Goal: Task Accomplishment & Management: Manage account settings

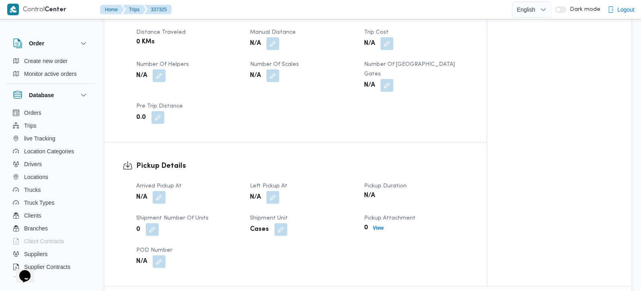
scroll to position [472, 0]
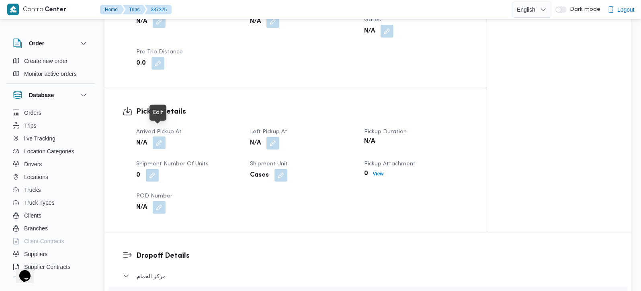
click at [157, 137] on button "button" at bounding box center [159, 143] width 13 height 13
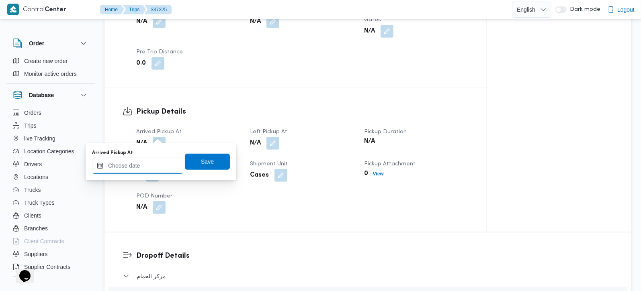
click at [149, 164] on input "Arrived Pickup At" at bounding box center [137, 166] width 91 height 16
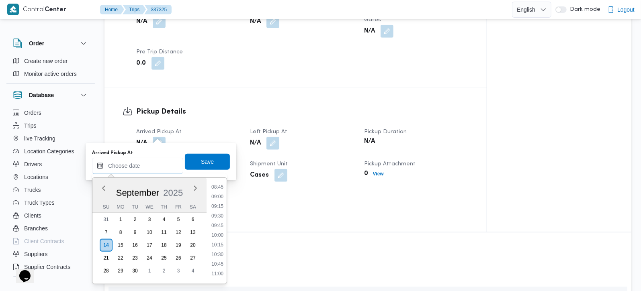
scroll to position [291, 0]
click at [222, 242] on li "09:00" at bounding box center [217, 244] width 18 height 8
type input "14/09/2025 09:00"
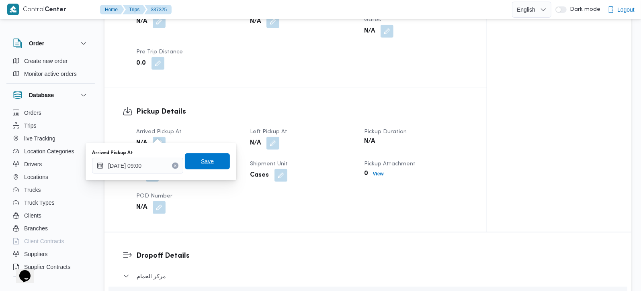
click at [209, 164] on span "Save" at bounding box center [207, 161] width 45 height 16
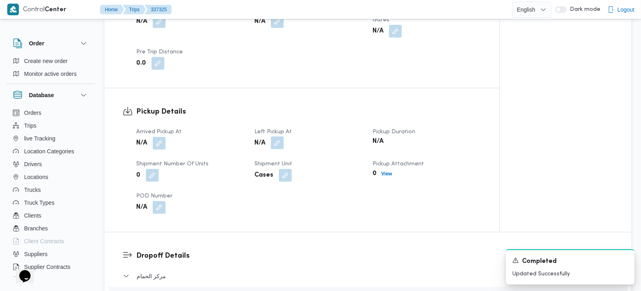
click at [274, 137] on button "button" at bounding box center [277, 143] width 13 height 13
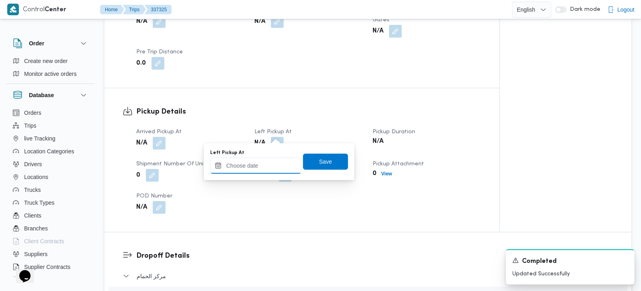
click at [259, 168] on input "Left Pickup At" at bounding box center [255, 166] width 91 height 16
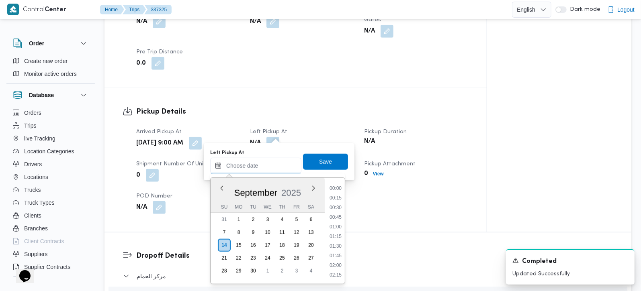
scroll to position [386, 0]
click at [339, 194] on li "10:15" at bounding box center [335, 198] width 18 height 8
type input "14/09/2025 10:15"
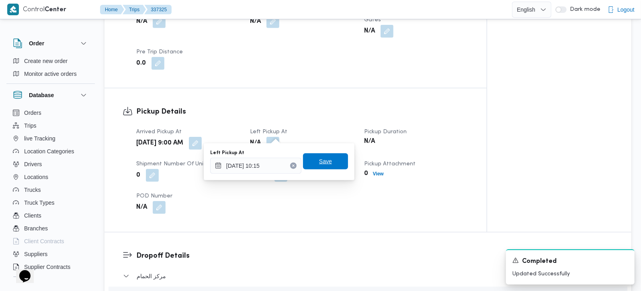
click at [329, 155] on span "Save" at bounding box center [325, 161] width 45 height 16
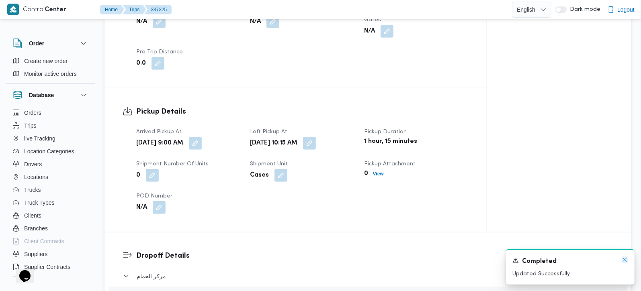
click at [627, 261] on icon "Dismiss toast" at bounding box center [624, 260] width 6 height 6
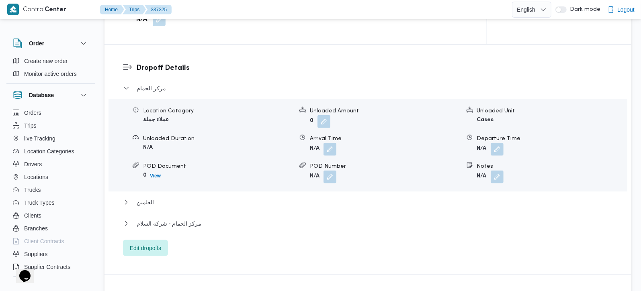
scroll to position [662, 0]
click at [143, 242] on span "Edit dropoffs" at bounding box center [145, 247] width 31 height 10
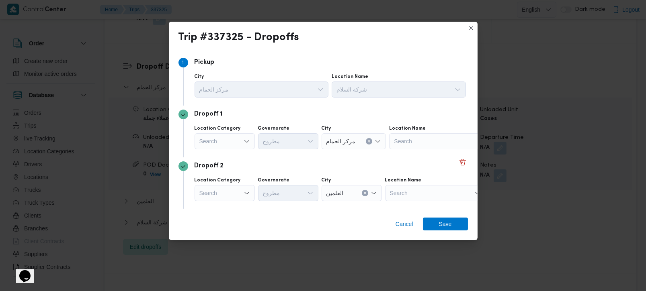
click at [235, 141] on div "Search" at bounding box center [224, 141] width 60 height 16
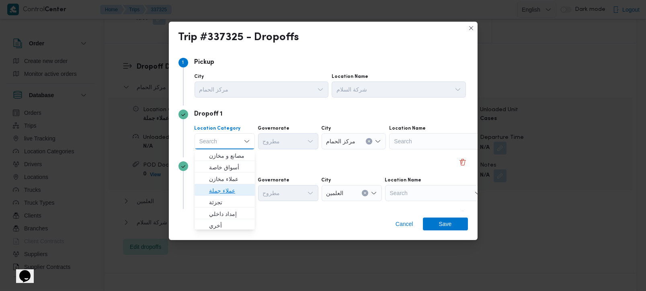
click at [219, 188] on span "عملاء جملة" at bounding box center [229, 191] width 41 height 10
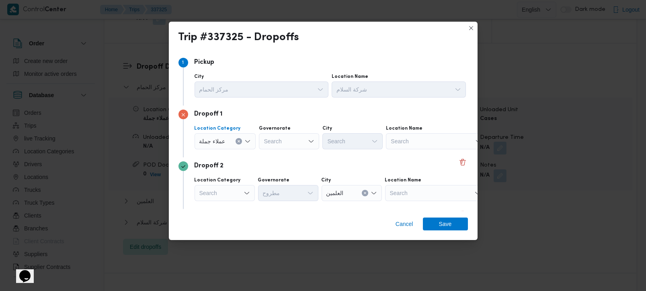
click at [275, 141] on div "Search" at bounding box center [289, 141] width 60 height 16
type input "ري"
click at [283, 151] on span "الاسكند ري ة" at bounding box center [292, 156] width 41 height 10
click at [332, 143] on div "Search" at bounding box center [352, 141] width 60 height 16
type input "جاب"
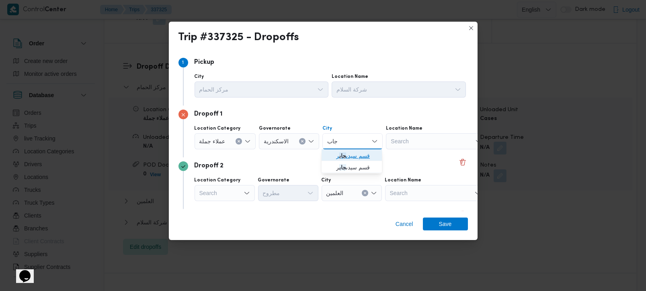
click at [360, 154] on span "قسم سيدى جاب ر" at bounding box center [356, 156] width 41 height 10
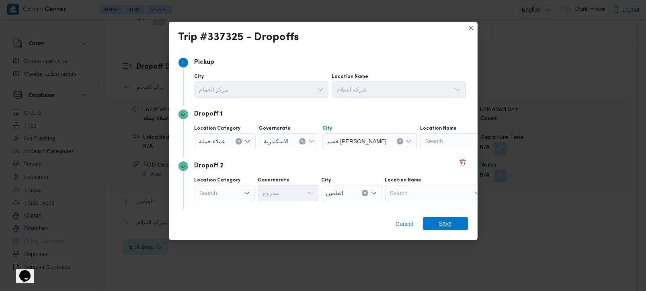
click at [445, 225] on span "Save" at bounding box center [445, 223] width 13 height 13
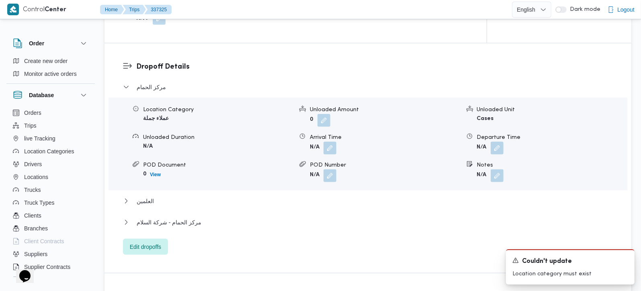
click at [505, 170] on form "N/A" at bounding box center [552, 176] width 150 height 13
click at [494, 169] on button "button" at bounding box center [496, 175] width 13 height 13
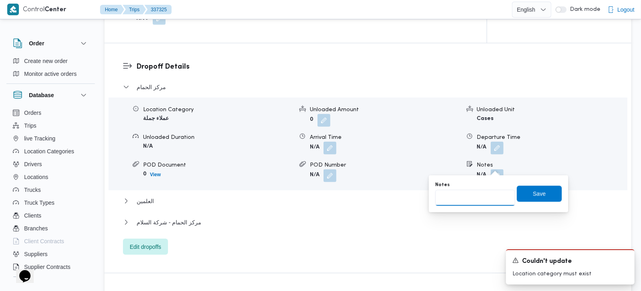
click at [478, 196] on input "Notes" at bounding box center [475, 198] width 80 height 16
type input "سموحة"
click at [517, 191] on span "Save" at bounding box center [539, 194] width 45 height 16
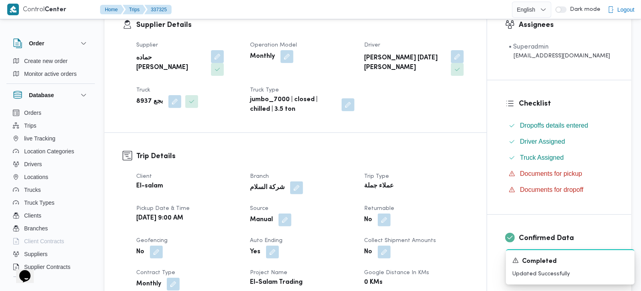
scroll to position [0, 0]
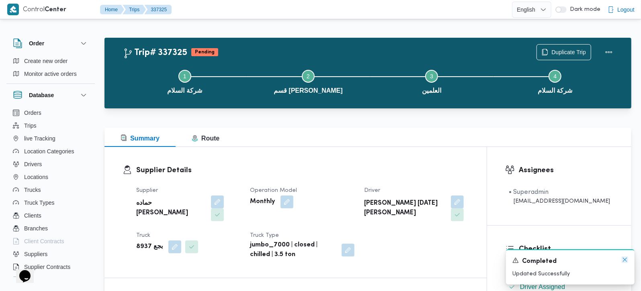
click at [622, 260] on icon "Dismiss toast" at bounding box center [624, 260] width 6 height 6
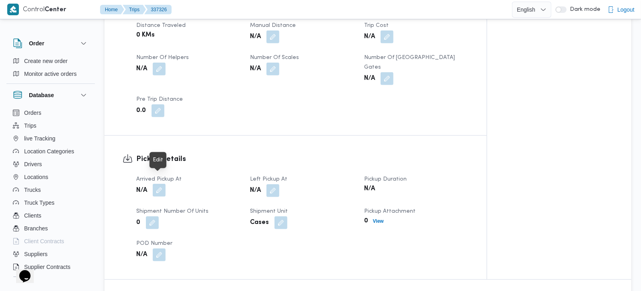
click at [159, 185] on button "button" at bounding box center [159, 190] width 13 height 13
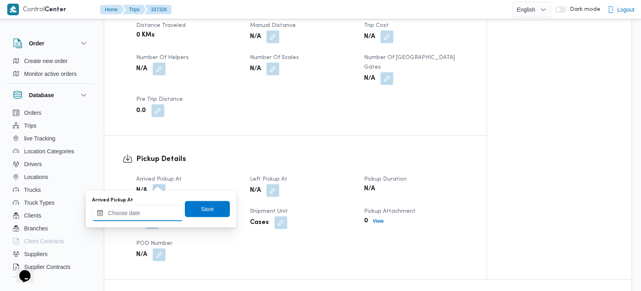
click at [151, 215] on input "Arrived Pickup At" at bounding box center [137, 213] width 91 height 16
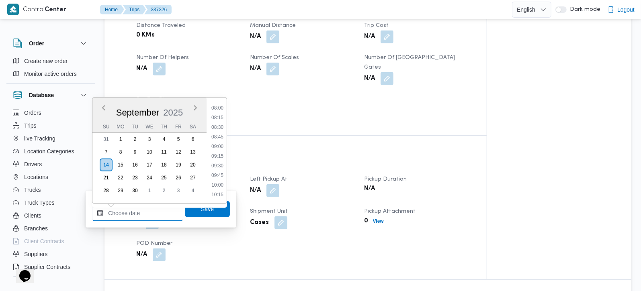
scroll to position [291, 0]
click at [220, 146] on li "08:30" at bounding box center [217, 145] width 18 height 8
type input "14/09/2025 08:30"
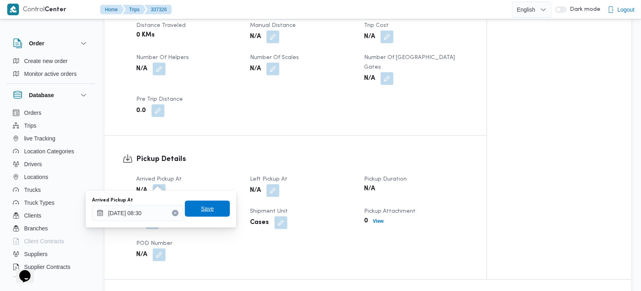
click at [207, 208] on span "Save" at bounding box center [207, 209] width 45 height 16
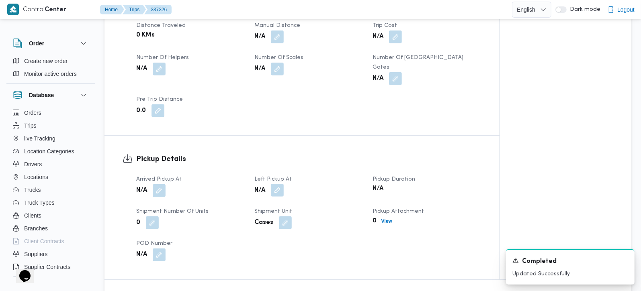
click at [280, 184] on button "button" at bounding box center [277, 190] width 13 height 13
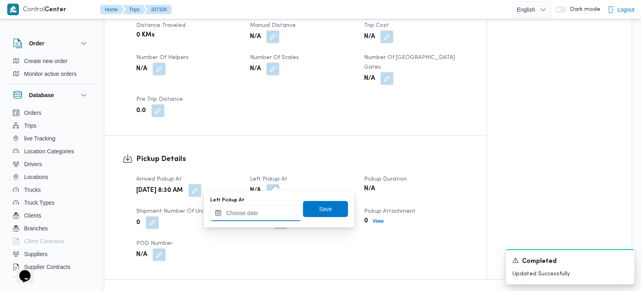
click at [271, 208] on input "Left Pickup At" at bounding box center [255, 213] width 91 height 16
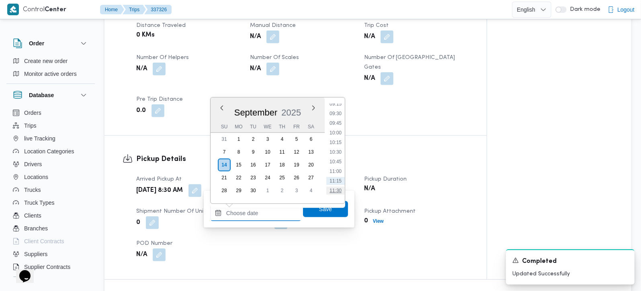
scroll to position [339, 0]
click at [338, 153] on li "10:00" at bounding box center [335, 155] width 18 height 8
type input "14/09/2025 10:00"
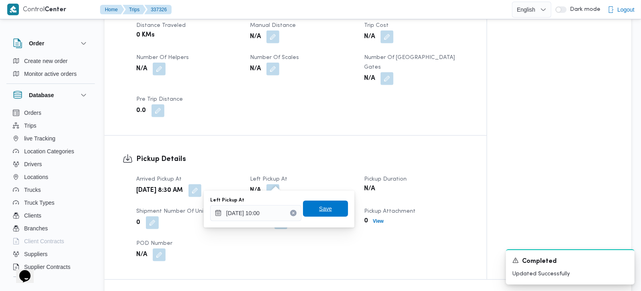
click at [319, 213] on span "Save" at bounding box center [325, 209] width 13 height 10
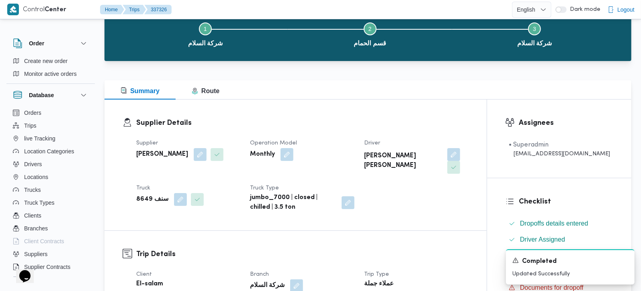
scroll to position [141, 0]
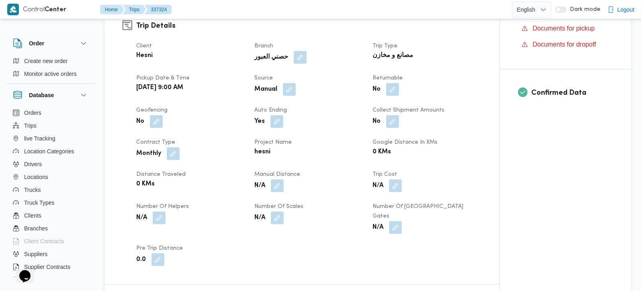
scroll to position [352, 0]
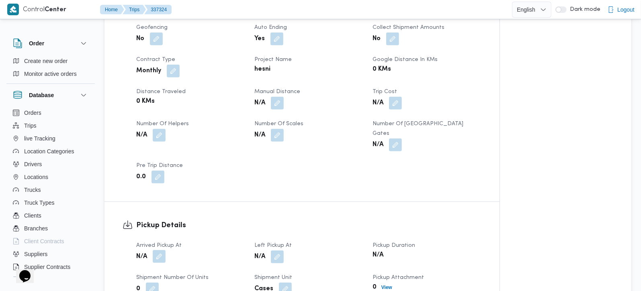
click at [159, 250] on button "button" at bounding box center [159, 256] width 13 height 13
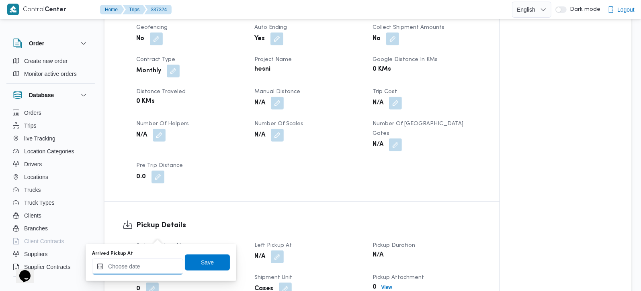
click at [150, 264] on input "Arrived Pickup At" at bounding box center [137, 267] width 91 height 16
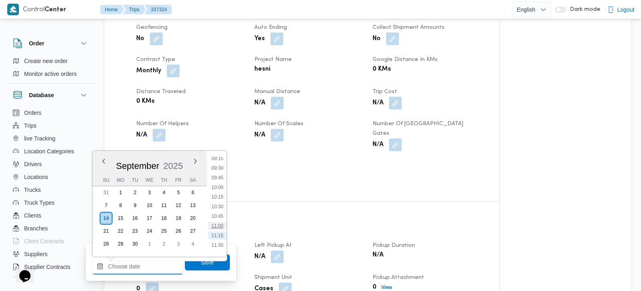
scroll to position [339, 0]
click at [220, 177] on li "09:15" at bounding box center [217, 180] width 18 height 8
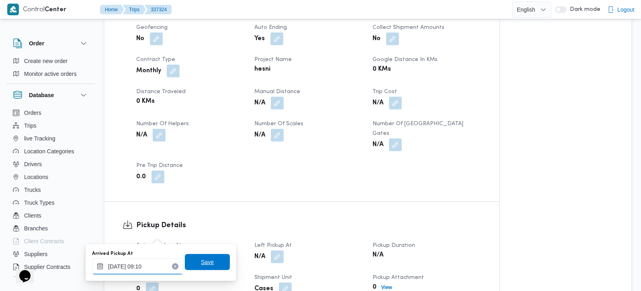
type input "14/09/2025 09:10"
click at [191, 261] on span "Save" at bounding box center [207, 262] width 45 height 16
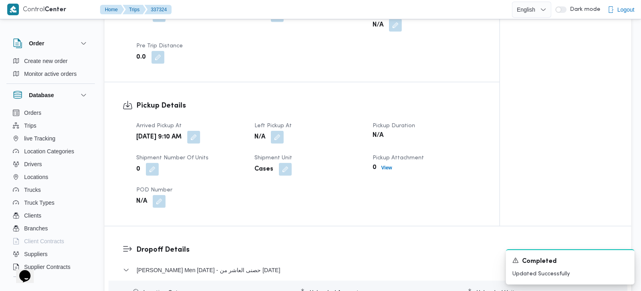
scroll to position [472, 0]
click at [277, 130] on button "button" at bounding box center [277, 136] width 13 height 13
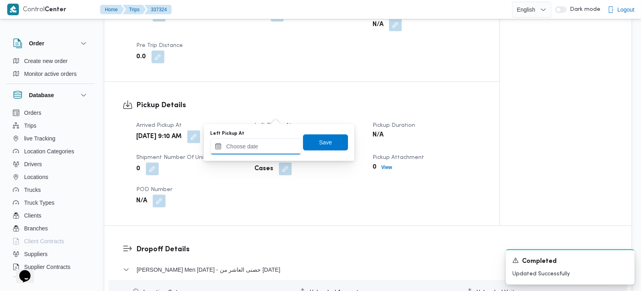
click at [265, 144] on input "Left Pickup At" at bounding box center [255, 147] width 91 height 16
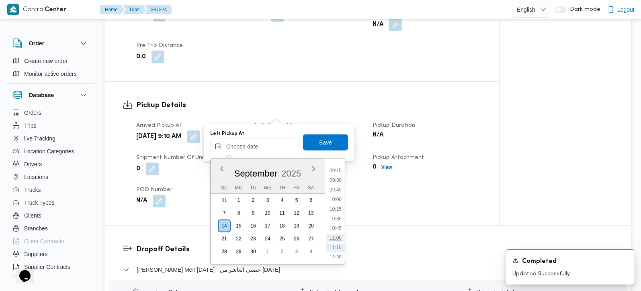
scroll to position [339, 0]
click at [340, 197] on li "09:30" at bounding box center [335, 197] width 18 height 8
type input "14/09/2025 09:30"
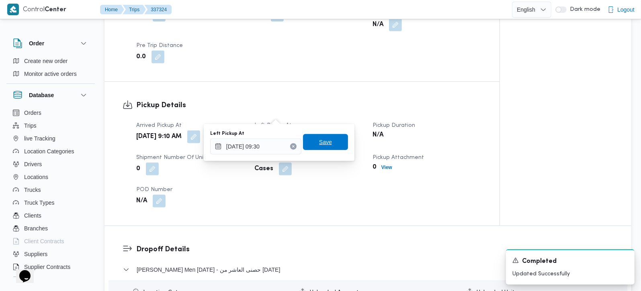
click at [319, 144] on span "Save" at bounding box center [325, 142] width 13 height 10
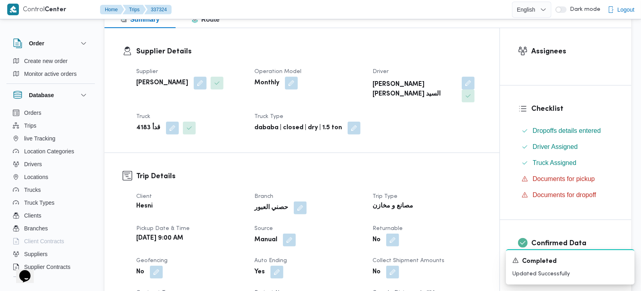
scroll to position [0, 0]
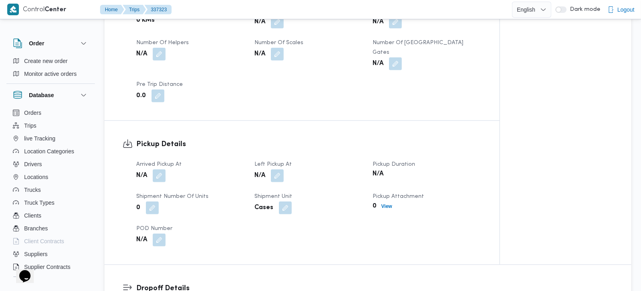
scroll to position [425, 0]
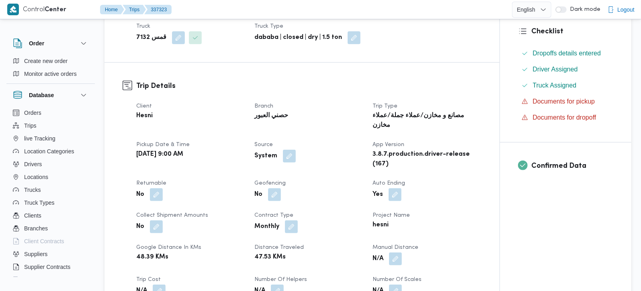
scroll to position [22, 0]
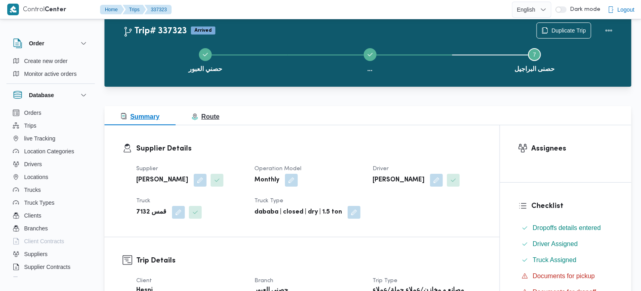
click at [211, 113] on span "Route" at bounding box center [206, 116] width 28 height 7
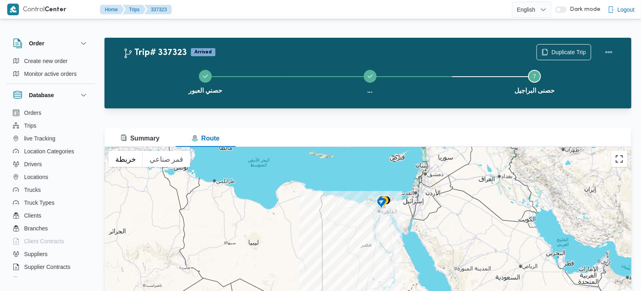
click at [617, 156] on button "تبديل إلى العرض ملء الشاشة" at bounding box center [619, 159] width 16 height 16
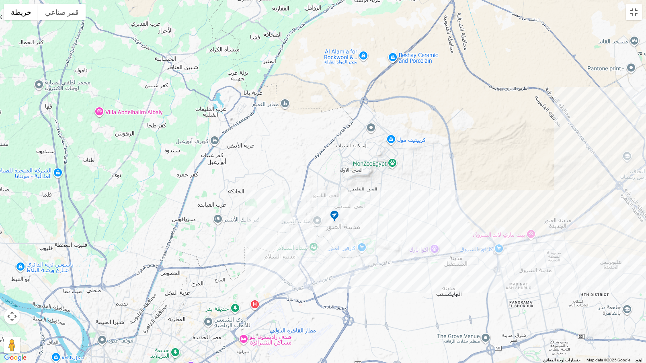
click at [333, 215] on img at bounding box center [334, 216] width 13 height 13
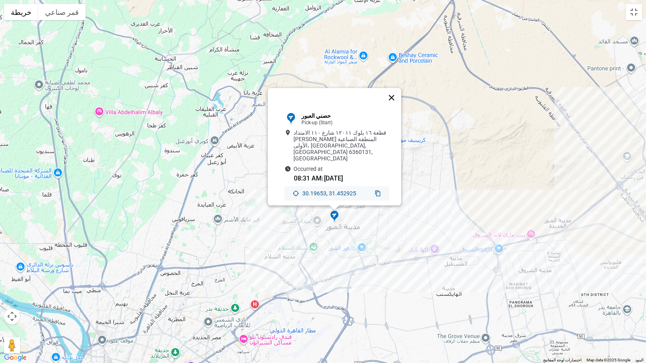
click at [391, 104] on button "إغلاق" at bounding box center [391, 97] width 19 height 19
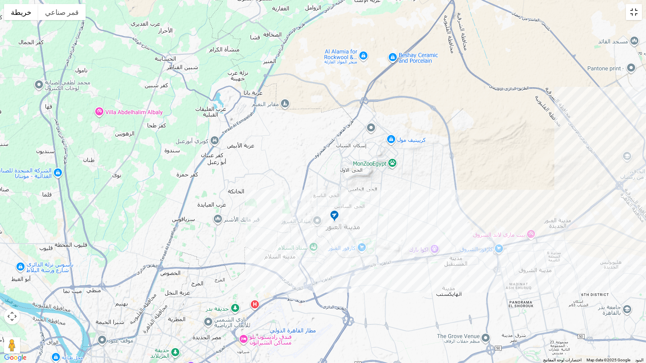
click at [639, 13] on button "تبديل إلى العرض ملء الشاشة" at bounding box center [633, 12] width 16 height 16
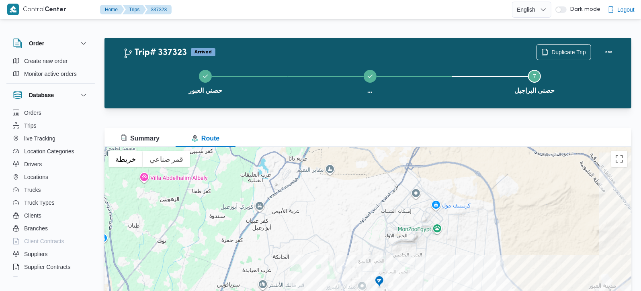
click at [141, 135] on span "Summary" at bounding box center [140, 138] width 39 height 7
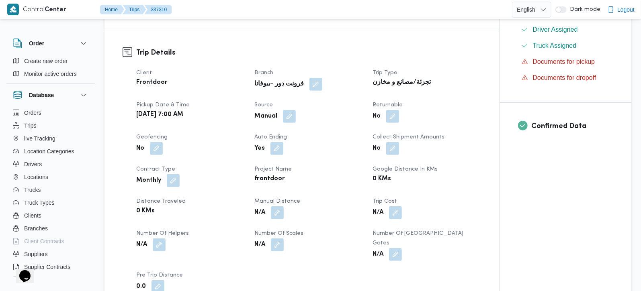
scroll to position [425, 0]
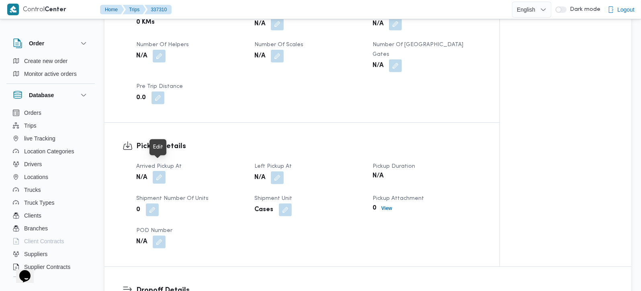
click at [156, 171] on button "button" at bounding box center [159, 177] width 13 height 13
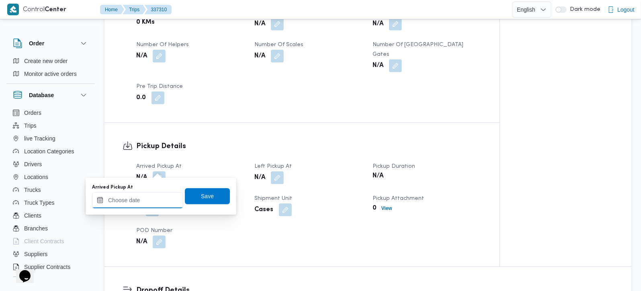
click at [146, 207] on input "Arrived Pickup At" at bounding box center [137, 200] width 91 height 16
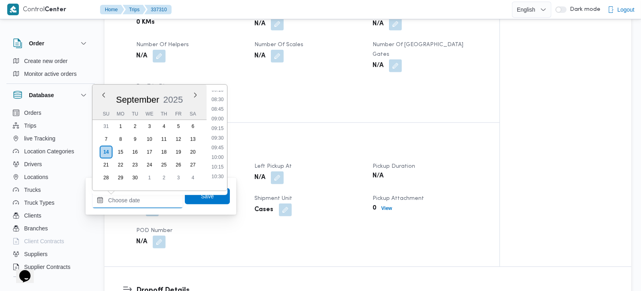
scroll to position [301, 0]
click at [220, 111] on li "08:15" at bounding box center [217, 112] width 18 height 8
type input "[DATE] 08:15"
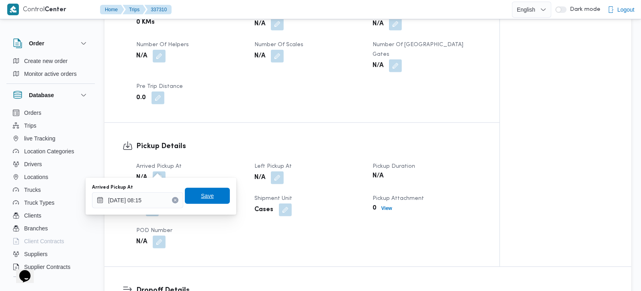
click at [207, 198] on span "Save" at bounding box center [207, 196] width 45 height 16
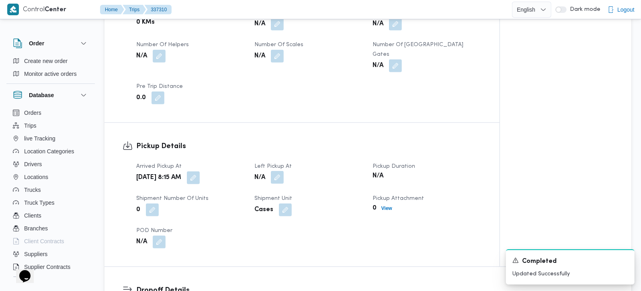
click at [278, 171] on button "button" at bounding box center [277, 177] width 13 height 13
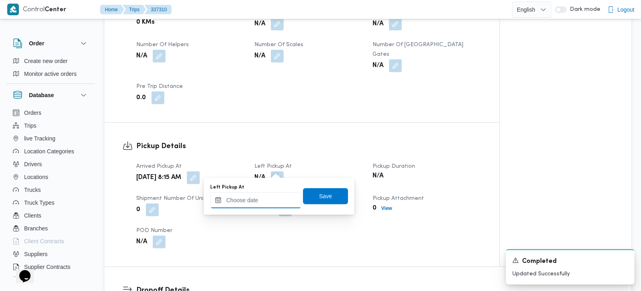
drag, startPoint x: 274, startPoint y: 191, endPoint x: 272, endPoint y: 196, distance: 5.6
click at [272, 196] on input "Left Pickup At" at bounding box center [255, 200] width 91 height 16
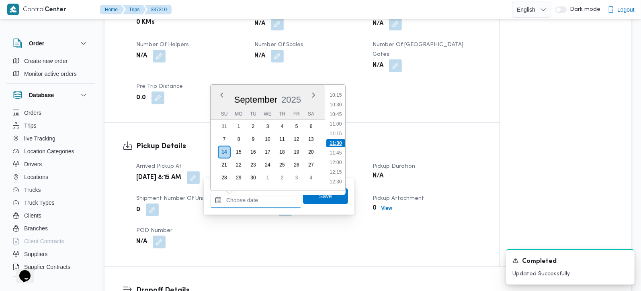
scroll to position [348, 0]
click at [336, 120] on li "09:45" at bounding box center [335, 123] width 18 height 8
type input "14/09/2025 09:45"
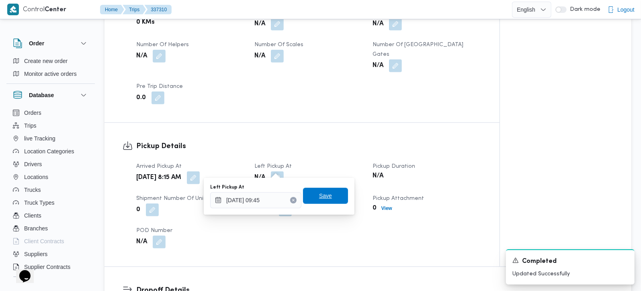
click at [331, 194] on span "Save" at bounding box center [325, 196] width 45 height 16
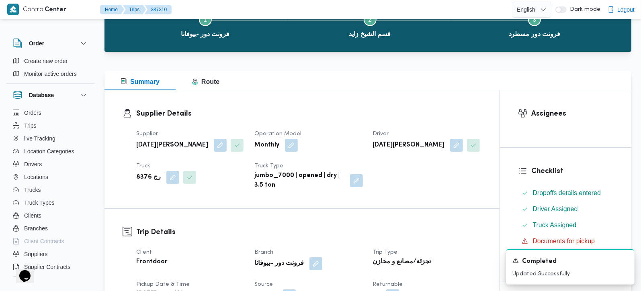
scroll to position [0, 0]
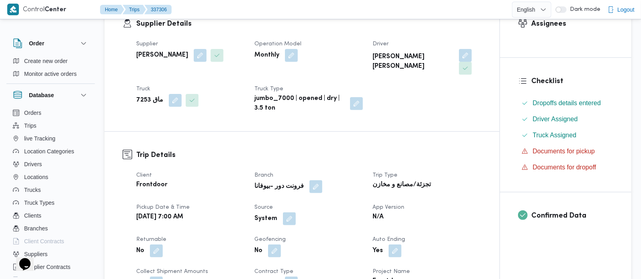
scroll to position [94, 0]
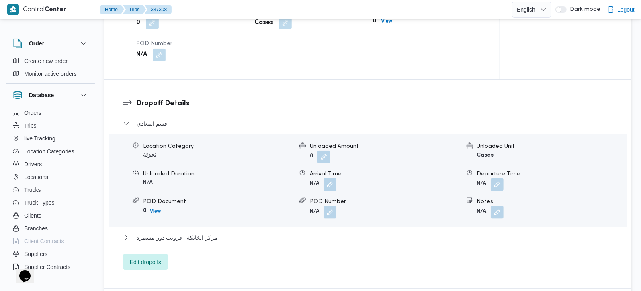
scroll to position [662, 0]
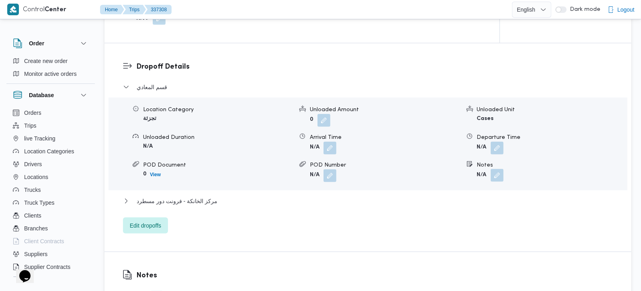
click at [496, 169] on button "button" at bounding box center [496, 175] width 13 height 13
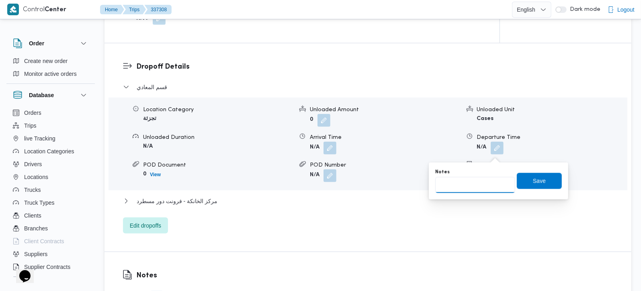
click at [482, 184] on input "Notes" at bounding box center [475, 185] width 80 height 16
paste input "زهراء"
type input "زهراء"
click at [533, 182] on span "Save" at bounding box center [539, 181] width 13 height 10
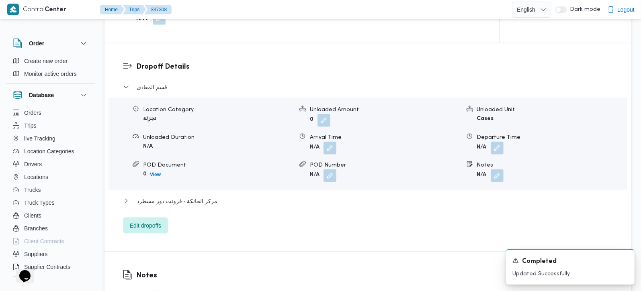
scroll to position [378, 0]
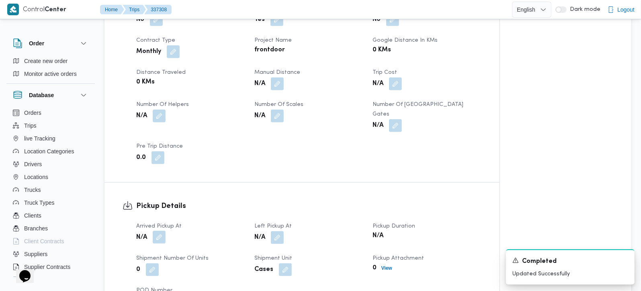
click at [165, 231] on button "button" at bounding box center [159, 237] width 13 height 13
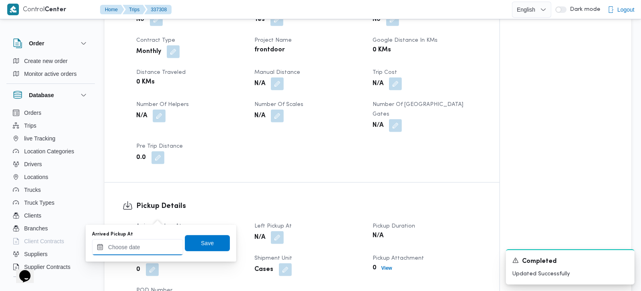
click at [149, 243] on input "Arrived Pickup At" at bounding box center [137, 247] width 91 height 16
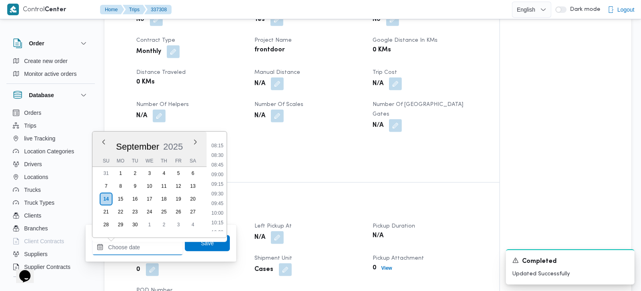
scroll to position [291, 0]
click at [217, 192] on ul "00:00 00:15 00:30 00:45 01:00 01:15 01:30 01:45 02:00 02:15 02:30 02:45 03:00 0…" at bounding box center [217, 184] width 18 height 93
click at [215, 191] on li "08:45" at bounding box center [217, 188] width 18 height 8
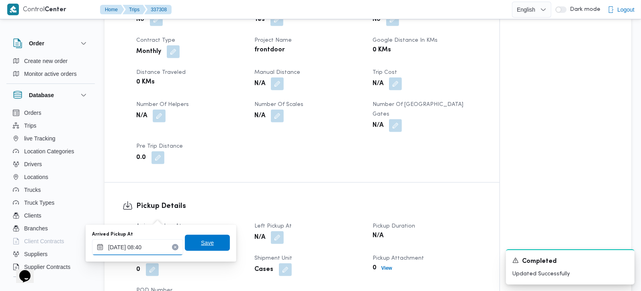
type input "14/09/2025 08:40"
click at [201, 237] on span "Save" at bounding box center [207, 243] width 45 height 16
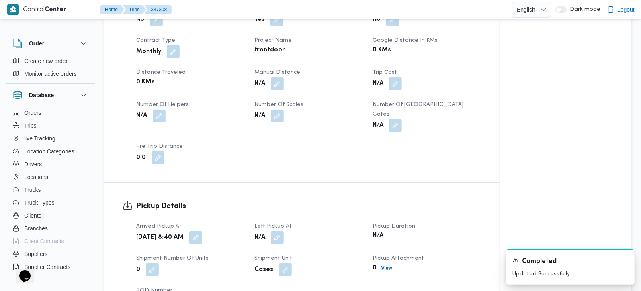
click at [278, 231] on div "N/A" at bounding box center [308, 238] width 110 height 14
click at [277, 231] on button "button" at bounding box center [277, 237] width 13 height 13
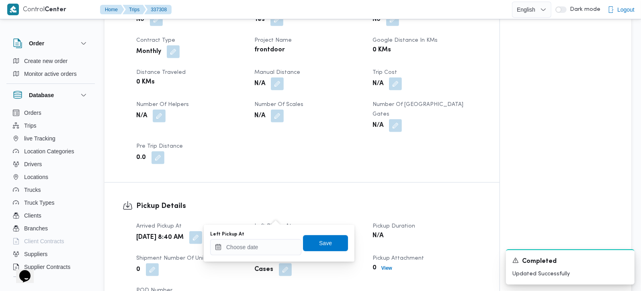
click at [270, 239] on div at bounding box center [255, 247] width 91 height 16
click at [249, 253] on input "Left Pickup At" at bounding box center [255, 247] width 91 height 16
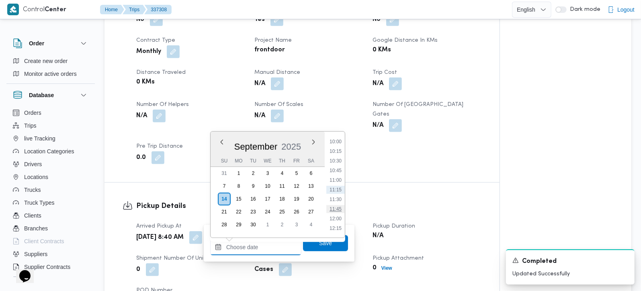
scroll to position [339, 0]
click at [334, 176] on li "09:45" at bounding box center [335, 180] width 18 height 8
type input "14/09/2025 09:45"
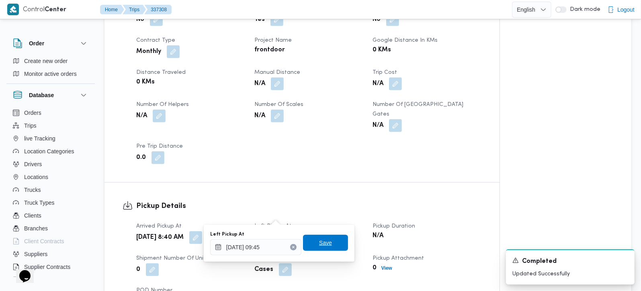
click at [323, 238] on span "Save" at bounding box center [325, 243] width 45 height 16
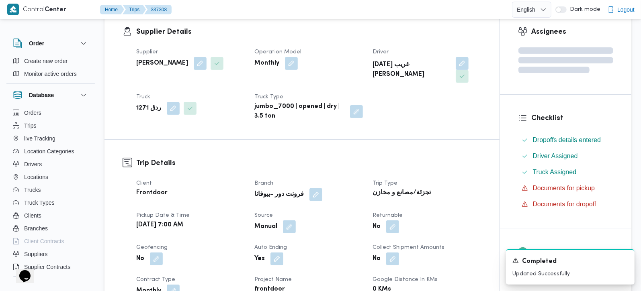
scroll to position [0, 0]
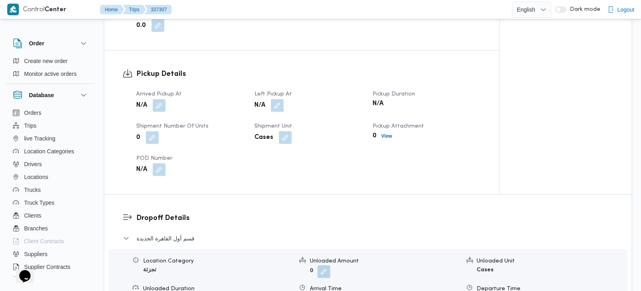
scroll to position [520, 0]
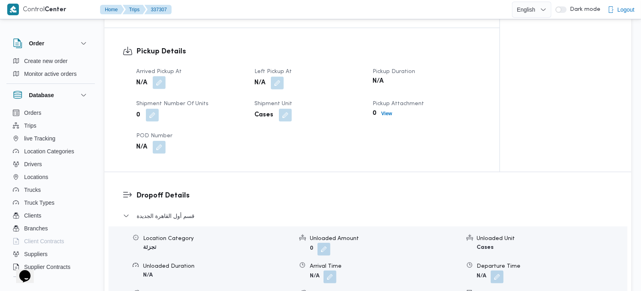
click at [157, 78] on button "button" at bounding box center [159, 82] width 13 height 13
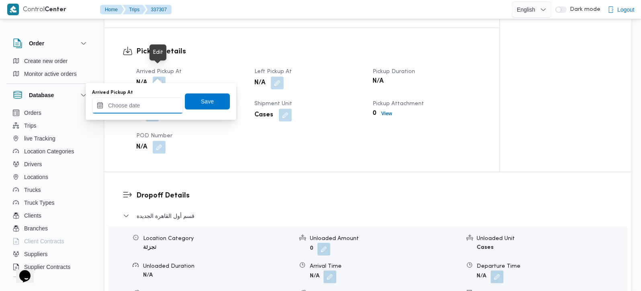
click at [151, 104] on input "Arrived Pickup At" at bounding box center [137, 106] width 91 height 16
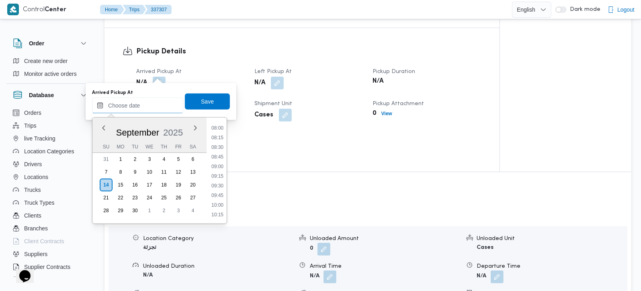
scroll to position [291, 0]
click at [220, 172] on li "08:45" at bounding box center [217, 174] width 18 height 8
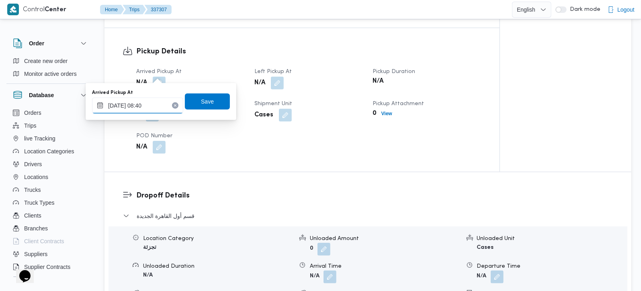
type input "14/09/2025 08:40"
click at [211, 92] on div "Arrived Pickup At 14/09/2025 08:40 Save" at bounding box center [160, 102] width 139 height 26
click at [210, 94] on span "Save" at bounding box center [207, 101] width 45 height 16
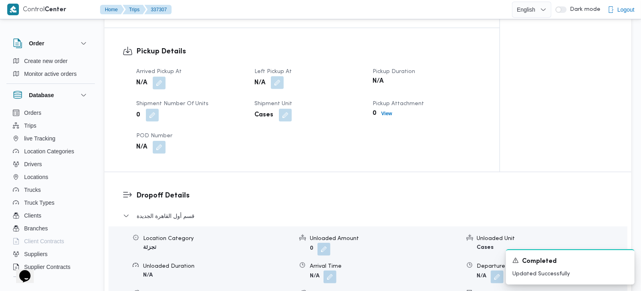
click at [275, 76] on button "button" at bounding box center [277, 82] width 13 height 13
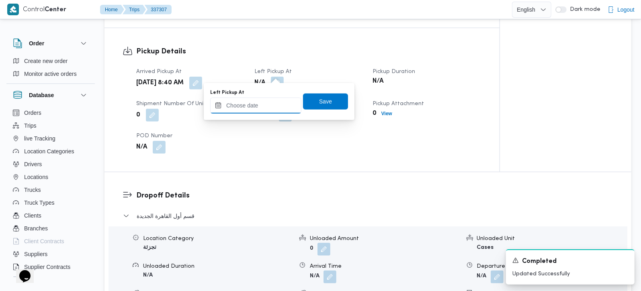
click at [266, 100] on input "Left Pickup At" at bounding box center [255, 106] width 91 height 16
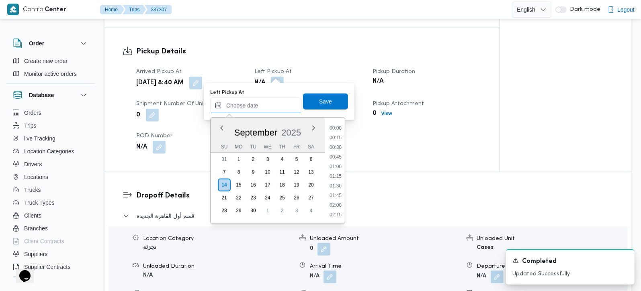
scroll to position [386, 0]
click at [341, 154] on li "10:45" at bounding box center [335, 157] width 18 height 8
type input "14/09/2025 10:45"
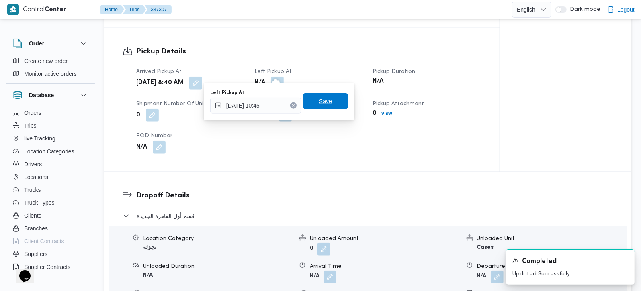
click at [333, 98] on span "Save" at bounding box center [325, 101] width 45 height 16
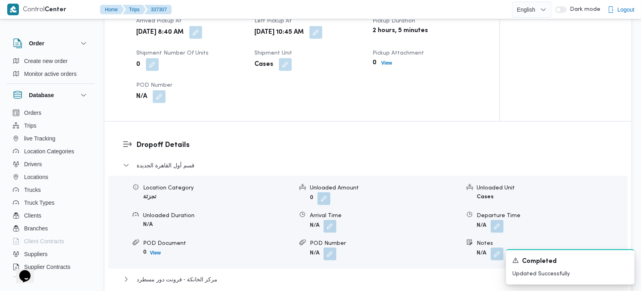
scroll to position [662, 0]
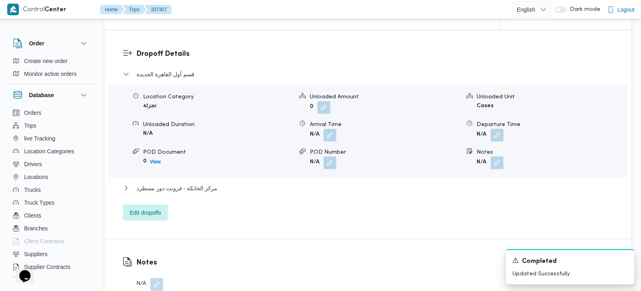
click at [491, 159] on span at bounding box center [494, 163] width 17 height 13
click at [498, 157] on button "button" at bounding box center [496, 162] width 13 height 13
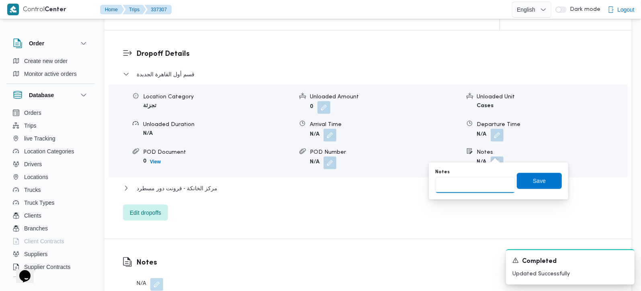
click at [483, 185] on input "Notes" at bounding box center [475, 185] width 80 height 16
paste input "التجمع الخامس"
type input "التجمع الخامس"
click at [527, 176] on span "Save" at bounding box center [539, 181] width 45 height 16
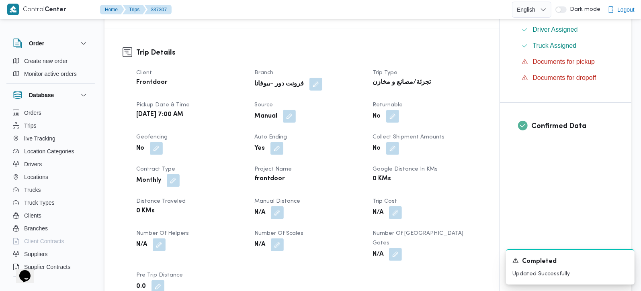
scroll to position [0, 0]
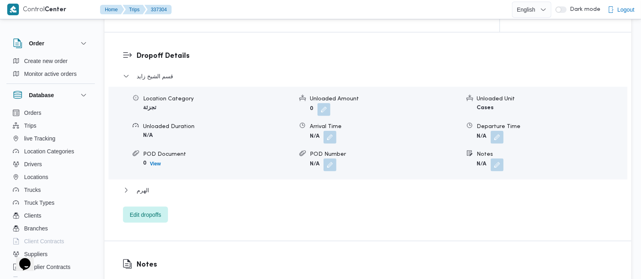
scroll to position [662, 0]
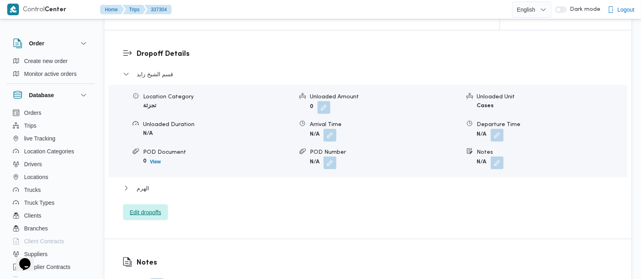
click at [150, 208] on span "Edit dropoffs" at bounding box center [145, 213] width 31 height 10
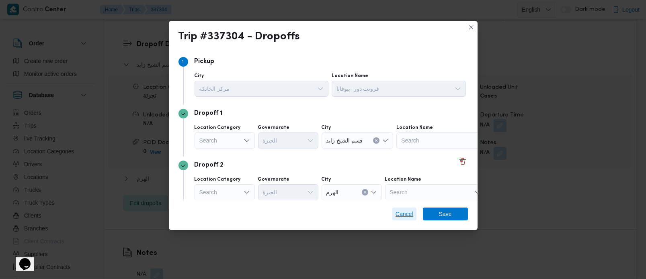
click at [404, 213] on span "Cancel" at bounding box center [404, 214] width 18 height 10
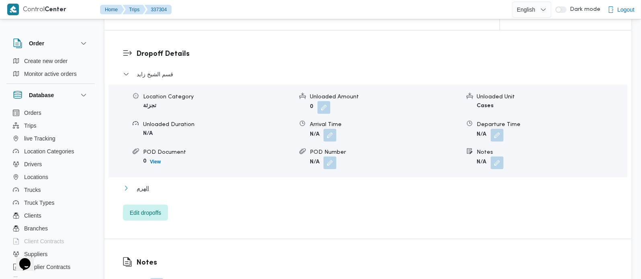
click at [138, 184] on span "الهرم" at bounding box center [143, 189] width 12 height 10
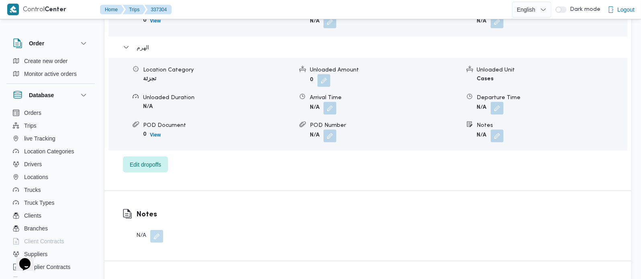
scroll to position [803, 0]
click at [499, 129] on button "button" at bounding box center [496, 135] width 13 height 13
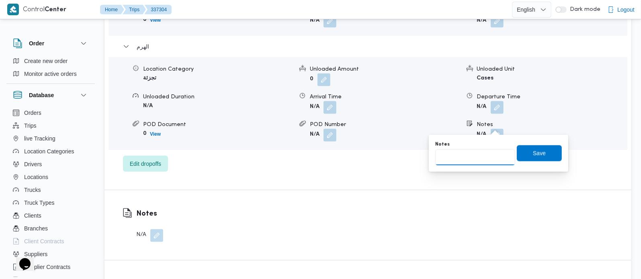
click at [475, 164] on input "Notes" at bounding box center [475, 157] width 80 height 16
paste input "حدائق الاهرام"
type input "حدائق الاهرام"
click at [533, 156] on span "Save" at bounding box center [539, 153] width 13 height 10
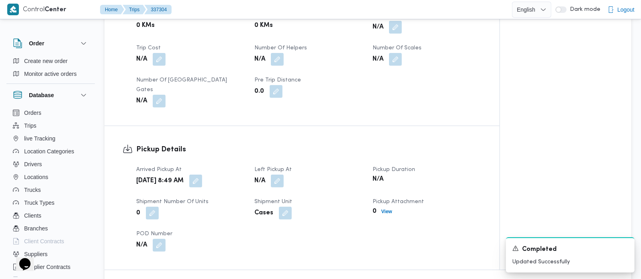
scroll to position [236, 0]
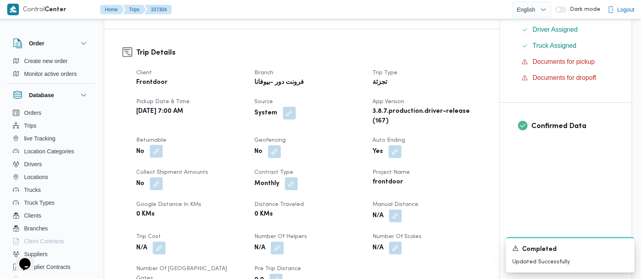
click at [150, 152] on button "button" at bounding box center [156, 151] width 13 height 13
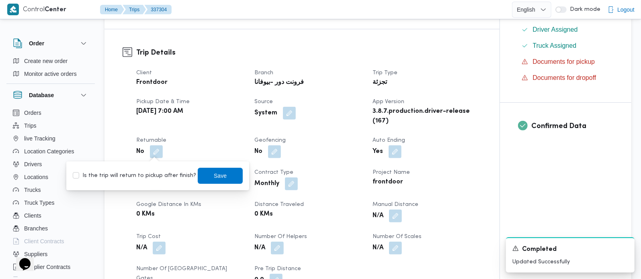
click at [146, 174] on label "Is the trip will return to pickup after finish?" at bounding box center [134, 176] width 123 height 10
checkbox input "true"
click at [200, 175] on span "Save" at bounding box center [220, 176] width 45 height 16
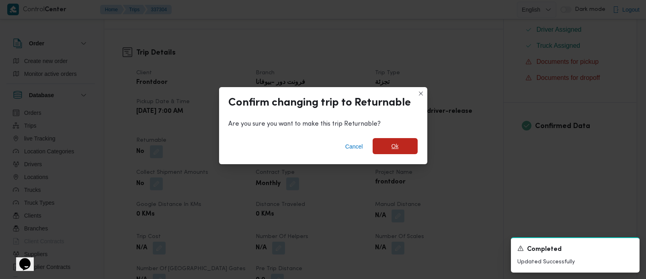
click at [385, 149] on span "Ok" at bounding box center [394, 146] width 45 height 16
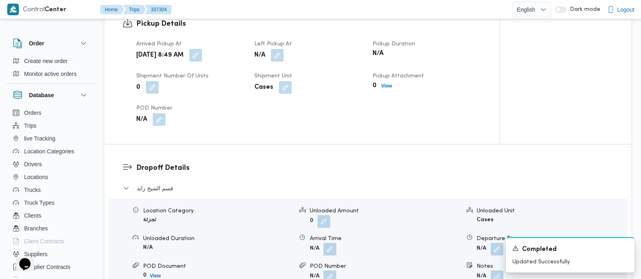
scroll to position [567, 0]
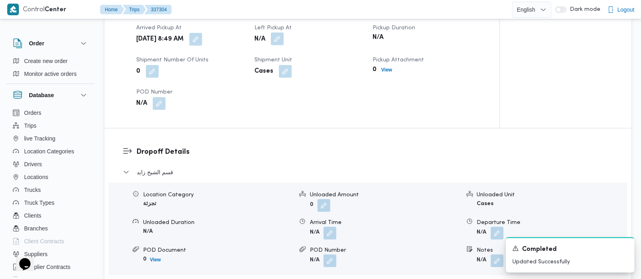
click at [280, 33] on button "button" at bounding box center [277, 39] width 13 height 13
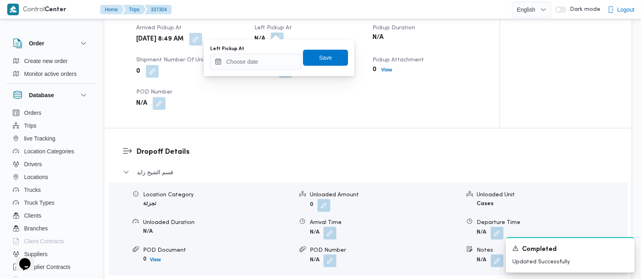
click at [265, 73] on div "You are in a dialog. To close this dialog, hit escape. Left Pickup At Save" at bounding box center [279, 57] width 151 height 37
click at [264, 63] on input "Left Pickup At" at bounding box center [255, 62] width 91 height 16
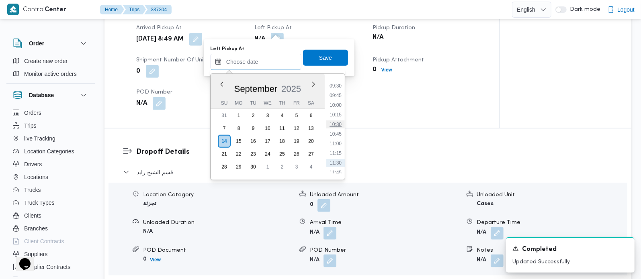
scroll to position [348, 0]
drag, startPoint x: 335, startPoint y: 118, endPoint x: 333, endPoint y: 97, distance: 21.4
click at [335, 118] on li "10:00" at bounding box center [335, 122] width 18 height 8
type input "14/09/2025 10:00"
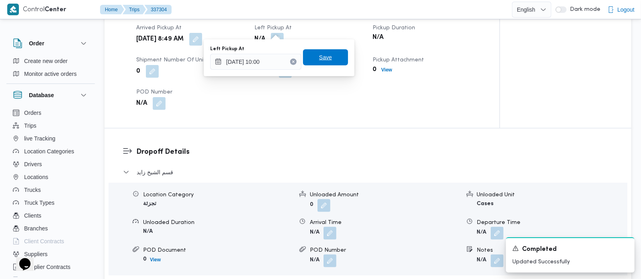
click at [324, 63] on span "Save" at bounding box center [325, 57] width 45 height 16
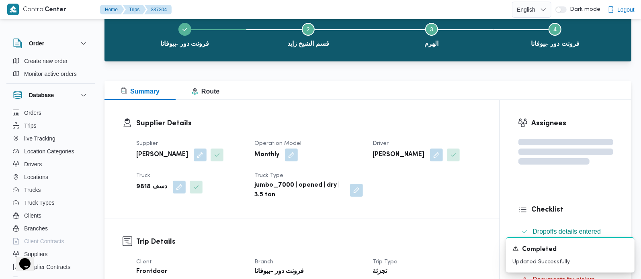
scroll to position [0, 0]
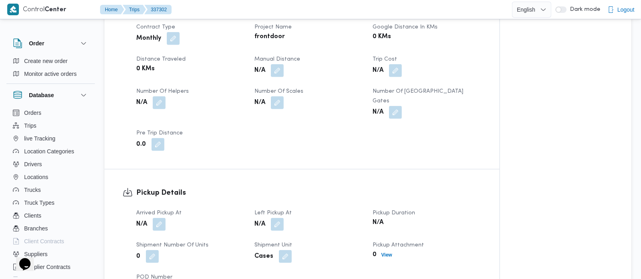
scroll to position [472, 0]
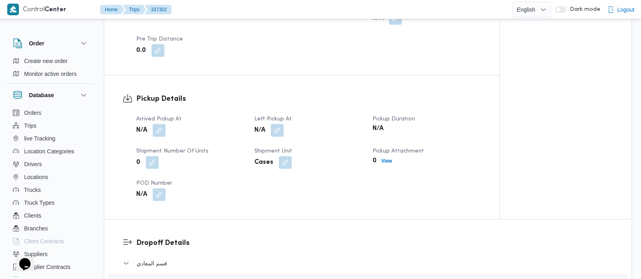
click at [165, 114] on dt "Arrived Pickup At" at bounding box center [190, 119] width 108 height 10
click at [160, 124] on button "button" at bounding box center [159, 130] width 13 height 13
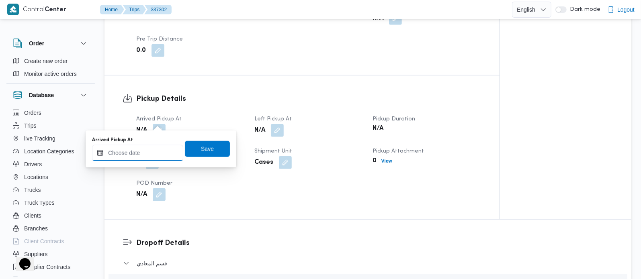
click at [162, 150] on input "Arrived Pickup At" at bounding box center [137, 153] width 91 height 16
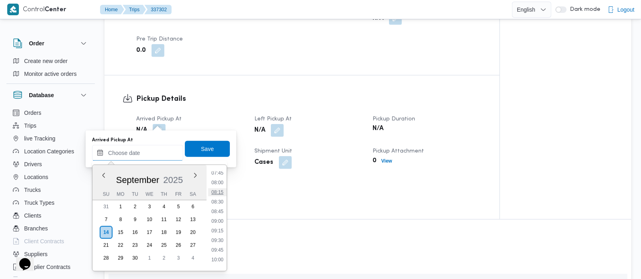
scroll to position [301, 0]
click at [218, 180] on li "08:00" at bounding box center [217, 183] width 18 height 8
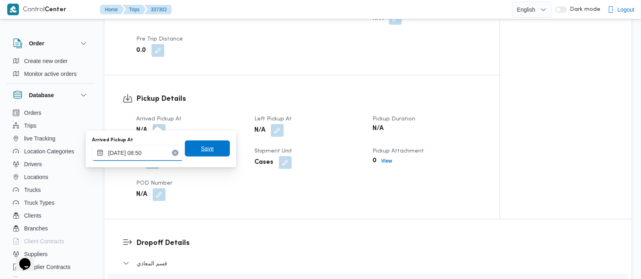
type input "14/09/2025 08:50"
click at [201, 148] on span "Save" at bounding box center [207, 149] width 13 height 10
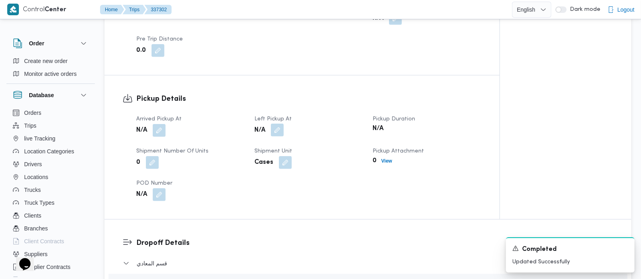
click at [282, 124] on button "button" at bounding box center [277, 130] width 13 height 13
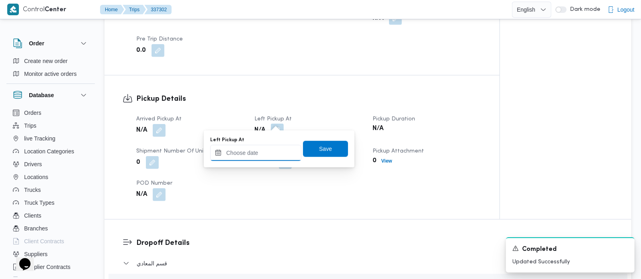
drag, startPoint x: 280, startPoint y: 117, endPoint x: 278, endPoint y: 159, distance: 41.8
click at [260, 151] on input "Left Pickup At" at bounding box center [255, 153] width 91 height 16
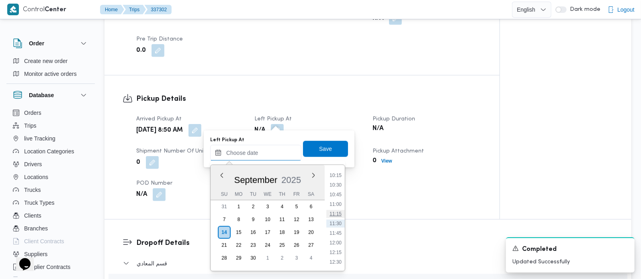
scroll to position [348, 0]
drag, startPoint x: 336, startPoint y: 204, endPoint x: 321, endPoint y: 169, distance: 38.5
click at [336, 204] on li "09:45" at bounding box center [335, 203] width 18 height 8
type input "14/09/2025 09:45"
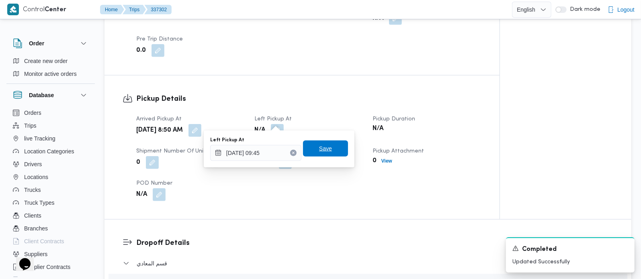
click at [312, 144] on span "Save" at bounding box center [325, 149] width 45 height 16
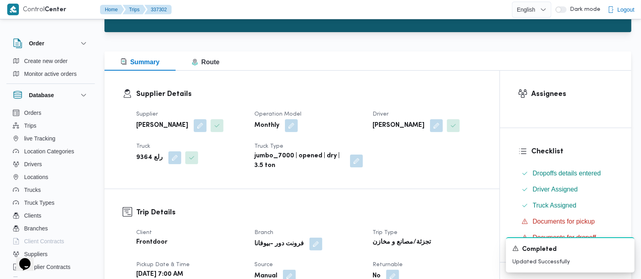
scroll to position [0, 0]
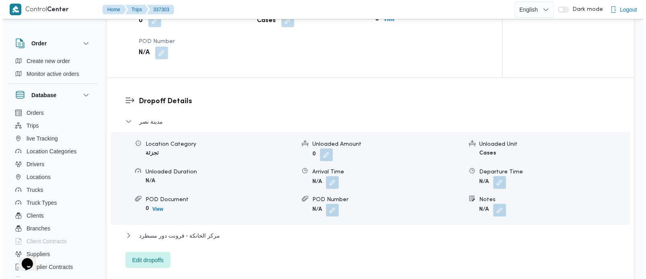
scroll to position [662, 0]
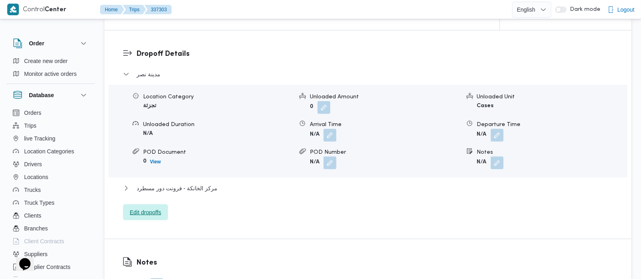
click at [143, 208] on span "Edit dropoffs" at bounding box center [145, 213] width 31 height 10
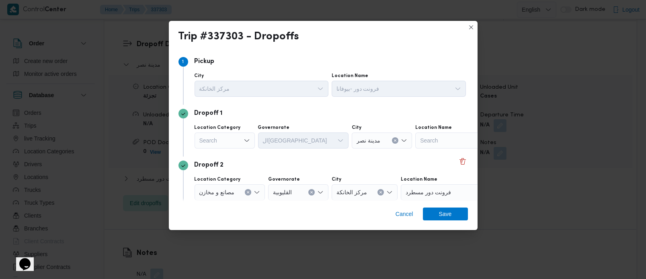
click at [226, 144] on div "Search" at bounding box center [224, 141] width 60 height 16
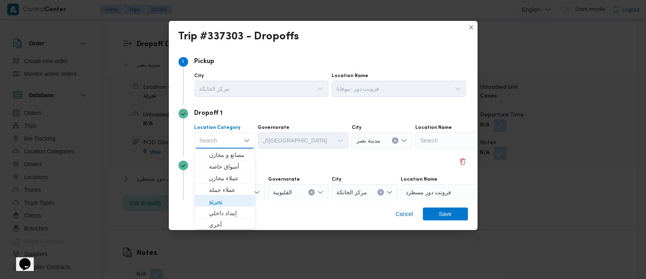
click at [216, 200] on span "تجزئة" at bounding box center [229, 202] width 41 height 10
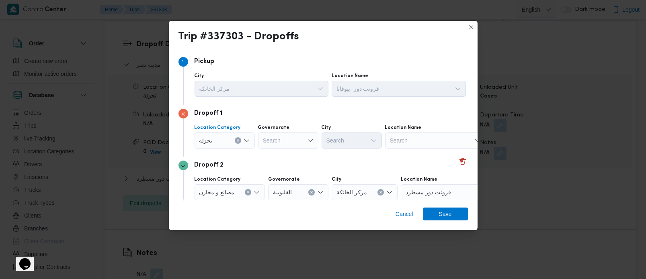
click at [275, 140] on div "Search" at bounding box center [288, 141] width 60 height 16
type input "رة"
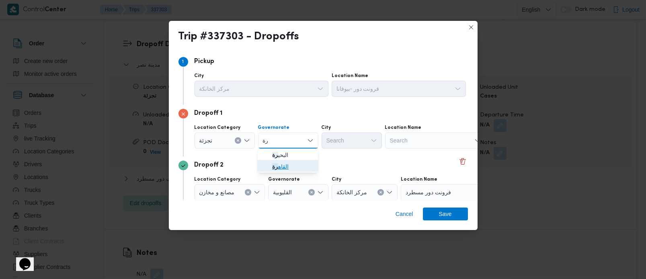
click at [283, 168] on span "القاه رة" at bounding box center [292, 167] width 41 height 10
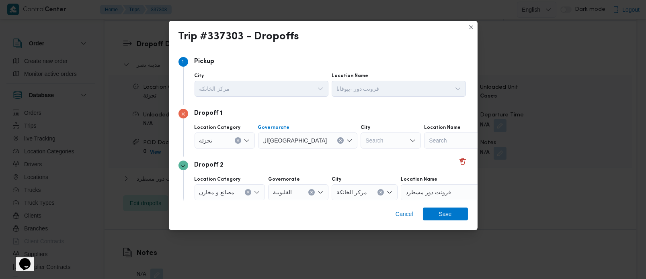
click at [360, 144] on div "Search" at bounding box center [390, 141] width 60 height 16
type input "بور"
click at [353, 152] on span "الع بور" at bounding box center [355, 155] width 41 height 10
click at [352, 161] on div "Dropoff 2" at bounding box center [322, 166] width 289 height 10
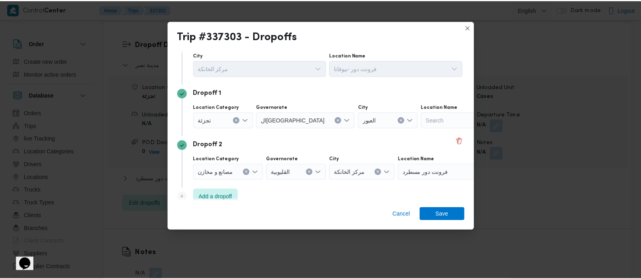
scroll to position [31, 0]
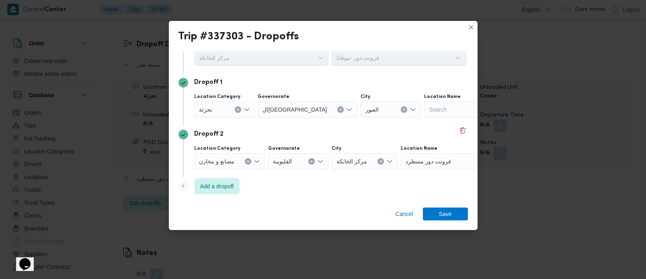
click at [249, 159] on button "Clear input" at bounding box center [248, 161] width 6 height 6
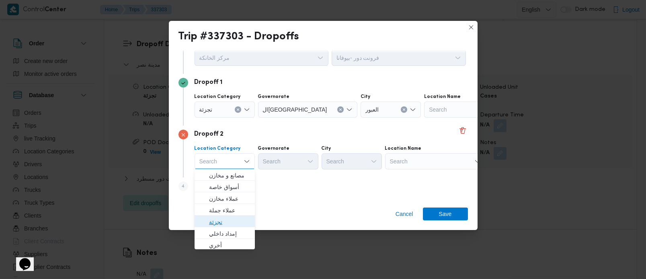
click at [227, 221] on span "تجزئة" at bounding box center [229, 222] width 41 height 10
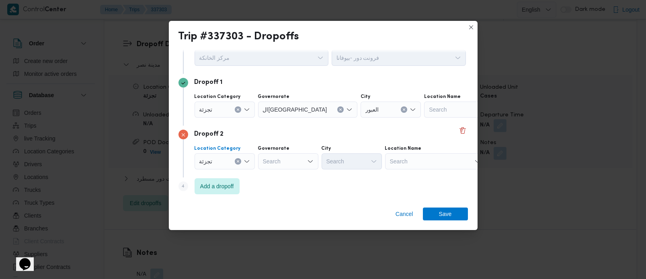
click at [303, 159] on div "Search" at bounding box center [288, 161] width 60 height 16
type input "رة"
click at [286, 188] on span "القاه رة" at bounding box center [292, 187] width 41 height 10
click at [360, 164] on div "Search" at bounding box center [390, 161] width 60 height 16
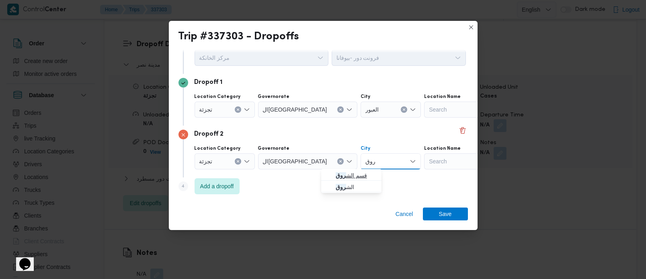
type input "روق"
click at [346, 171] on span "قسم الش روق" at bounding box center [355, 176] width 41 height 10
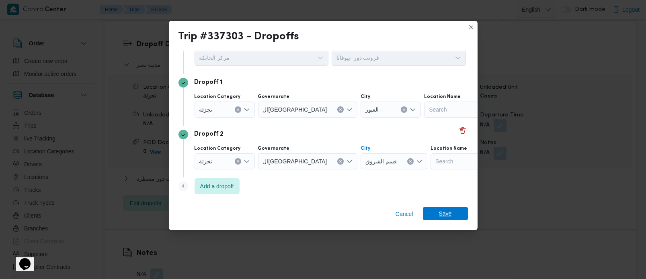
click at [433, 215] on span "Save" at bounding box center [445, 213] width 45 height 13
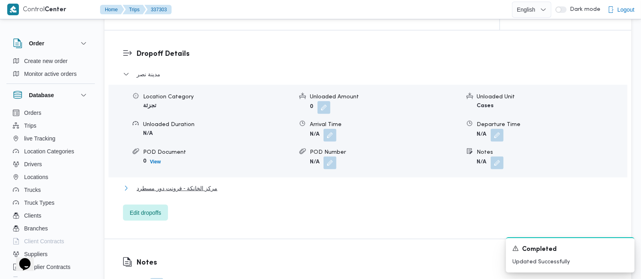
click at [205, 184] on span "مركز الخانكة - فرونت دور مسطرد" at bounding box center [177, 189] width 81 height 10
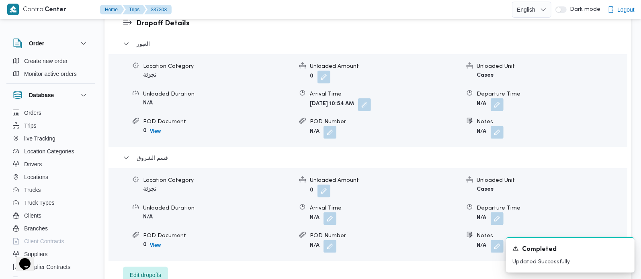
scroll to position [712, 0]
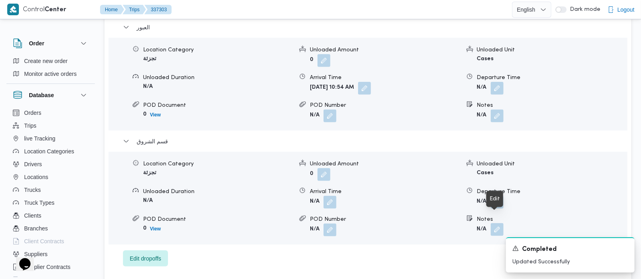
click at [494, 223] on button "button" at bounding box center [496, 229] width 13 height 13
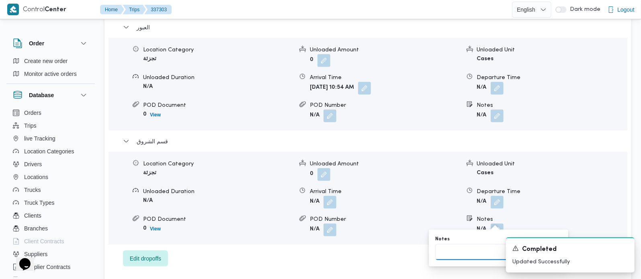
click at [466, 245] on input "Notes" at bounding box center [475, 252] width 80 height 16
paste input "المستقبل"
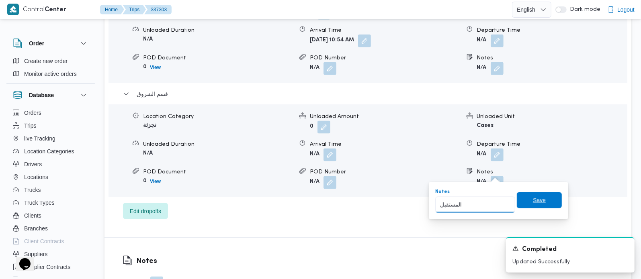
type input "المستقبل"
click at [544, 201] on span "Save" at bounding box center [539, 200] width 45 height 16
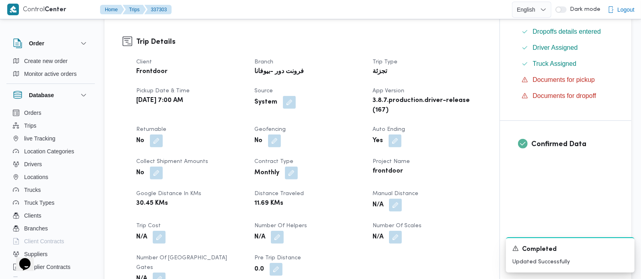
scroll to position [239, 0]
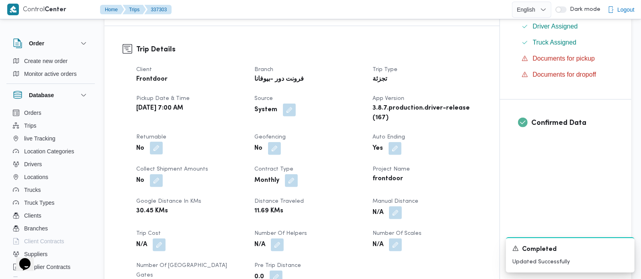
click at [159, 150] on button "button" at bounding box center [156, 148] width 13 height 13
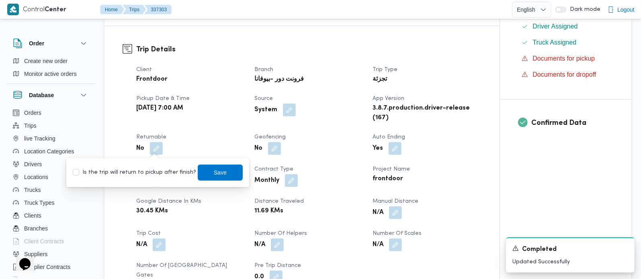
click at [148, 175] on label "Is the trip will return to pickup after finish?" at bounding box center [134, 173] width 123 height 10
checkbox input "true"
click at [214, 173] on span "Save" at bounding box center [220, 173] width 13 height 10
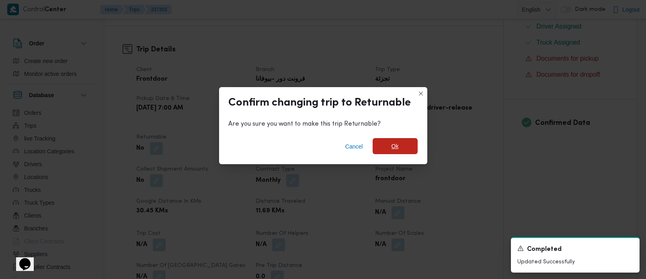
click at [406, 148] on span "Ok" at bounding box center [394, 146] width 45 height 16
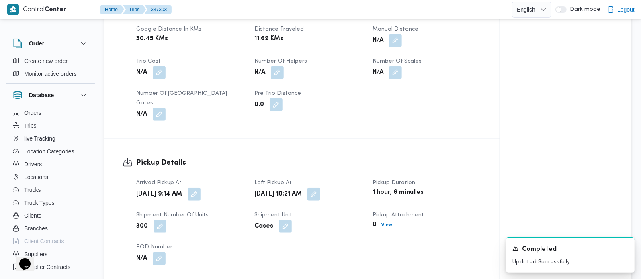
scroll to position [429, 0]
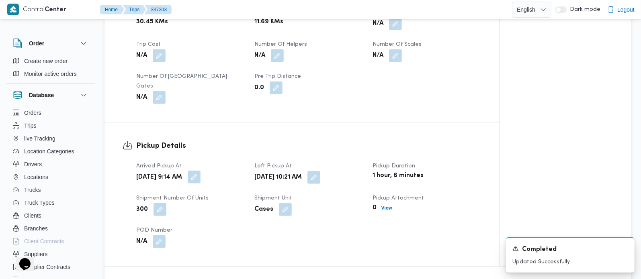
click at [200, 172] on button "button" at bounding box center [194, 177] width 13 height 13
click at [369, 235] on div "Arrived Pickup At Sun, Sep 14, 2025 9:14 AM Left Pickup At Sun, Sep 14, 2025 10…" at bounding box center [308, 205] width 355 height 96
click at [200, 171] on button "button" at bounding box center [194, 177] width 13 height 13
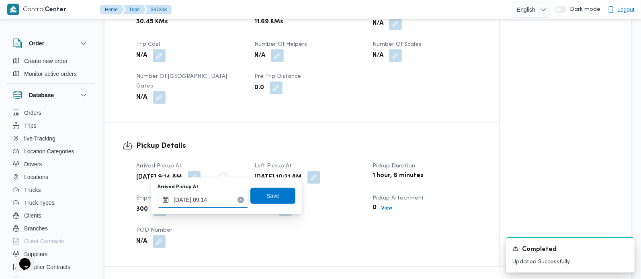
click at [215, 194] on input "14/09/2025 09:14" at bounding box center [202, 200] width 91 height 16
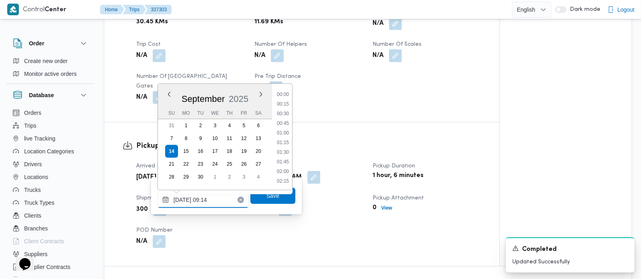
scroll to position [298, 0]
click at [285, 128] on ul "00:00 00:15 00:30 00:45 01:00 01:15 01:30 01:45 02:00 02:15 02:30 02:45 03:00 0…" at bounding box center [283, 136] width 18 height 93
click at [285, 123] on li "08:30" at bounding box center [283, 124] width 18 height 8
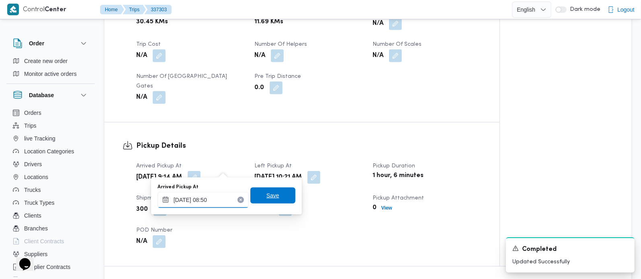
type input "14/09/2025 08:50"
click at [269, 194] on span "Save" at bounding box center [272, 196] width 13 height 10
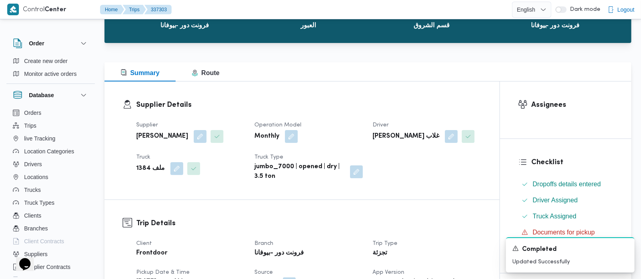
scroll to position [0, 0]
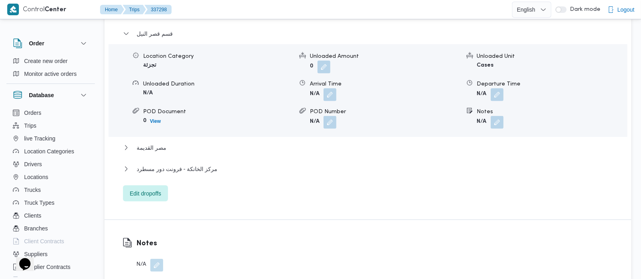
scroll to position [709, 0]
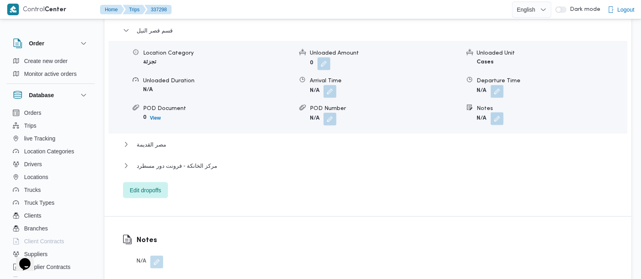
click at [494, 122] on button "button" at bounding box center [496, 118] width 13 height 13
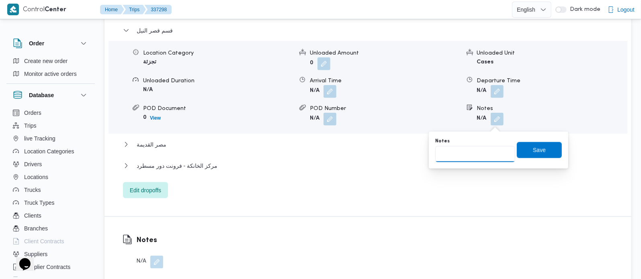
click at [475, 157] on input "Notes" at bounding box center [475, 154] width 80 height 16
paste input "وسط البلد"
type input "وسط البلد"
click at [539, 147] on span "Save" at bounding box center [539, 150] width 45 height 16
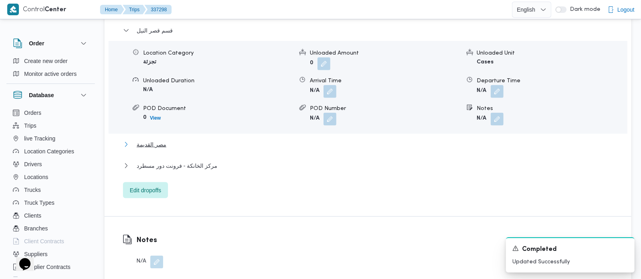
click at [141, 143] on span "مصر القديمة" at bounding box center [152, 145] width 30 height 10
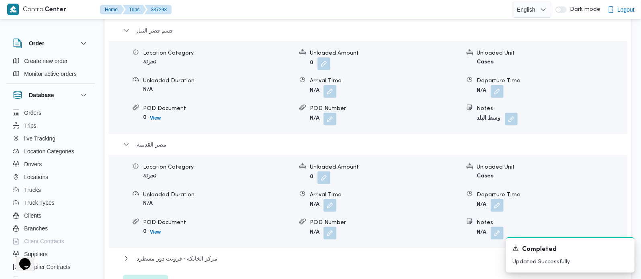
scroll to position [803, 0]
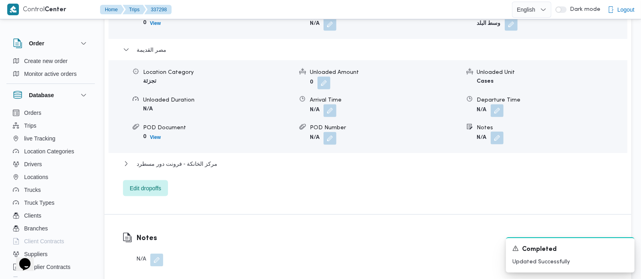
click at [500, 143] on button "button" at bounding box center [496, 138] width 13 height 13
click at [470, 183] on div "You are in a dialog. To close this dialog, hit escape. Notes Save" at bounding box center [498, 169] width 139 height 37
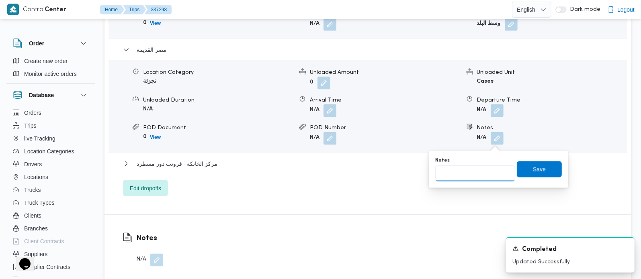
click at [470, 180] on input "Notes" at bounding box center [475, 174] width 80 height 16
paste input "المنيل"
type input "المنيل"
click at [521, 166] on span "Save" at bounding box center [539, 169] width 45 height 16
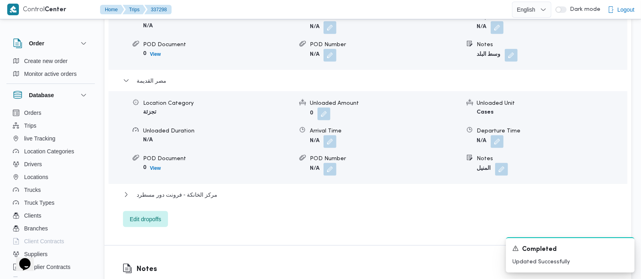
scroll to position [756, 0]
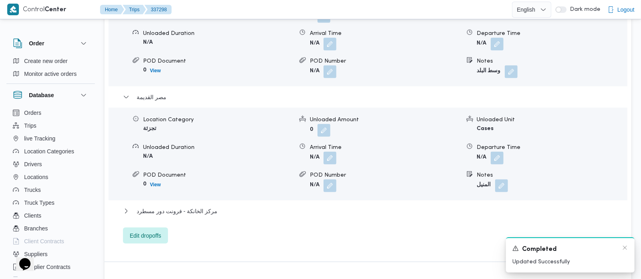
click at [621, 246] on div "Completed" at bounding box center [570, 250] width 116 height 10
click at [622, 247] on icon "Dismiss toast" at bounding box center [624, 248] width 6 height 6
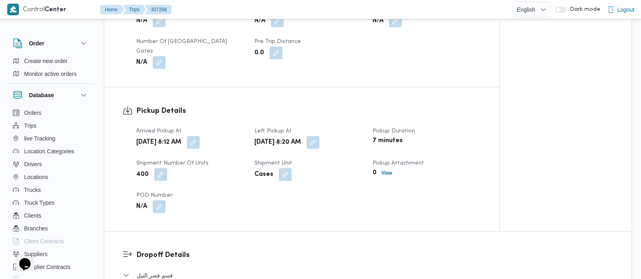
scroll to position [520, 0]
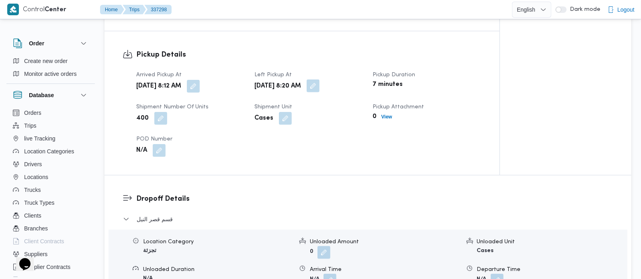
click at [319, 92] on button "button" at bounding box center [313, 86] width 13 height 13
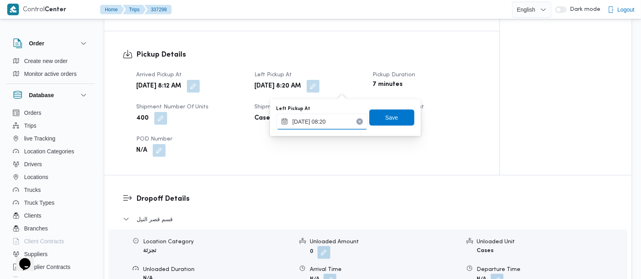
click at [326, 121] on input "[DATE] 08:20" at bounding box center [321, 122] width 91 height 16
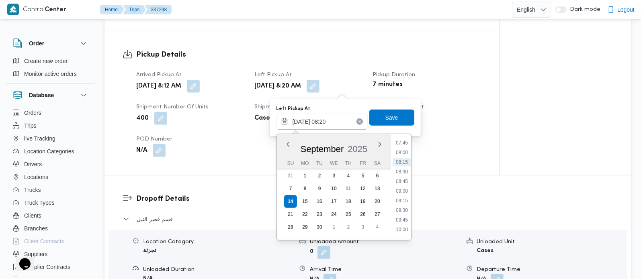
scroll to position [317, 0]
click at [403, 200] on li "09:45" at bounding box center [401, 204] width 18 height 8
type input "[DATE] 09:45"
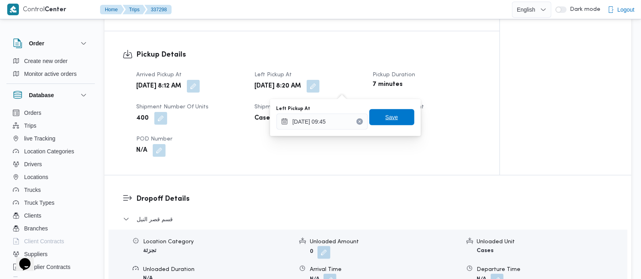
click at [395, 123] on span "Save" at bounding box center [391, 117] width 45 height 16
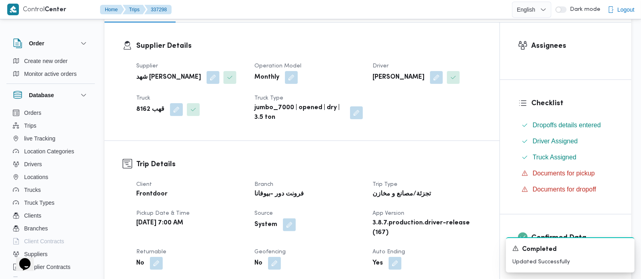
scroll to position [47, 0]
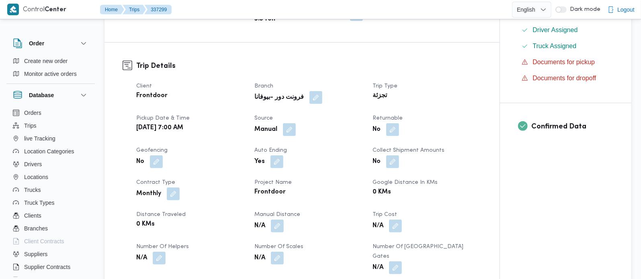
scroll to position [236, 0]
click at [387, 127] on button "button" at bounding box center [392, 129] width 13 height 13
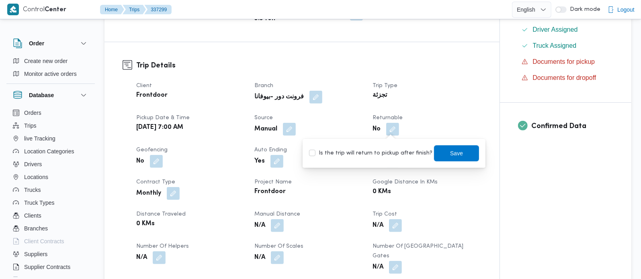
click at [392, 149] on label "Is the trip will return to pickup after finish?" at bounding box center [370, 154] width 123 height 10
checkbox input "true"
click at [450, 151] on span "Save" at bounding box center [456, 153] width 13 height 10
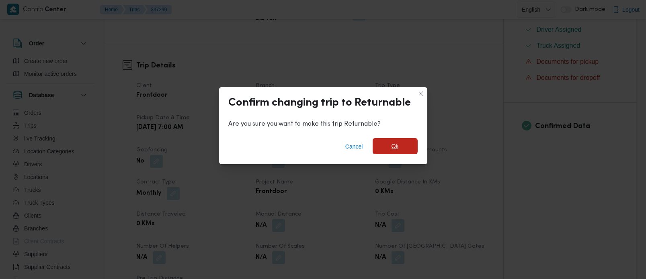
click at [392, 143] on span "Ok" at bounding box center [394, 146] width 7 height 10
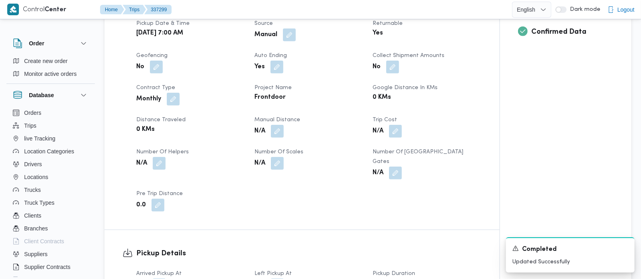
scroll to position [472, 0]
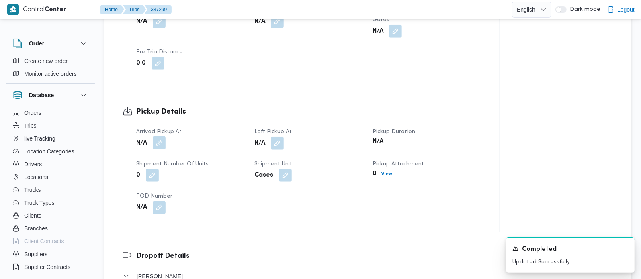
click at [162, 137] on button "button" at bounding box center [159, 143] width 13 height 13
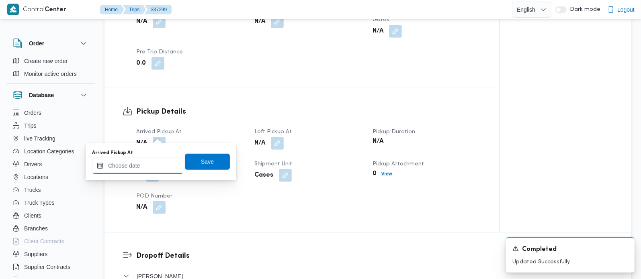
click at [156, 160] on input "Arrived Pickup At" at bounding box center [137, 166] width 91 height 16
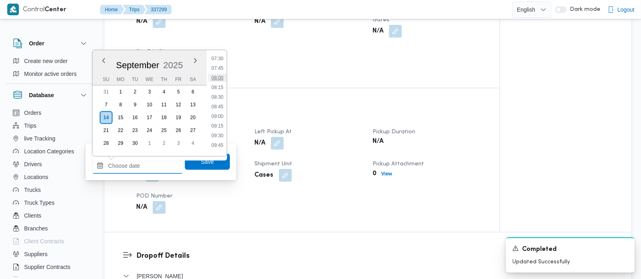
scroll to position [244, 0]
click at [220, 86] on li "07:00" at bounding box center [217, 86] width 18 height 8
type input "[DATE] 07:00"
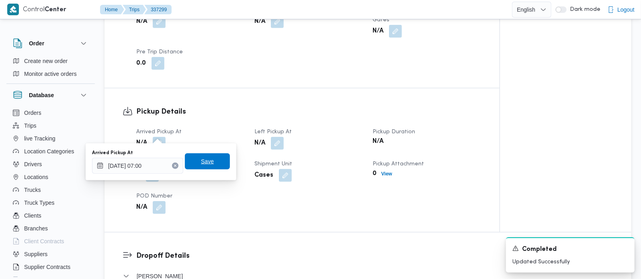
click at [206, 156] on span "Save" at bounding box center [207, 161] width 45 height 16
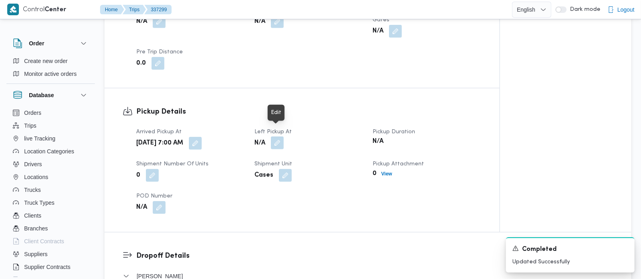
click at [274, 137] on button "button" at bounding box center [277, 143] width 13 height 13
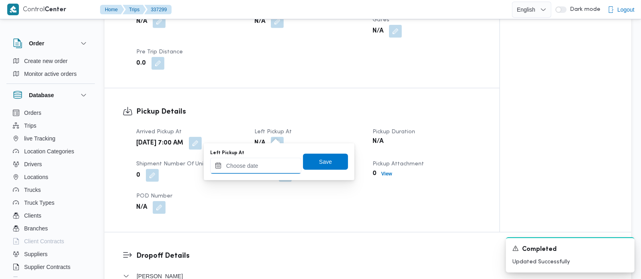
click at [261, 166] on input "Left Pickup At" at bounding box center [255, 166] width 91 height 16
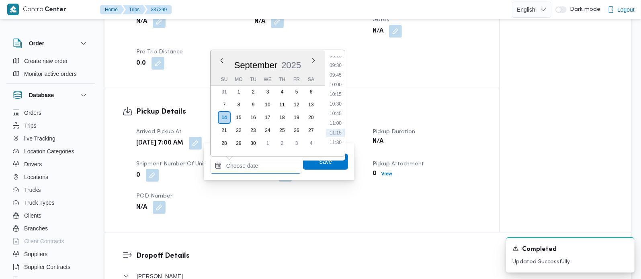
scroll to position [339, 0]
click at [337, 96] on li "09:45" at bounding box center [335, 98] width 18 height 8
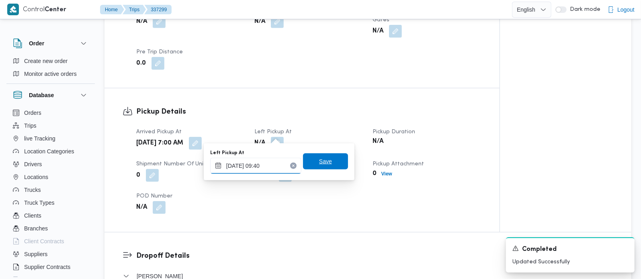
type input "14/09/2025 09:40"
click at [333, 157] on span "Save" at bounding box center [325, 161] width 45 height 16
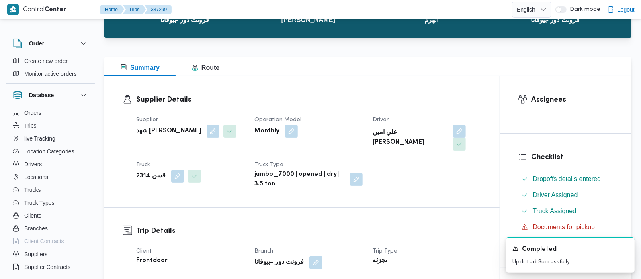
scroll to position [0, 0]
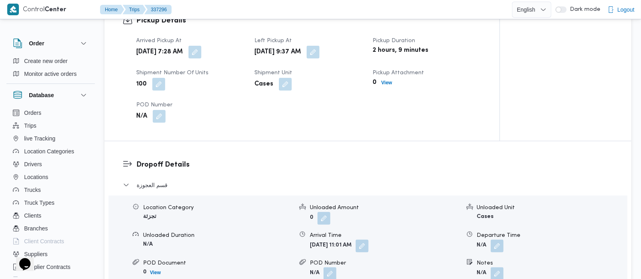
scroll to position [614, 0]
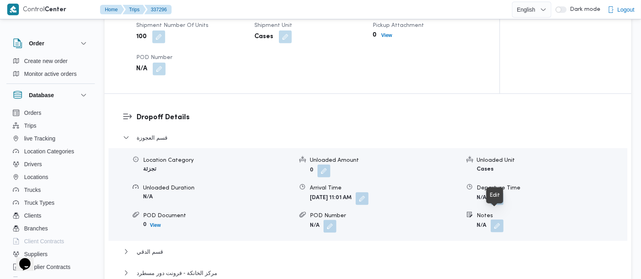
click at [501, 220] on button "button" at bounding box center [496, 226] width 13 height 13
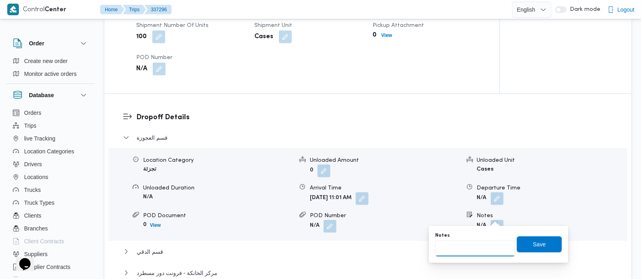
click at [489, 242] on input "Notes" at bounding box center [475, 249] width 80 height 16
paste input "المهندسين"
type input "المهندسين"
click at [533, 238] on span "Save" at bounding box center [539, 244] width 45 height 16
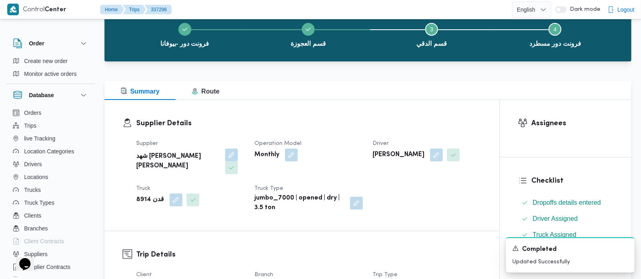
scroll to position [0, 0]
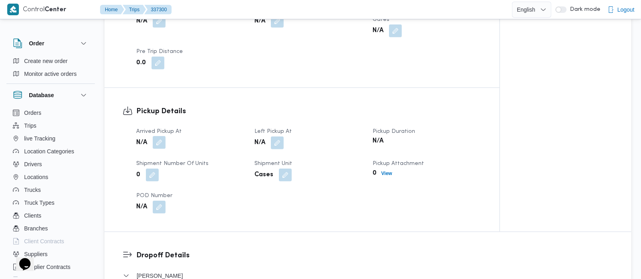
scroll to position [472, 0]
drag, startPoint x: 165, startPoint y: 141, endPoint x: 161, endPoint y: 141, distance: 4.0
click at [164, 141] on div "Arrived Pickup At N/A Left Pickup At N/A Pickup Duration N/A Shipment Number of…" at bounding box center [308, 171] width 355 height 96
click at [161, 141] on div "Arrived Pickup At N/A Left Pickup At N/A Pickup Duration N/A Shipment Number of…" at bounding box center [308, 171] width 355 height 96
click at [160, 137] on button "button" at bounding box center [159, 143] width 13 height 13
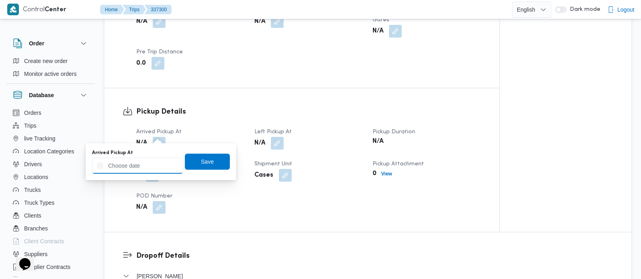
click at [152, 170] on input "Arrived Pickup At" at bounding box center [137, 166] width 91 height 16
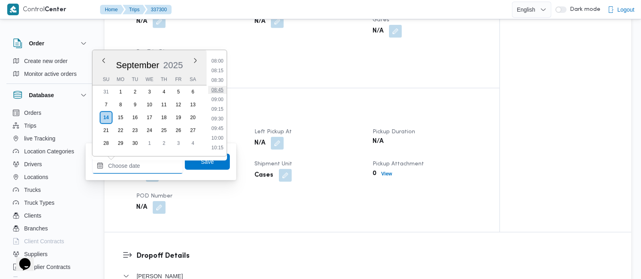
scroll to position [291, 0]
click at [223, 93] on li "08:30" at bounding box center [217, 97] width 18 height 8
type input "[DATE] 08:30"
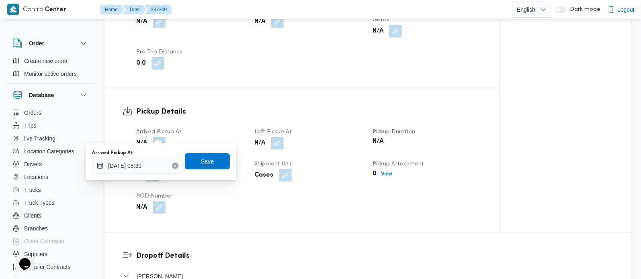
click at [201, 162] on span "Save" at bounding box center [207, 162] width 13 height 10
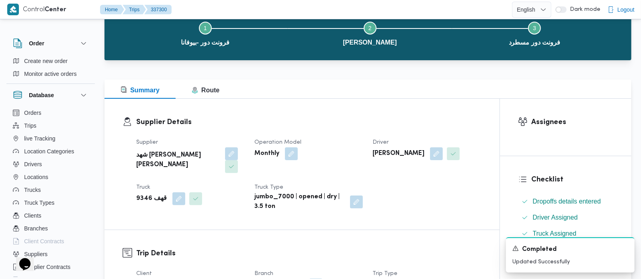
scroll to position [0, 0]
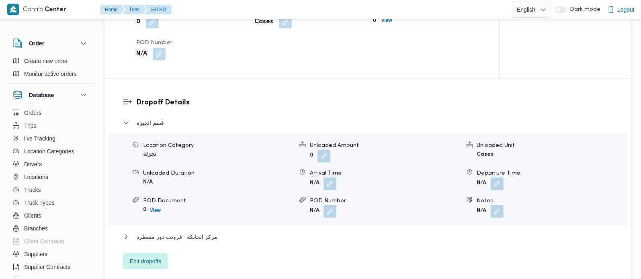
scroll to position [709, 0]
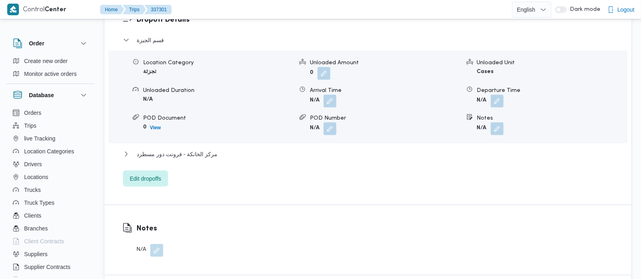
click at [497, 123] on button "button" at bounding box center [496, 129] width 13 height 13
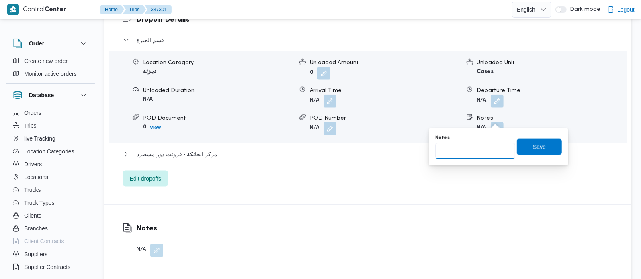
click at [484, 151] on input "Notes" at bounding box center [475, 151] width 80 height 16
paste input "البحر الاعظم"
type input "البحر الاعظم"
click at [523, 146] on span "Save" at bounding box center [539, 147] width 45 height 16
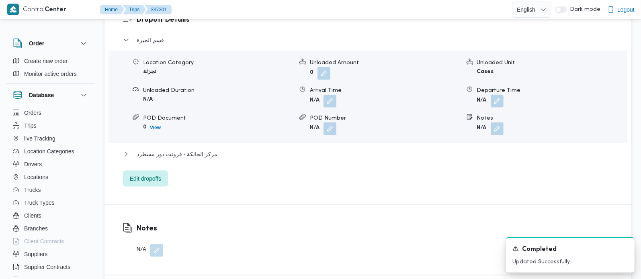
scroll to position [472, 0]
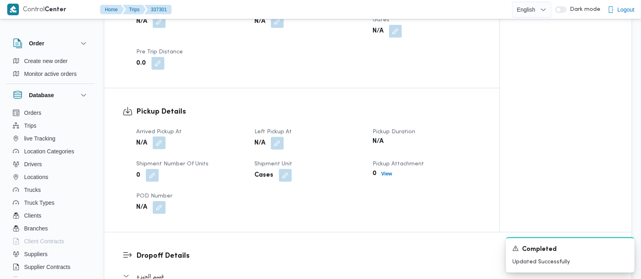
click at [163, 137] on button "button" at bounding box center [159, 143] width 13 height 13
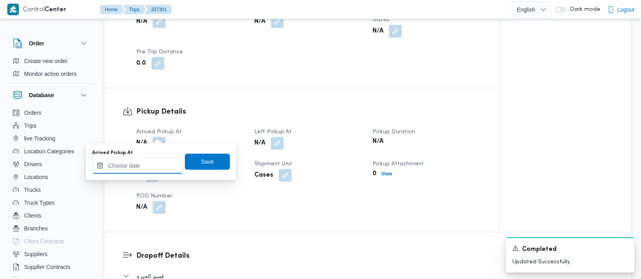
click at [151, 167] on input "Arrived Pickup At" at bounding box center [137, 166] width 91 height 16
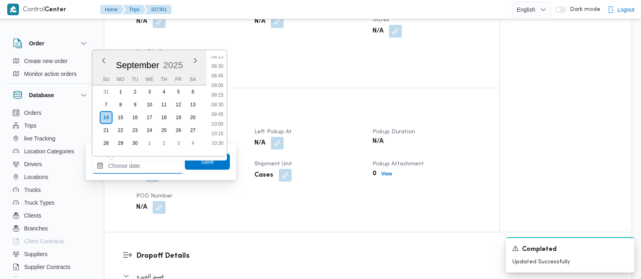
scroll to position [301, 0]
click at [220, 59] on li "07:45" at bounding box center [217, 59] width 18 height 8
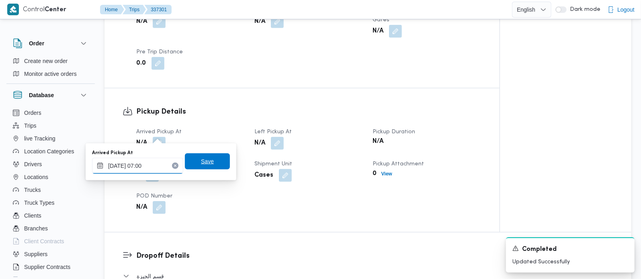
type input "[DATE] 07:00"
click at [192, 163] on span "Save" at bounding box center [207, 161] width 45 height 16
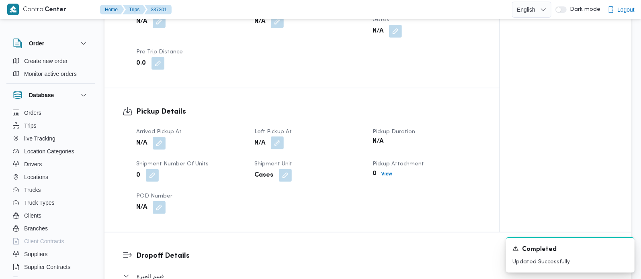
click at [280, 137] on button "button" at bounding box center [277, 143] width 13 height 13
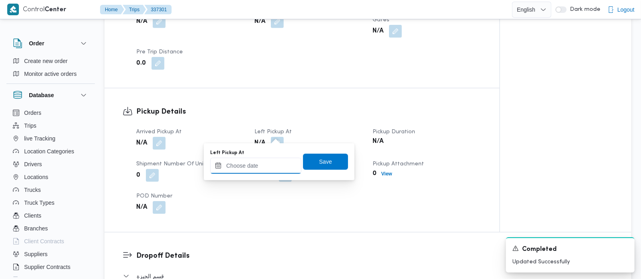
click at [265, 170] on input "Left Pickup At" at bounding box center [255, 166] width 91 height 16
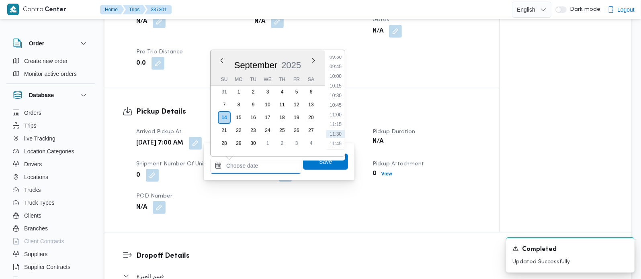
scroll to position [348, 0]
click at [339, 77] on li "09:30" at bounding box center [335, 79] width 18 height 8
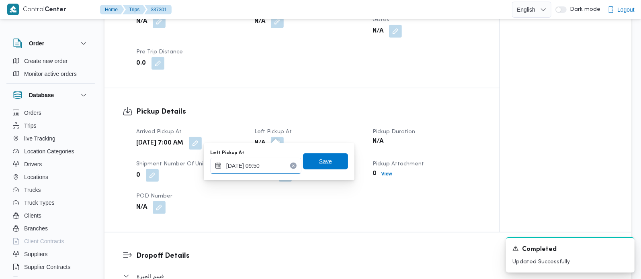
type input "14/09/2025 09:50"
click at [319, 159] on span "Save" at bounding box center [325, 162] width 13 height 10
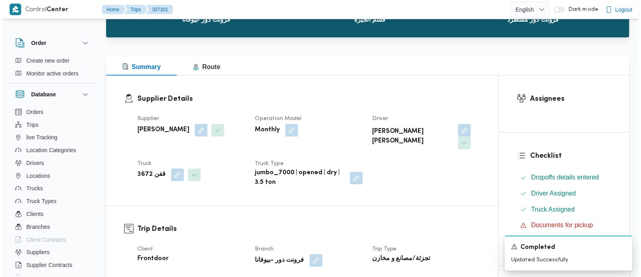
scroll to position [0, 0]
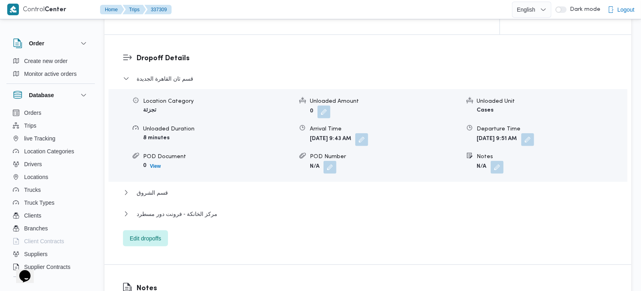
scroll to position [662, 0]
click at [494, 159] on button "button" at bounding box center [496, 165] width 13 height 13
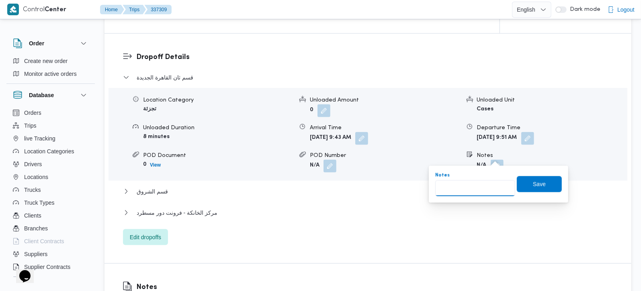
click at [472, 192] on input "Notes" at bounding box center [475, 188] width 80 height 16
paste input "مدينتي"
type input "مدينتي"
click at [545, 181] on span "Save" at bounding box center [539, 184] width 45 height 16
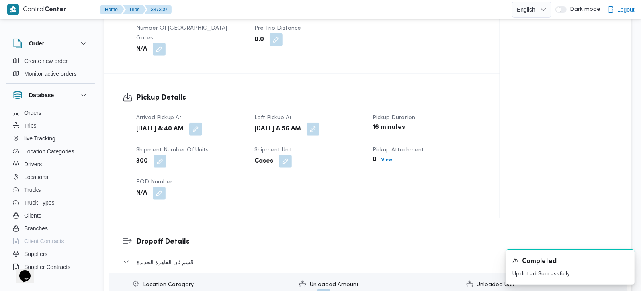
scroll to position [472, 0]
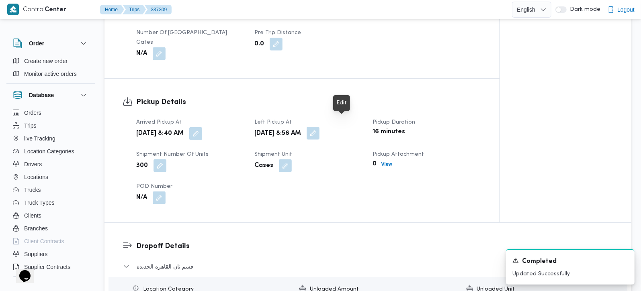
click at [319, 127] on button "button" at bounding box center [313, 133] width 13 height 13
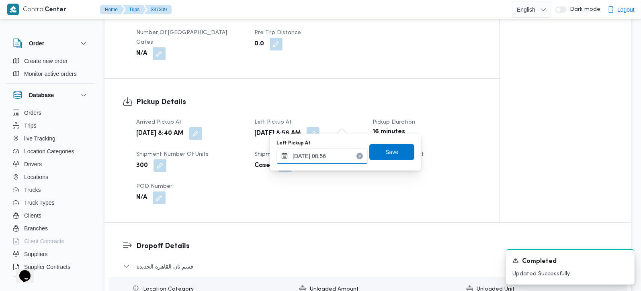
click at [323, 149] on input "[DATE] 08:56" at bounding box center [321, 156] width 91 height 16
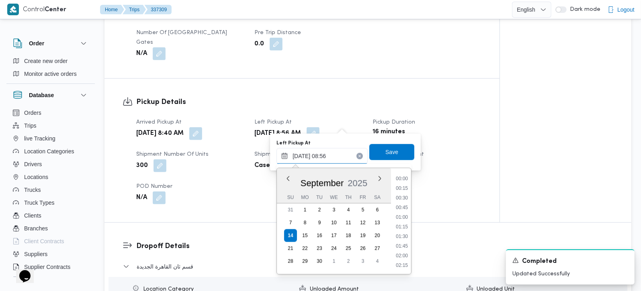
scroll to position [289, 0]
click at [402, 262] on li "09:45" at bounding box center [401, 266] width 18 height 8
type input "[DATE] 09:45"
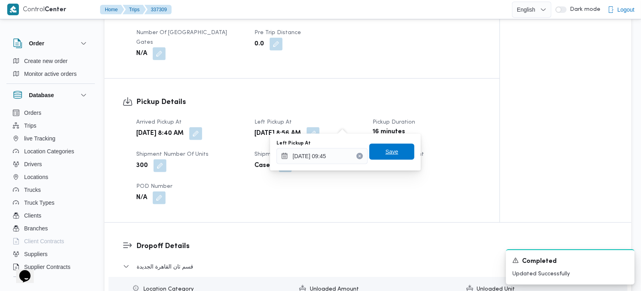
click at [383, 144] on span "Save" at bounding box center [391, 152] width 45 height 16
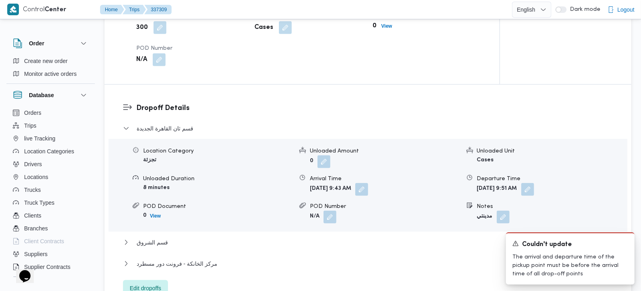
scroll to position [614, 0]
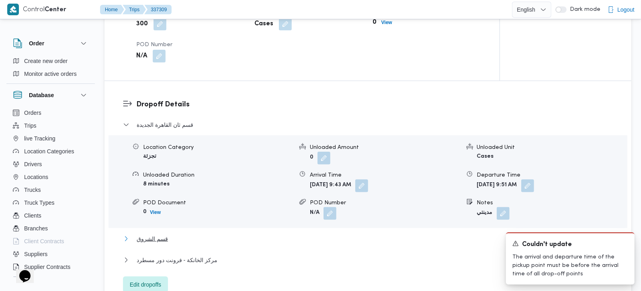
click at [150, 234] on span "قسم الشروق" at bounding box center [152, 239] width 31 height 10
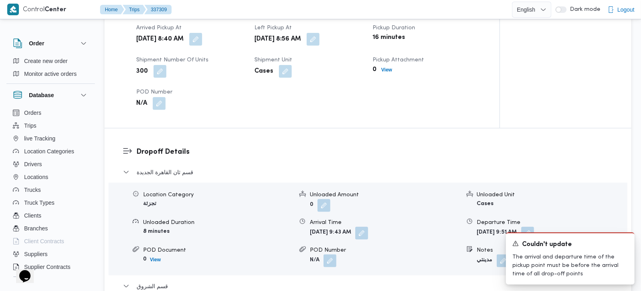
scroll to position [709, 0]
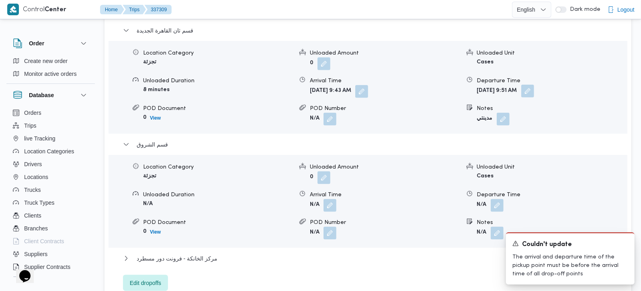
click at [534, 86] on button "button" at bounding box center [527, 91] width 13 height 13
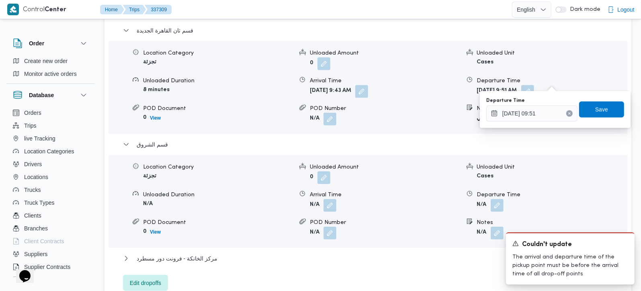
click at [568, 114] on icon "Clear input" at bounding box center [569, 113] width 3 height 3
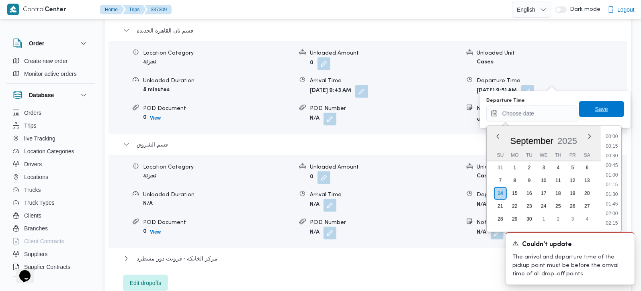
click at [586, 101] on span "Save" at bounding box center [601, 109] width 45 height 16
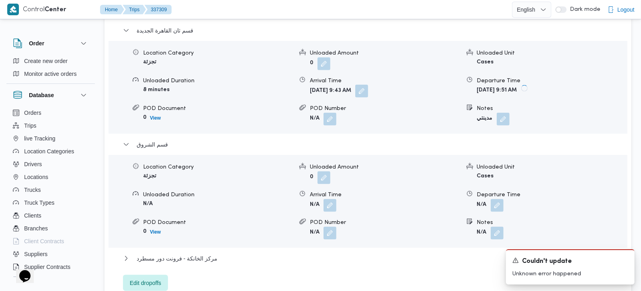
click at [368, 85] on button "button" at bounding box center [361, 91] width 13 height 13
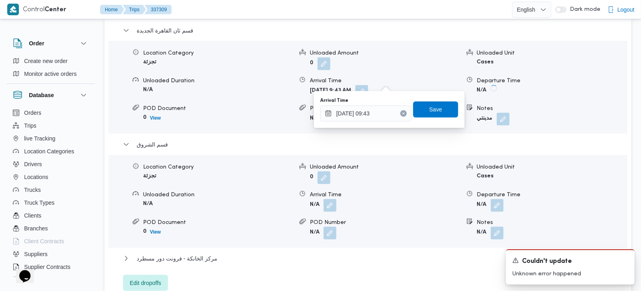
click at [402, 113] on icon "Clear input" at bounding box center [403, 113] width 3 height 3
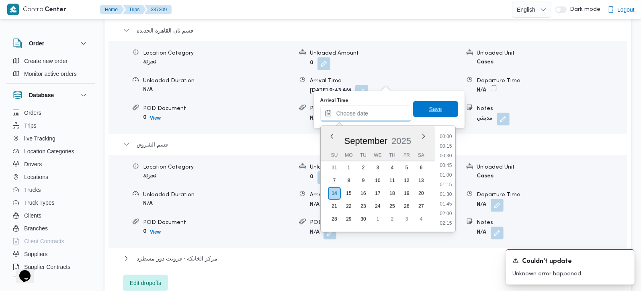
scroll to position [395, 0]
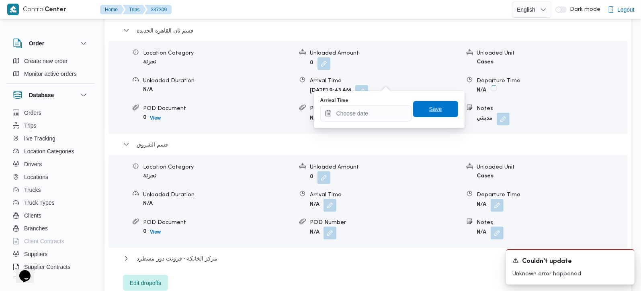
click at [429, 109] on span "Save" at bounding box center [435, 109] width 13 height 10
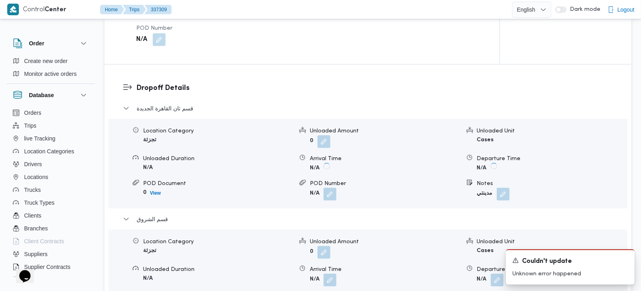
scroll to position [614, 0]
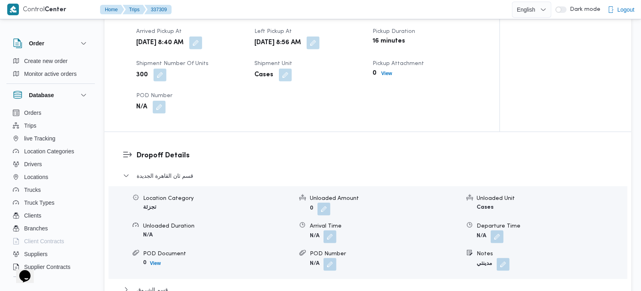
scroll to position [520, 0]
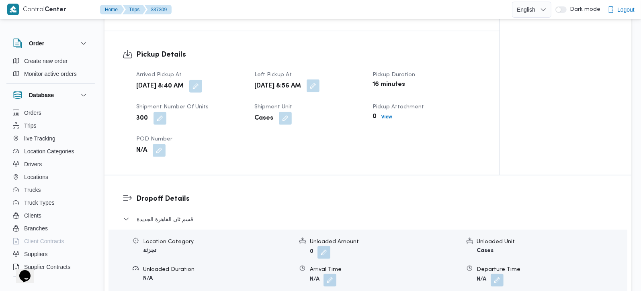
click at [319, 80] on button "button" at bounding box center [313, 86] width 13 height 13
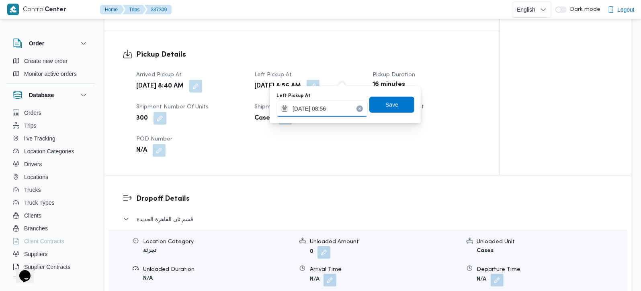
click at [323, 106] on input "[DATE] 08:56" at bounding box center [321, 109] width 91 height 16
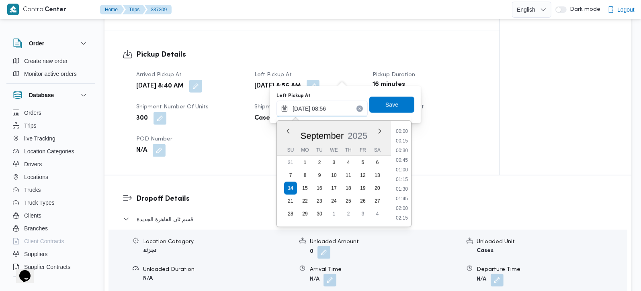
scroll to position [289, 0]
click at [403, 216] on li "09:45" at bounding box center [401, 218] width 18 height 8
type input "[DATE] 09:45"
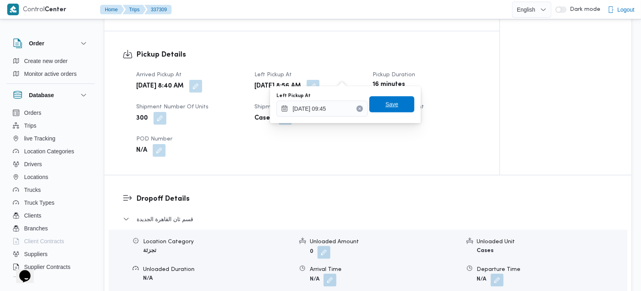
click at [374, 106] on span "Save" at bounding box center [391, 104] width 45 height 16
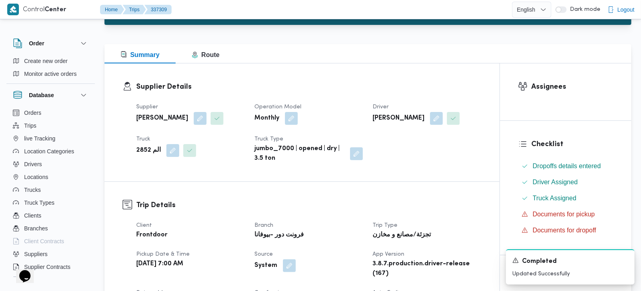
scroll to position [0, 0]
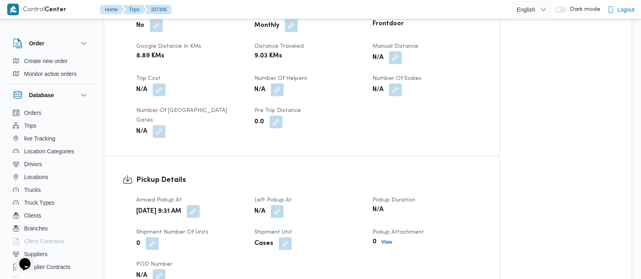
scroll to position [494, 0]
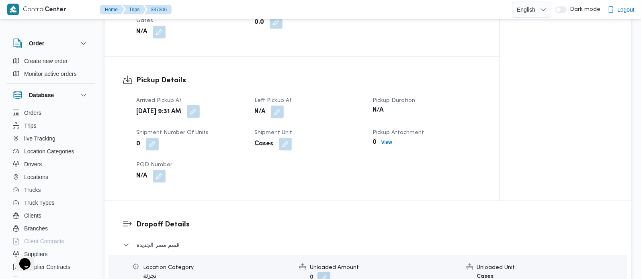
click at [200, 105] on button "button" at bounding box center [193, 111] width 13 height 13
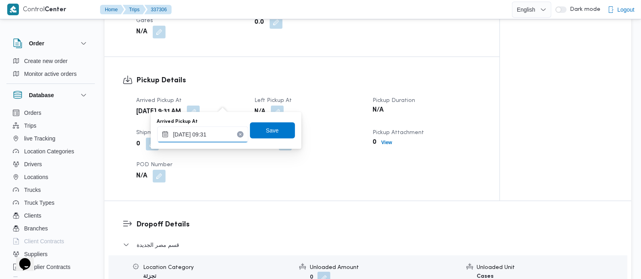
click at [208, 135] on input "14/09/2025 09:31" at bounding box center [202, 135] width 91 height 16
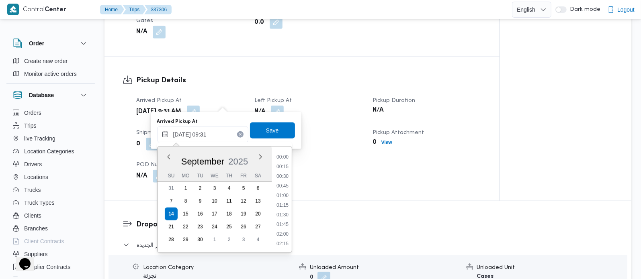
scroll to position [318, 0]
click at [287, 175] on li "08:45" at bounding box center [282, 177] width 18 height 8
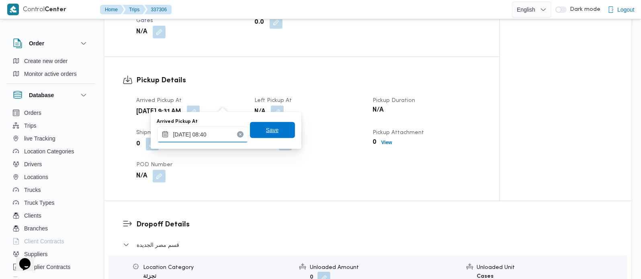
type input "14/09/2025 08:40"
click at [274, 135] on span "Save" at bounding box center [272, 130] width 45 height 16
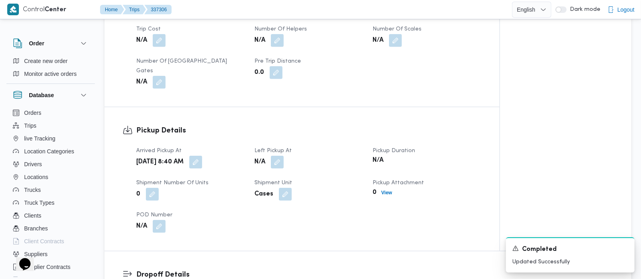
scroll to position [447, 0]
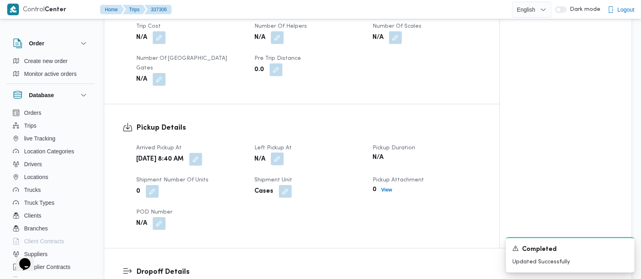
click at [274, 153] on button "button" at bounding box center [277, 159] width 13 height 13
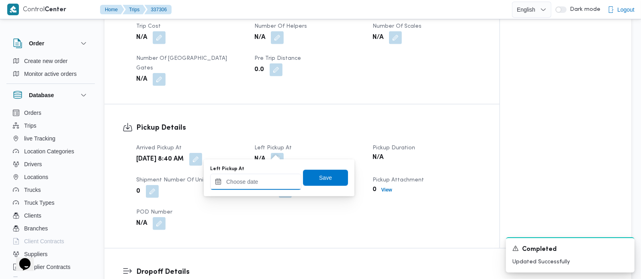
click at [269, 186] on input "Left Pickup At" at bounding box center [255, 182] width 91 height 16
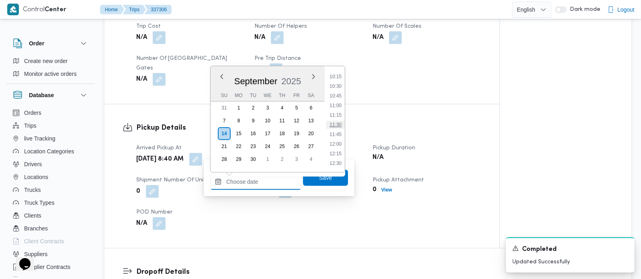
scroll to position [348, 0]
click at [339, 76] on li "09:00" at bounding box center [335, 76] width 18 height 8
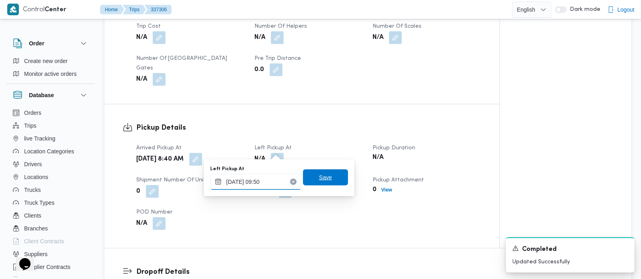
type input "14/09/2025 09:50"
click at [320, 176] on span "Save" at bounding box center [325, 178] width 13 height 10
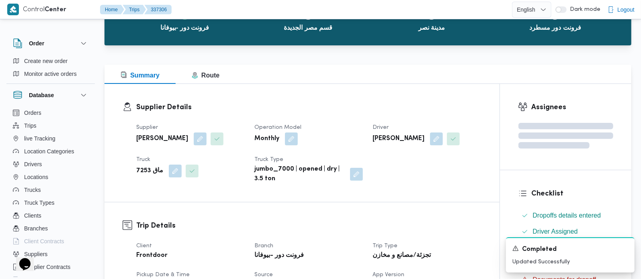
scroll to position [0, 0]
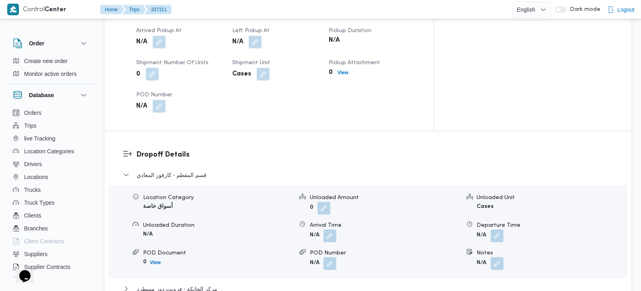
scroll to position [709, 0]
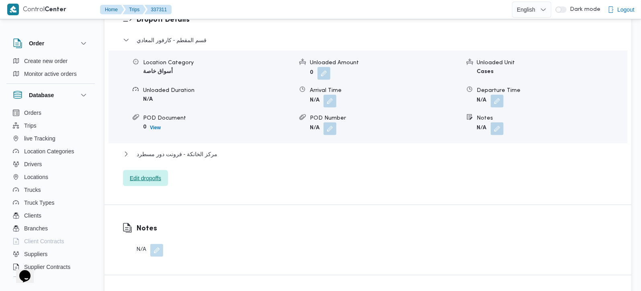
click at [149, 174] on span "Edit dropoffs" at bounding box center [145, 179] width 31 height 10
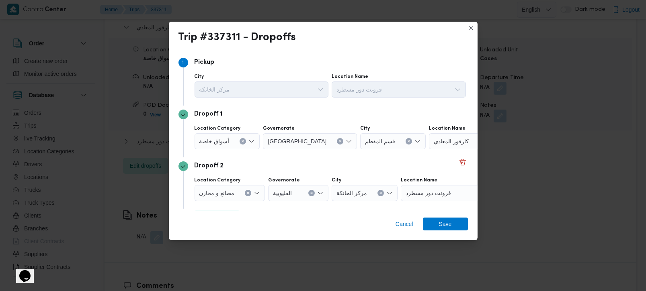
click at [223, 143] on span "أسواق خاصة" at bounding box center [214, 141] width 30 height 9
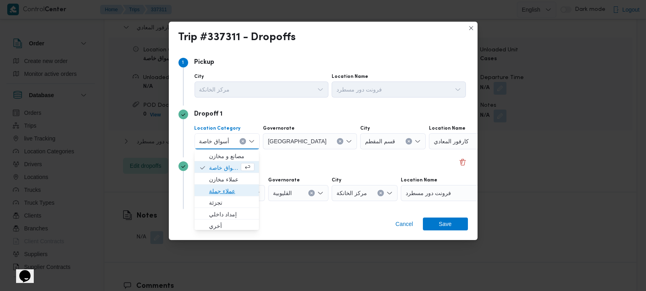
click at [227, 194] on span "عملاء جملة" at bounding box center [231, 191] width 45 height 10
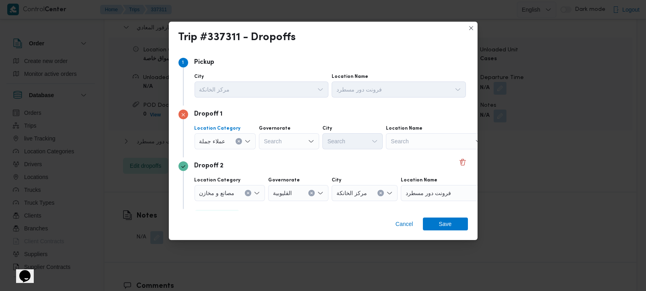
click at [283, 146] on div "Search" at bounding box center [289, 141] width 60 height 16
type input "زة"
click at [285, 155] on span "الجي زة" at bounding box center [292, 156] width 41 height 10
click at [339, 144] on div "Search" at bounding box center [352, 141] width 60 height 16
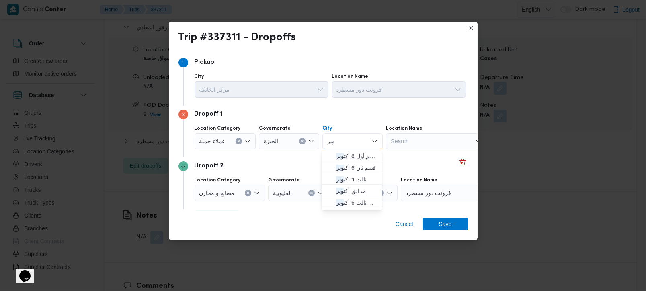
type input "وبر"
click at [347, 151] on span "قسم أول 6 أكت وبر" at bounding box center [356, 156] width 41 height 10
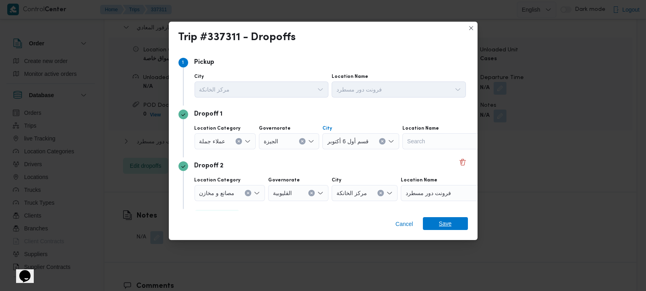
click at [445, 226] on span "Save" at bounding box center [445, 223] width 13 height 13
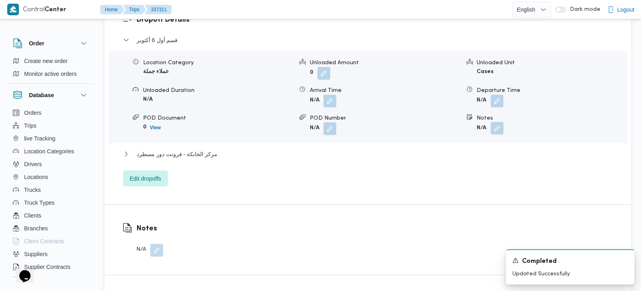
click at [496, 122] on button "button" at bounding box center [496, 128] width 13 height 13
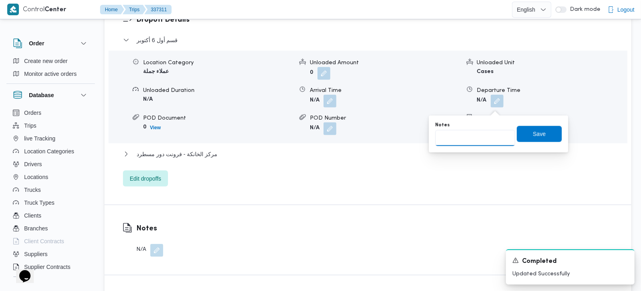
click at [476, 139] on input "Notes" at bounding box center [475, 138] width 80 height 16
type input "مول برايت ستارز و مترو"
click at [541, 134] on span "Save" at bounding box center [539, 134] width 45 height 16
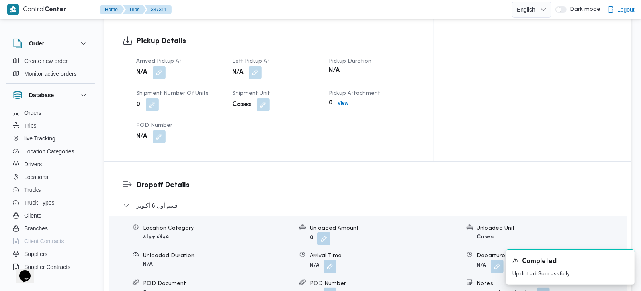
scroll to position [520, 0]
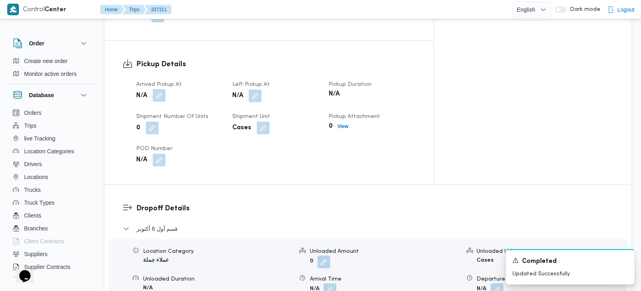
click at [158, 89] on button "button" at bounding box center [159, 95] width 13 height 13
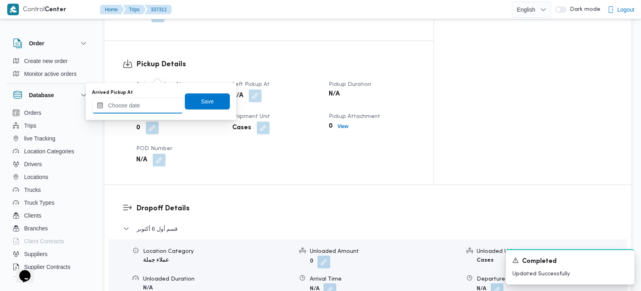
click at [143, 104] on input "Arrived Pickup At" at bounding box center [137, 106] width 91 height 16
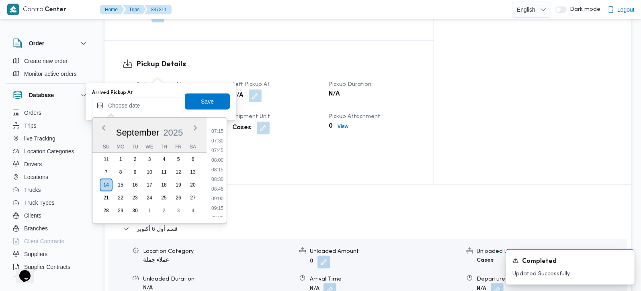
scroll to position [253, 0]
click at [218, 150] on li "07:15" at bounding box center [217, 154] width 18 height 8
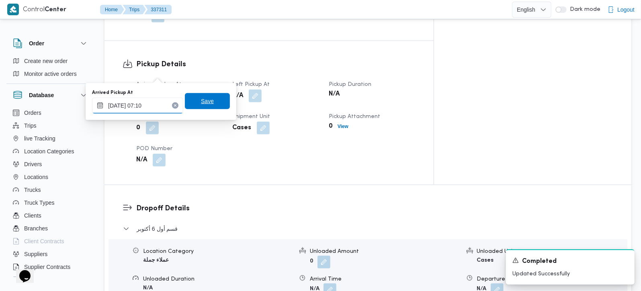
type input "14/09/2025 07:10"
click at [192, 94] on span "Save" at bounding box center [207, 101] width 45 height 16
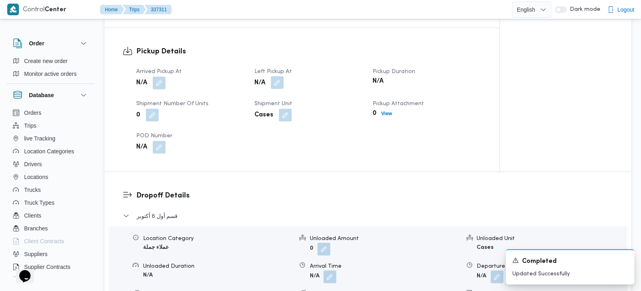
click at [280, 76] on button "button" at bounding box center [277, 82] width 13 height 13
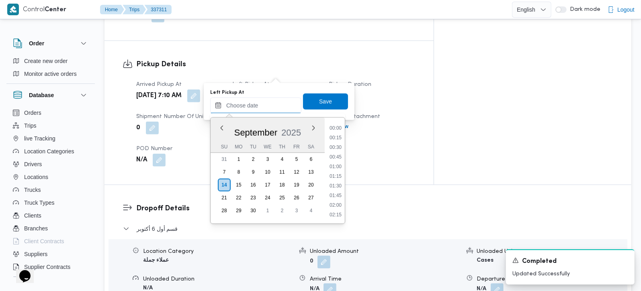
drag, startPoint x: 264, startPoint y: 103, endPoint x: 326, endPoint y: 147, distance: 76.4
click at [264, 103] on input "Left Pickup At" at bounding box center [255, 106] width 91 height 16
click at [339, 136] on li "08:00" at bounding box center [335, 136] width 18 height 8
type input "14/09/2025 08:00"
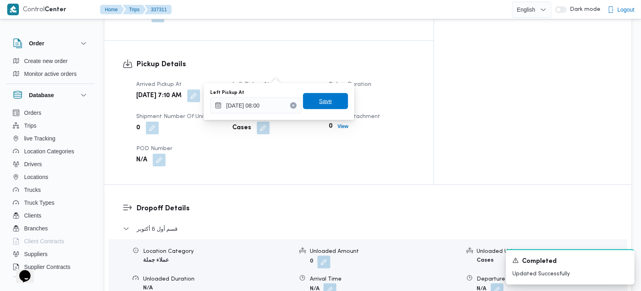
click at [319, 107] on span "Save" at bounding box center [325, 101] width 45 height 16
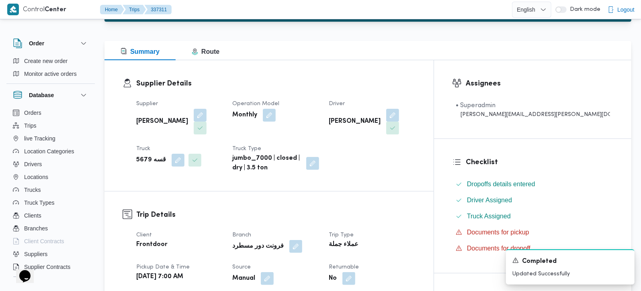
scroll to position [0, 0]
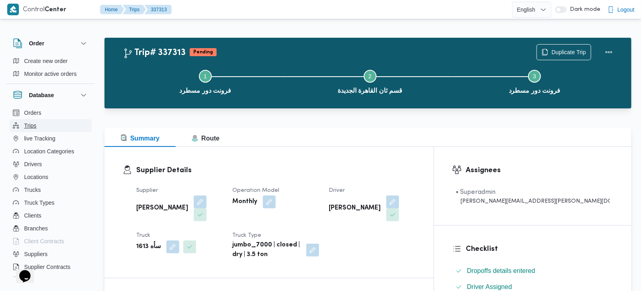
click at [33, 124] on span "Trips" at bounding box center [30, 126] width 12 height 10
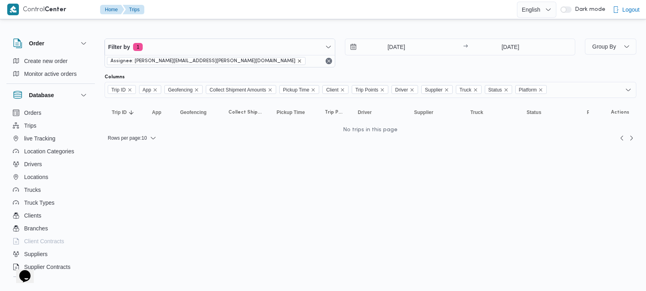
click at [297, 59] on icon "remove selected entity" at bounding box center [299, 61] width 5 height 5
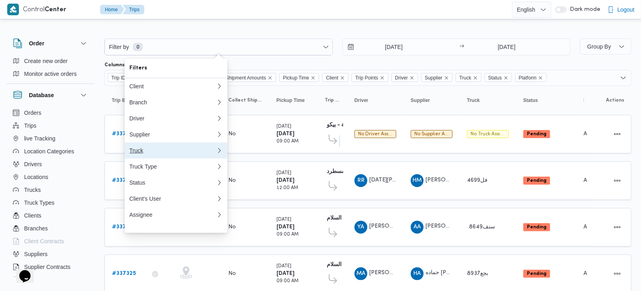
click at [145, 154] on div "Truck" at bounding box center [172, 150] width 87 height 6
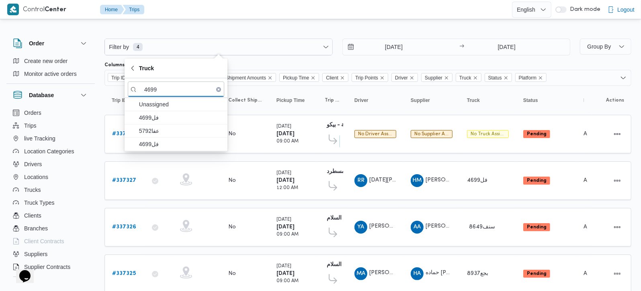
type input "4699"
click at [148, 151] on span "فل4699" at bounding box center [176, 144] width 96 height 13
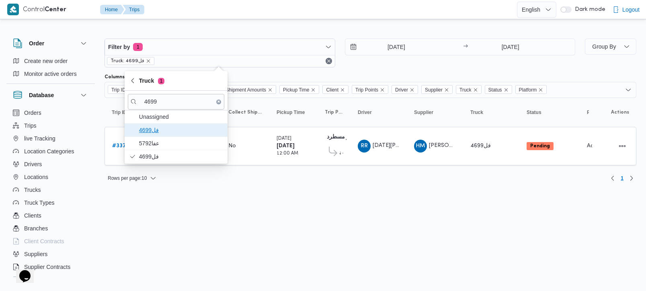
click at [151, 129] on span "4699فل" at bounding box center [181, 130] width 84 height 10
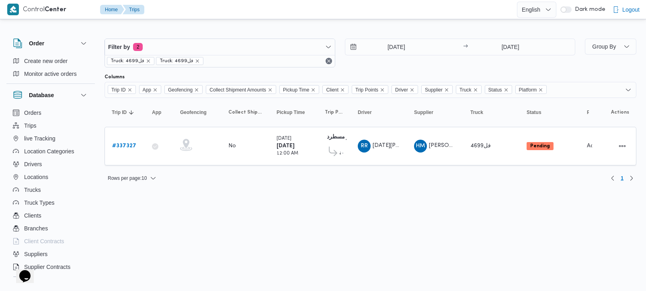
click at [343, 199] on html "Control Center Home Trips English عربي Dark mode Logout Order Create new order …" at bounding box center [323, 145] width 646 height 291
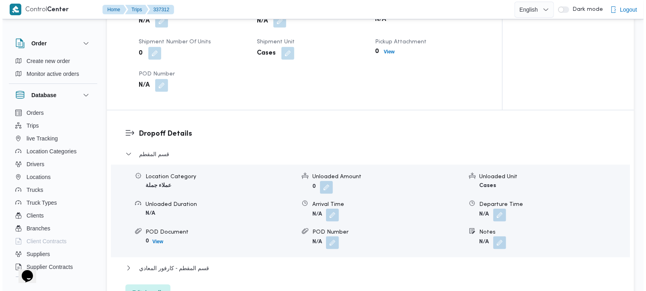
scroll to position [614, 0]
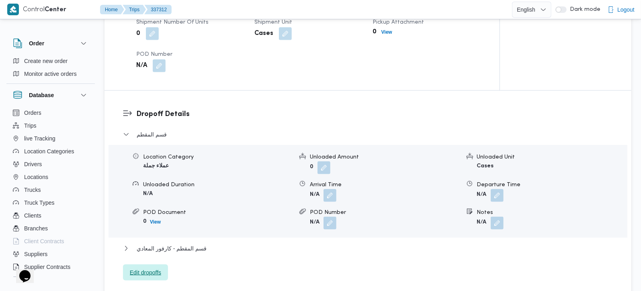
click at [151, 265] on span "Edit dropoffs" at bounding box center [145, 273] width 45 height 16
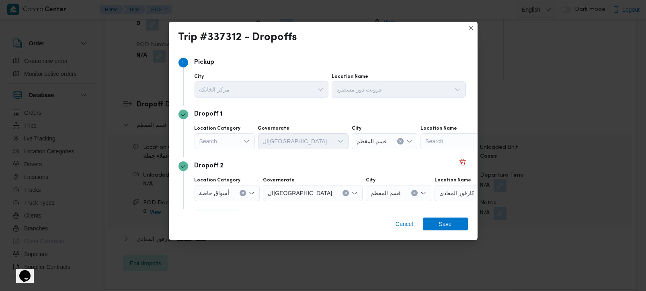
click at [241, 137] on div "Search" at bounding box center [224, 141] width 60 height 16
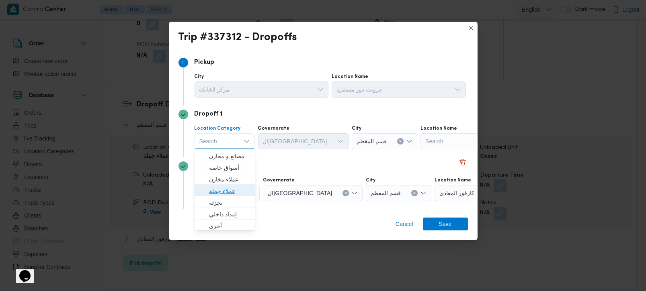
click at [229, 188] on span "عملاء جملة" at bounding box center [229, 191] width 41 height 10
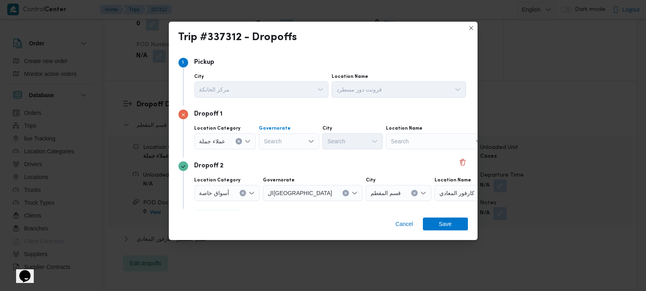
click at [277, 141] on div "Search" at bounding box center [289, 141] width 60 height 16
type input "رة"
click at [286, 172] on span "القاه رة" at bounding box center [292, 168] width 41 height 10
click at [362, 143] on div "Search" at bounding box center [392, 141] width 60 height 16
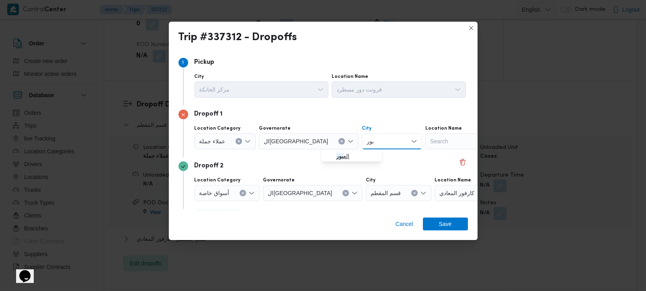
type input "بور"
click at [341, 158] on mark "بور" at bounding box center [339, 156] width 7 height 6
click at [330, 162] on div "Dropoff 2" at bounding box center [322, 166] width 289 height 10
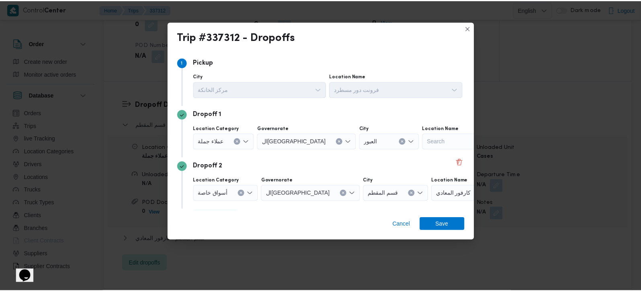
scroll to position [22, 0]
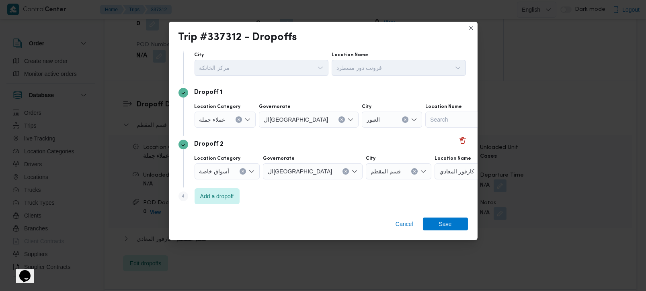
click at [241, 168] on button "Clear input" at bounding box center [242, 171] width 6 height 6
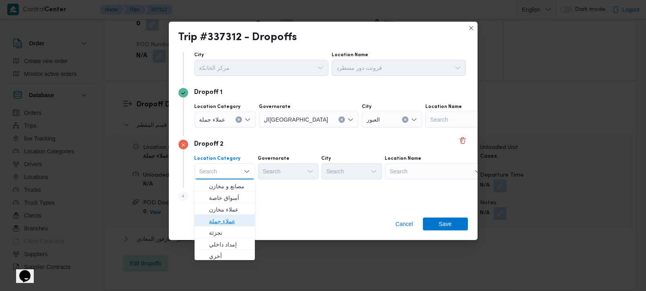
click at [235, 215] on span "عملاء جملة" at bounding box center [225, 221] width 54 height 13
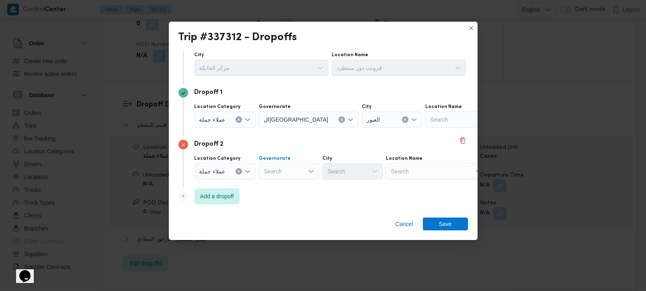
click at [299, 168] on div "Search" at bounding box center [289, 171] width 60 height 16
type input "رة"
click at [288, 198] on span "القاهرة" at bounding box center [292, 198] width 41 height 10
click at [425, 168] on div "Search" at bounding box center [475, 171] width 100 height 16
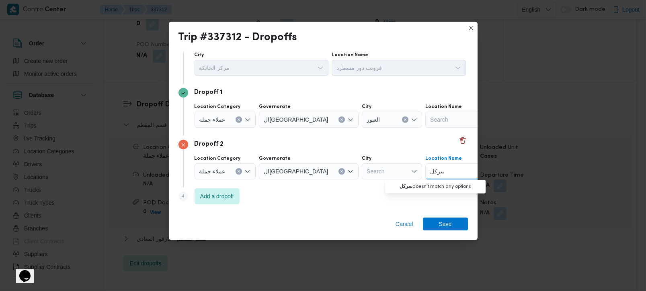
click at [430, 170] on input "سركل" at bounding box center [437, 172] width 14 height 10
click at [237, 170] on icon "Clear input" at bounding box center [238, 171] width 3 height 3
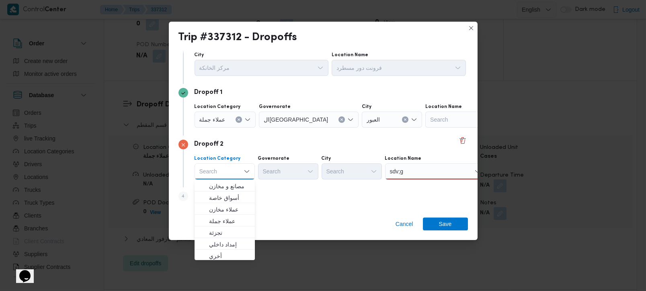
click at [401, 171] on input "sdv;g" at bounding box center [397, 172] width 14 height 10
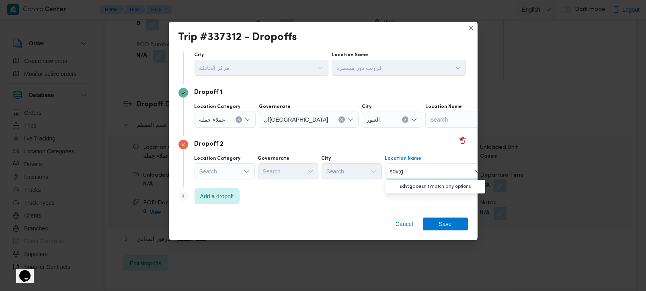
click at [401, 171] on input "sdv;g" at bounding box center [397, 172] width 14 height 10
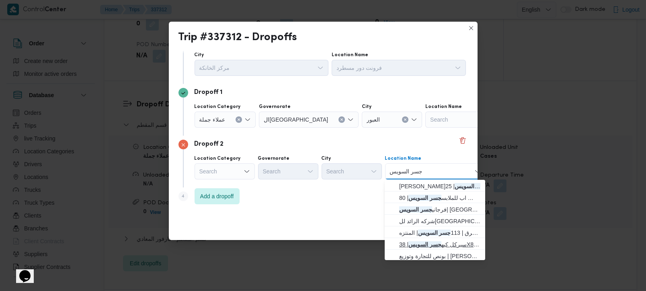
type input "جسر السويس"
click at [441, 242] on span "سيركل كيه جسر السويس | 38X8+PQP | المنتزه" at bounding box center [439, 245] width 81 height 10
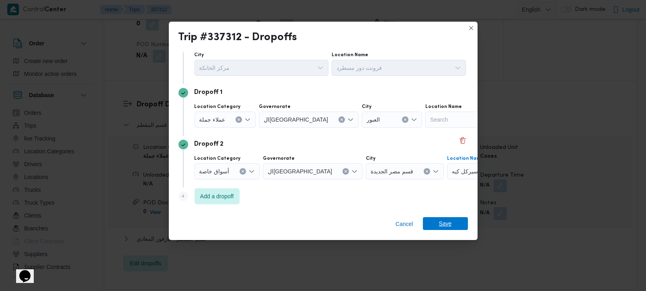
click at [435, 220] on span "Save" at bounding box center [445, 223] width 45 height 13
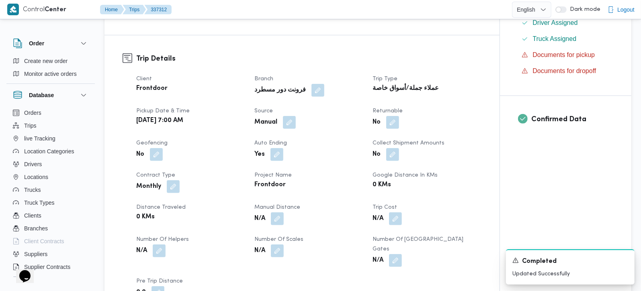
scroll to position [236, 0]
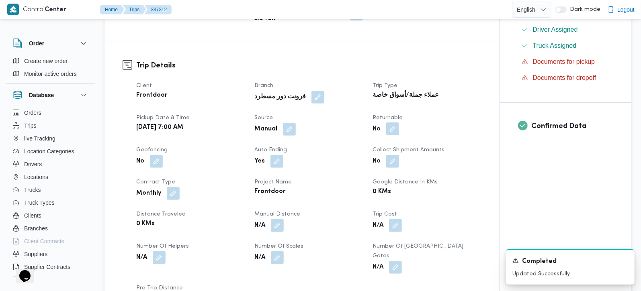
click at [388, 123] on button "button" at bounding box center [392, 129] width 13 height 13
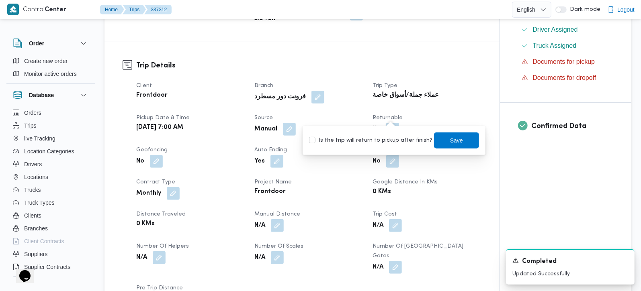
click at [385, 140] on label "Is the trip will return to pickup after finish?" at bounding box center [370, 141] width 123 height 10
checkbox input "true"
click at [450, 141] on span "Save" at bounding box center [456, 140] width 13 height 10
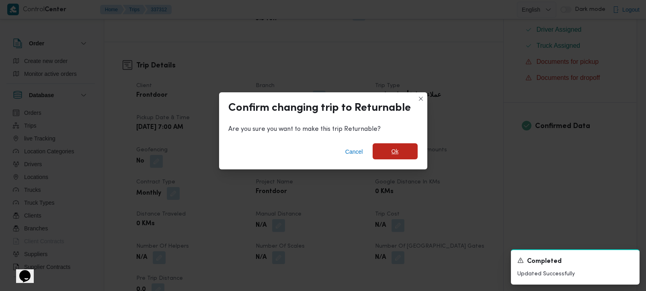
click at [397, 154] on span "Ok" at bounding box center [394, 152] width 7 height 10
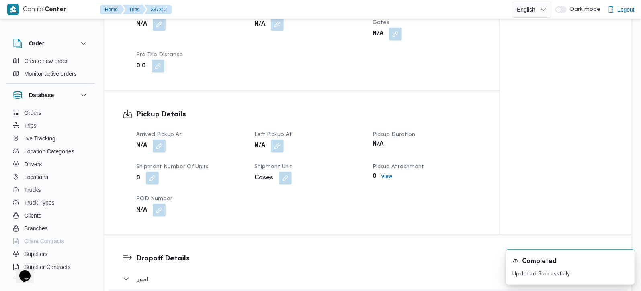
scroll to position [472, 0]
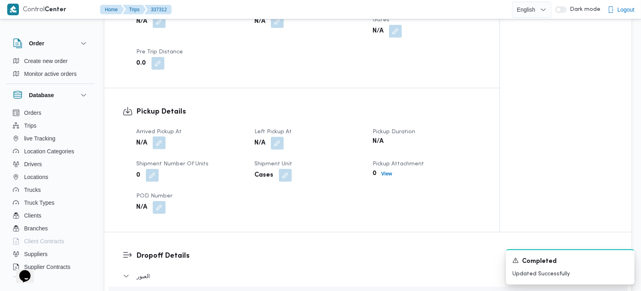
click at [157, 137] on button "button" at bounding box center [159, 143] width 13 height 13
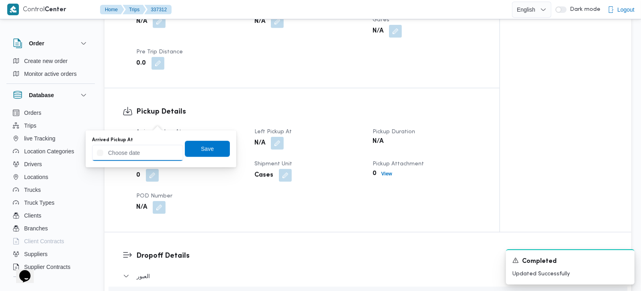
drag, startPoint x: 158, startPoint y: 131, endPoint x: 151, endPoint y: 157, distance: 26.4
click at [151, 157] on input "Arrived Pickup At" at bounding box center [137, 153] width 91 height 16
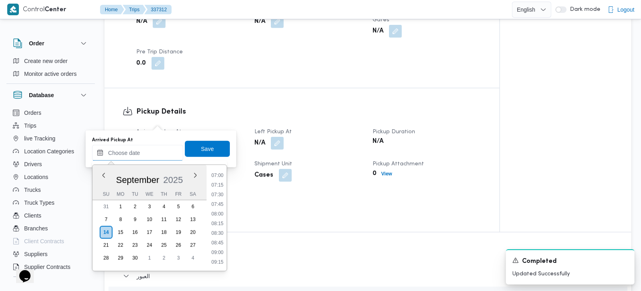
scroll to position [253, 0]
drag, startPoint x: 221, startPoint y: 200, endPoint x: 221, endPoint y: 168, distance: 31.3
click at [221, 200] on li "07:15" at bounding box center [217, 202] width 18 height 8
type input "14/09/2025 07:15"
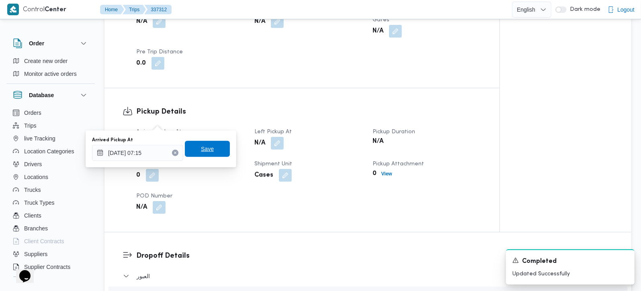
click at [212, 147] on span "Save" at bounding box center [207, 149] width 45 height 16
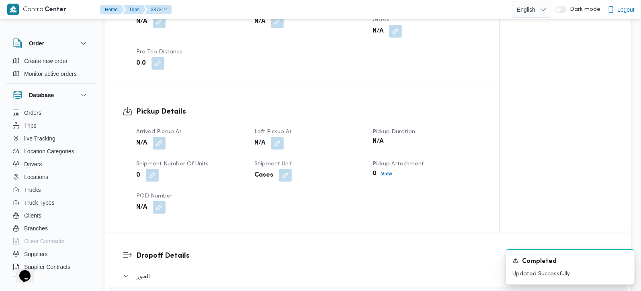
click at [281, 137] on button "button" at bounding box center [277, 143] width 13 height 13
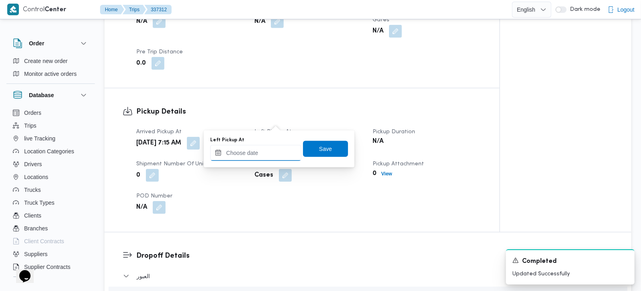
click at [262, 157] on input "Left Pickup At" at bounding box center [255, 153] width 91 height 16
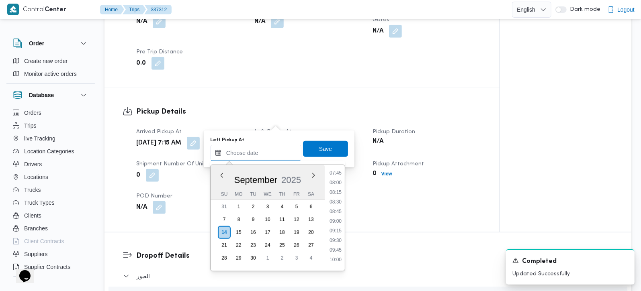
scroll to position [301, 0]
click at [339, 186] on li "08:00" at bounding box center [335, 183] width 18 height 8
type input "14/09/2025 08:00"
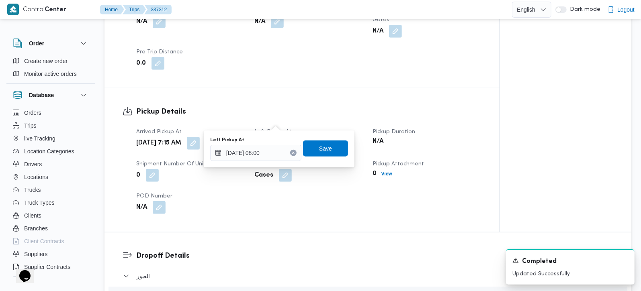
click at [321, 151] on span "Save" at bounding box center [325, 149] width 13 height 10
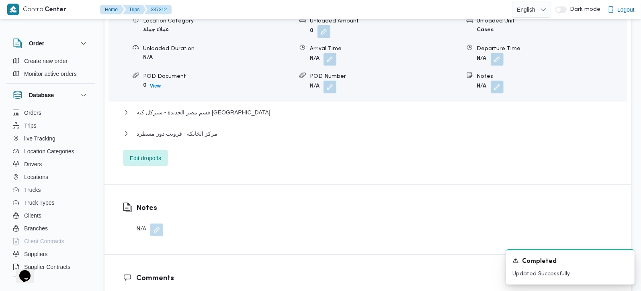
scroll to position [756, 0]
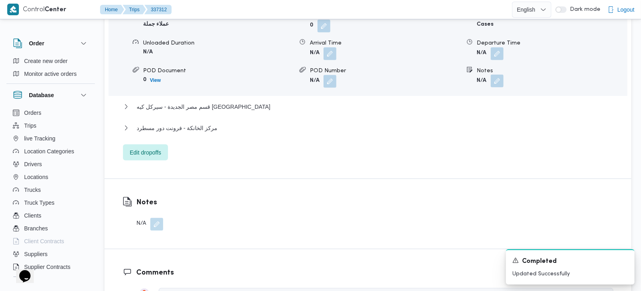
click at [497, 75] on button "button" at bounding box center [496, 81] width 13 height 13
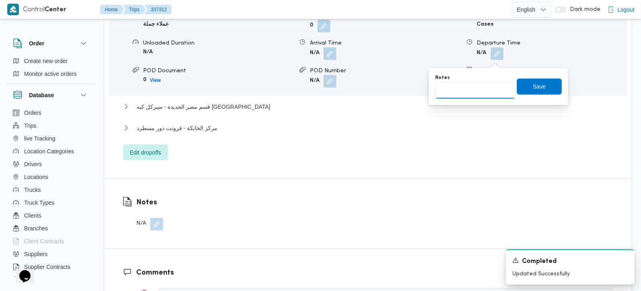
click at [478, 90] on input "Notes" at bounding box center [475, 91] width 80 height 16
type input "كارفور سايلو و طلبات"
click at [542, 88] on span "Save" at bounding box center [539, 86] width 45 height 16
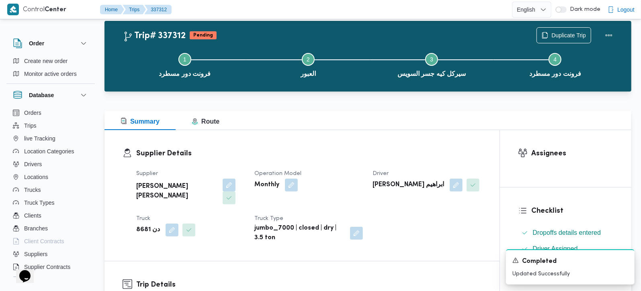
scroll to position [0, 0]
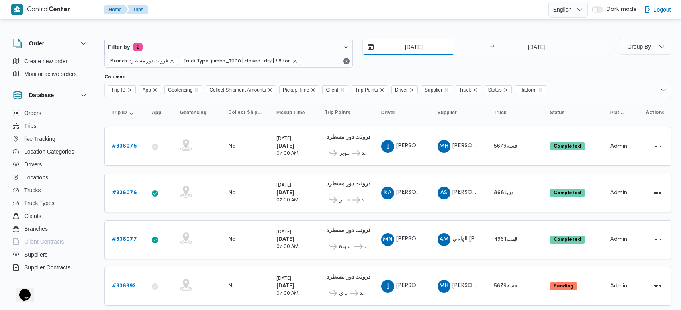
click at [418, 45] on input "[DATE]" at bounding box center [408, 47] width 91 height 16
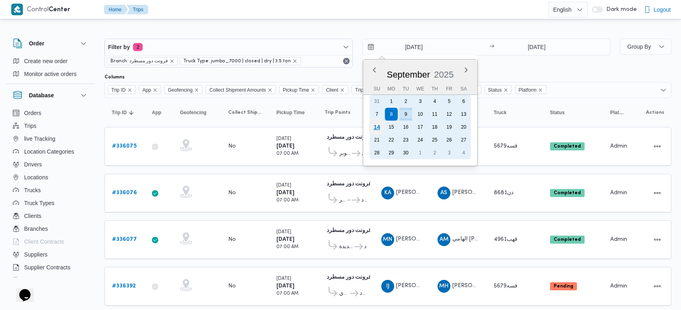
click at [376, 125] on div "14" at bounding box center [376, 126] width 15 height 15
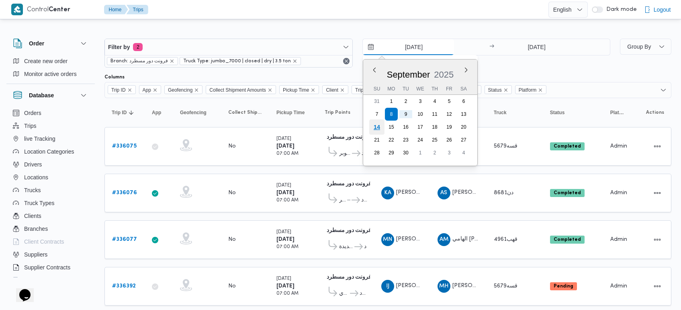
type input "[DATE]"
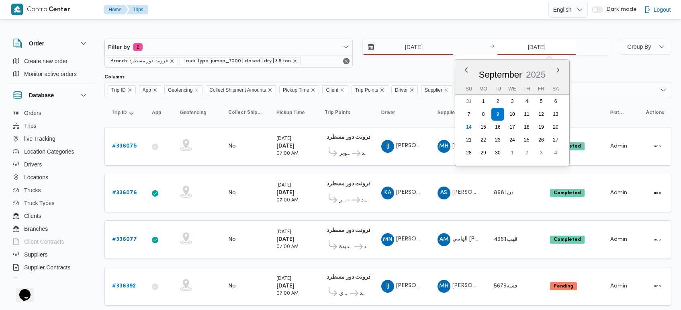
click at [521, 43] on input "[DATE]" at bounding box center [537, 47] width 80 height 16
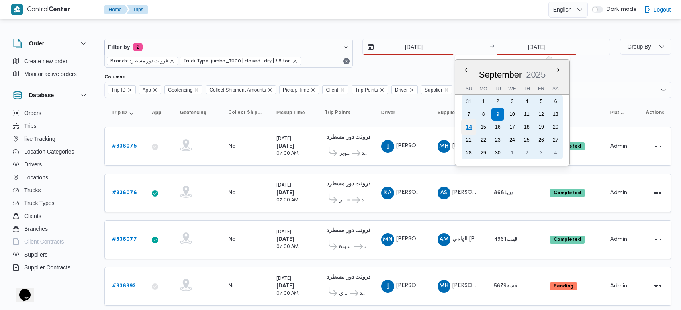
click at [466, 128] on div "14" at bounding box center [468, 126] width 15 height 15
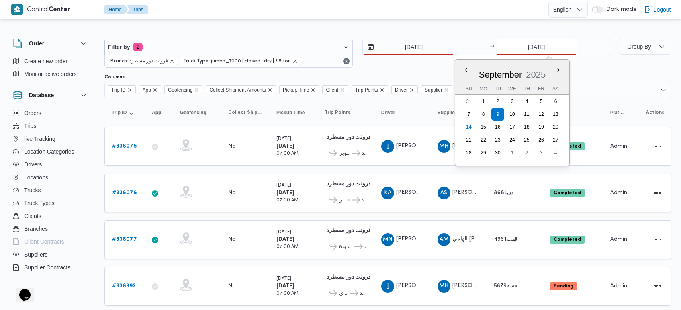
type input "[DATE]"
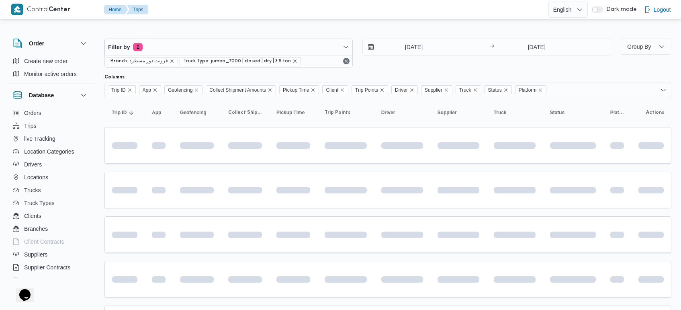
click at [400, 24] on div "Filter by 2 Branch: فرونت دور مسطرد Truck Type: jumbo_7000 | closed | dry | 3.5…" at bounding box center [335, 217] width 681 height 393
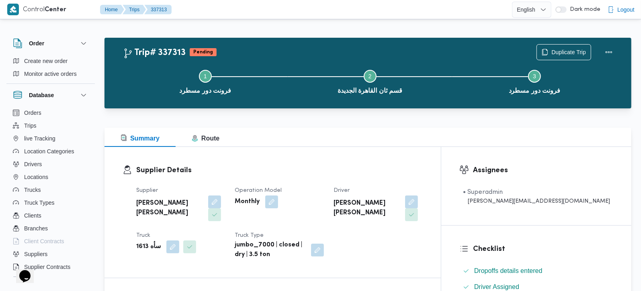
click at [148, 242] on b "سأه 1613" at bounding box center [148, 247] width 25 height 10
copy div "سأه 1613"
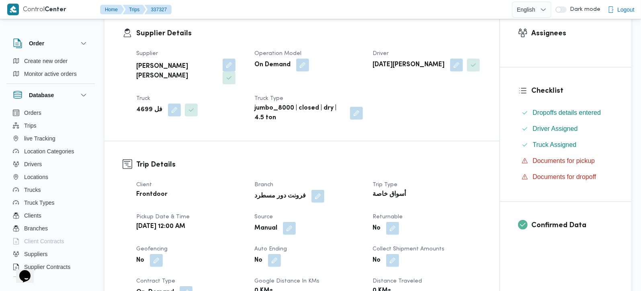
scroll to position [141, 0]
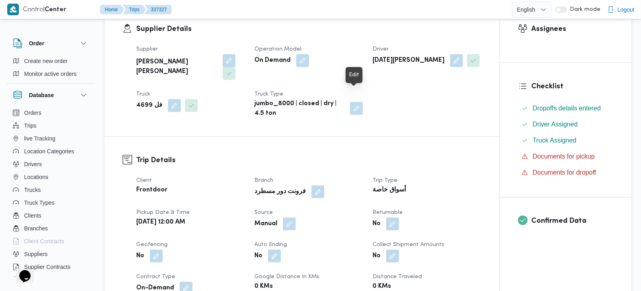
click at [354, 102] on button "button" at bounding box center [356, 108] width 13 height 13
click at [296, 105] on div "jumbo_8000 | closed | dry | 4.5 ton" at bounding box center [308, 108] width 110 height 21
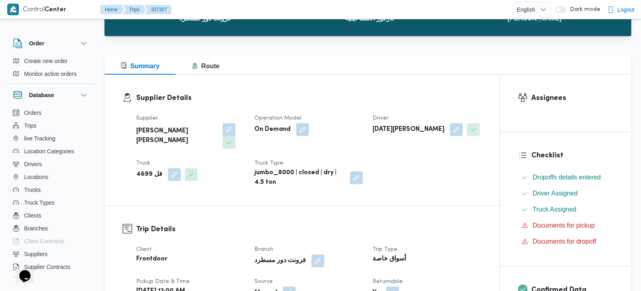
scroll to position [94, 0]
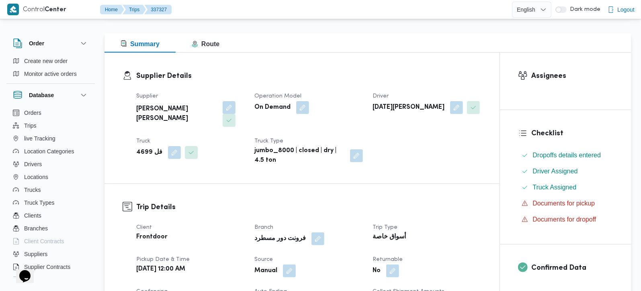
click at [268, 146] on b "jumbo_8000 | closed | dry | 4.5 ton" at bounding box center [299, 155] width 90 height 19
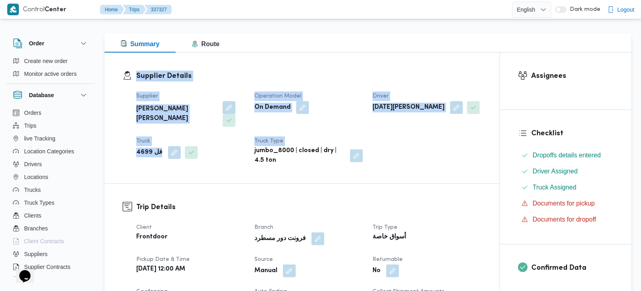
click at [268, 146] on b "jumbo_8000 | closed | dry | 4.5 ton" at bounding box center [299, 155] width 90 height 19
click at [354, 149] on button "button" at bounding box center [356, 155] width 13 height 13
click at [350, 170] on span "Save" at bounding box center [355, 167] width 13 height 10
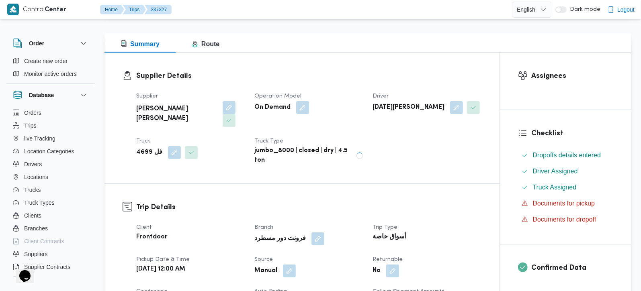
click at [333, 80] on h3 "Supplier Details" at bounding box center [308, 76] width 345 height 11
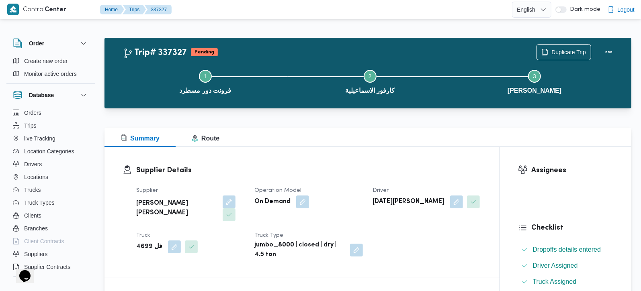
scroll to position [141, 0]
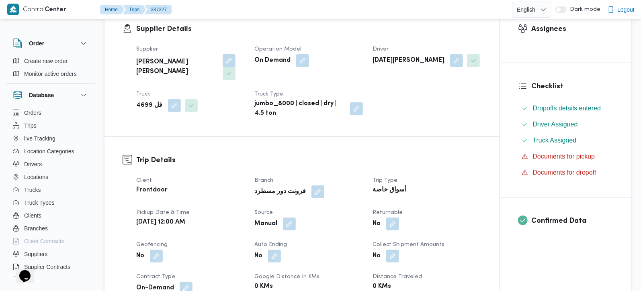
click at [452, 108] on div "Supplier [PERSON_NAME] [PERSON_NAME] Operation Model On Demand Driver [DATE][PE…" at bounding box center [308, 82] width 355 height 84
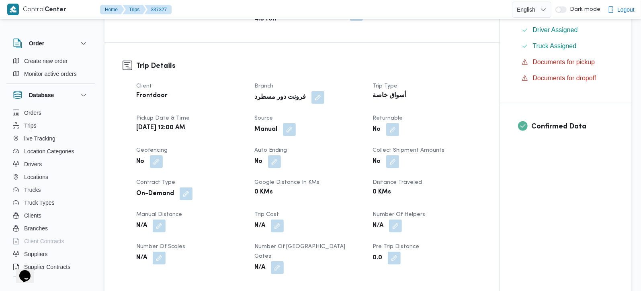
scroll to position [0, 0]
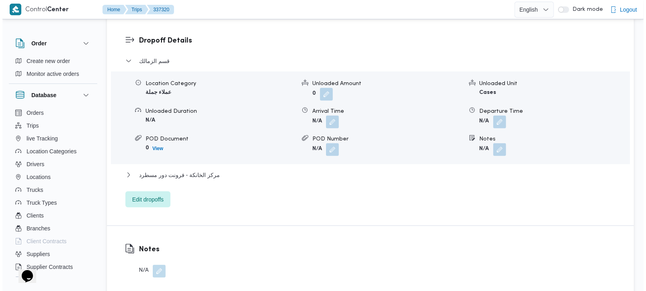
scroll to position [709, 0]
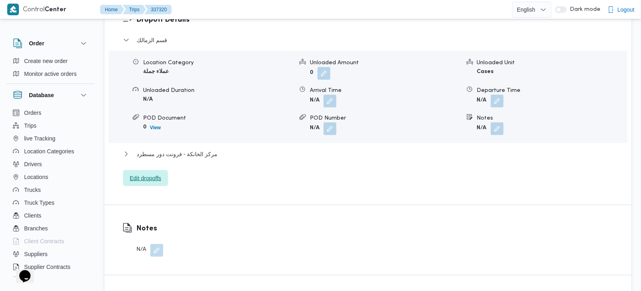
click at [146, 174] on span "Edit dropoffs" at bounding box center [145, 179] width 31 height 10
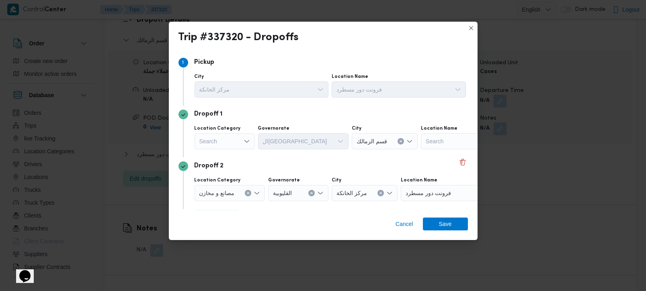
click at [231, 140] on div "Search" at bounding box center [224, 141] width 60 height 16
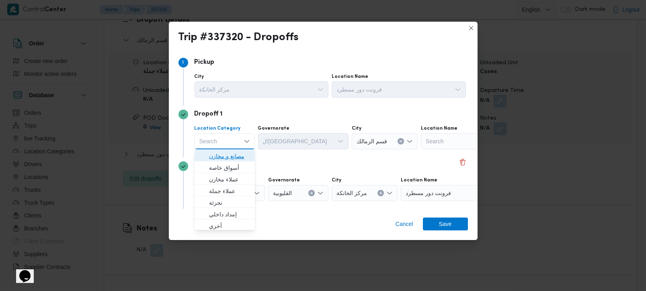
click at [235, 152] on span "مصانع و مخازن" at bounding box center [229, 156] width 41 height 10
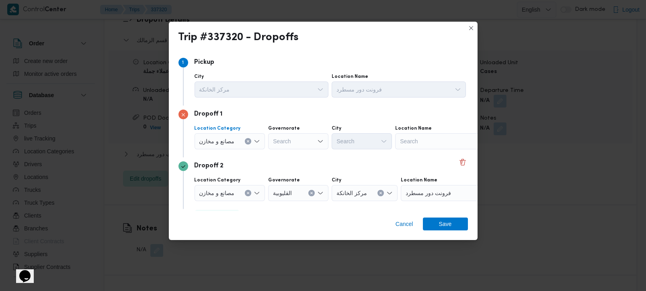
click at [245, 143] on button "Clear input" at bounding box center [248, 141] width 6 height 6
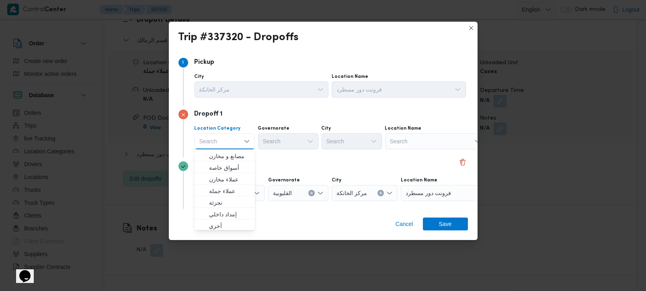
click at [411, 144] on div "Search" at bounding box center [435, 141] width 100 height 16
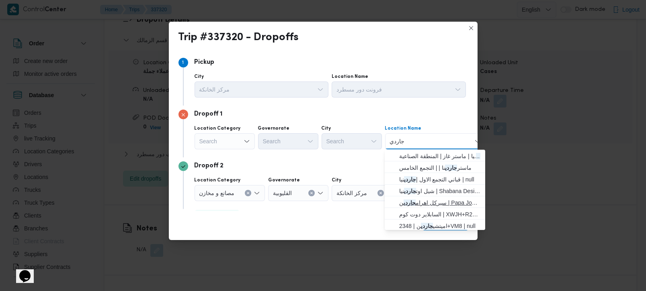
scroll to position [14, 0]
type input "جاردي"
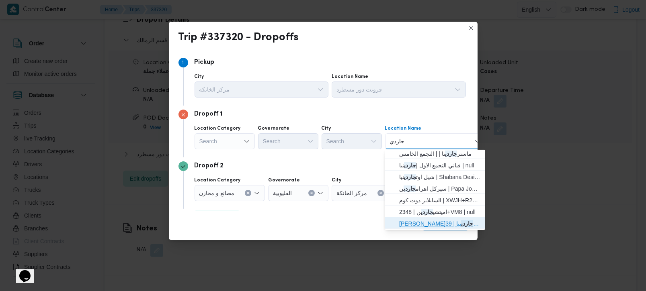
click at [453, 221] on span "ميني ماركت جاردي نيا | 39FX+2WF | مدينة الأمل" at bounding box center [439, 224] width 81 height 10
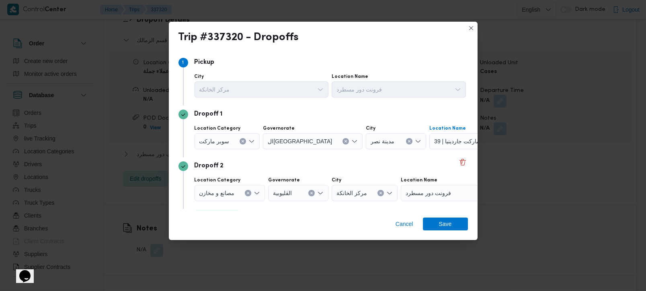
click at [239, 139] on button "Clear input" at bounding box center [242, 141] width 6 height 6
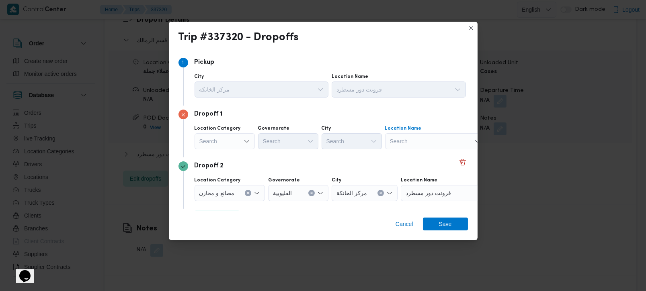
click at [392, 147] on div "Search" at bounding box center [435, 141] width 100 height 16
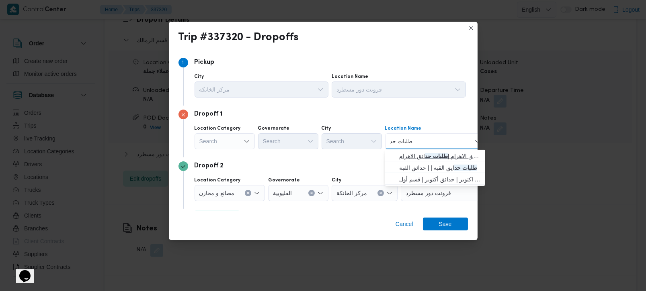
type input "طلبات حد"
click at [429, 155] on mark "طلبات حد" at bounding box center [436, 156] width 23 height 6
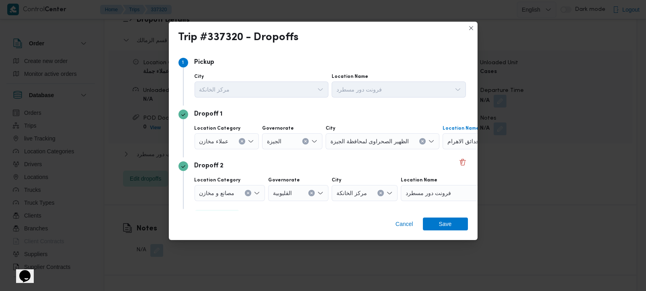
click at [343, 160] on div "Dropoff 2 Location Category مصانع و مخازن Governorate القليوبية City مركز الخان…" at bounding box center [322, 183] width 289 height 52
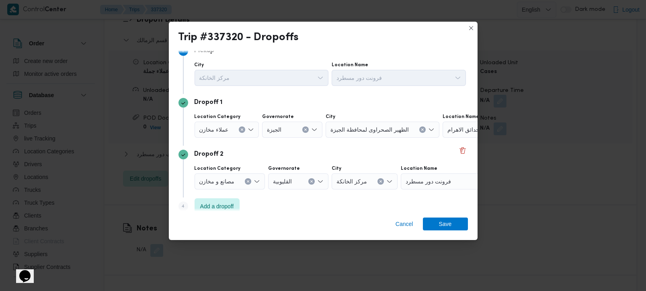
scroll to position [22, 0]
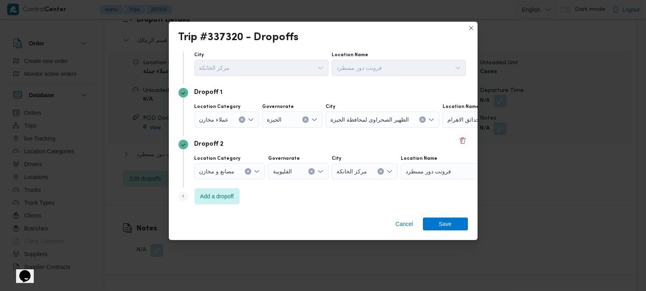
click at [247, 173] on button "Clear input" at bounding box center [248, 171] width 6 height 6
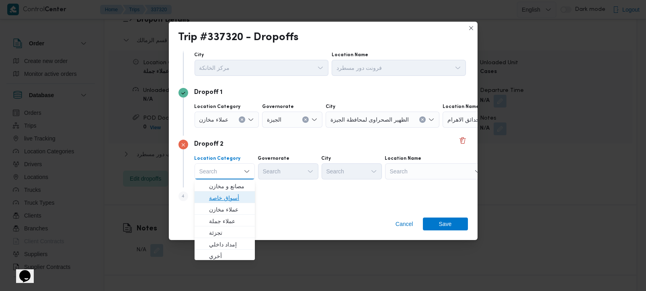
click at [224, 201] on span "أسواق خاصة" at bounding box center [229, 198] width 41 height 10
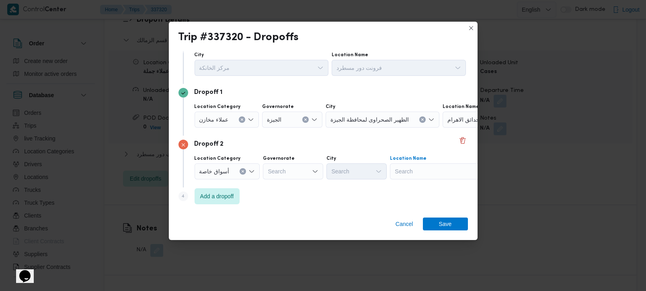
click at [420, 167] on div "Search" at bounding box center [440, 171] width 100 height 16
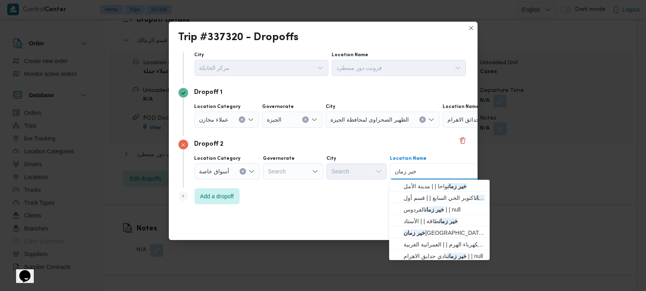
type input "خير زمان"
click at [314, 169] on icon "Open list of options" at bounding box center [315, 171] width 6 height 6
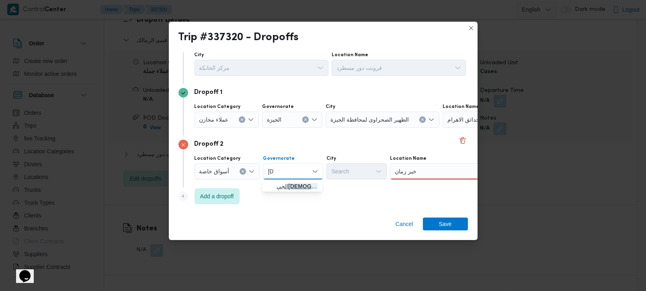
type input "زة"
click at [281, 182] on span "الجي زة" at bounding box center [296, 187] width 41 height 10
click at [433, 162] on div "Location Name خير زمان خير زمان" at bounding box center [440, 167] width 100 height 24
click at [430, 170] on div "خير زمان خير زمان" at bounding box center [440, 171] width 100 height 16
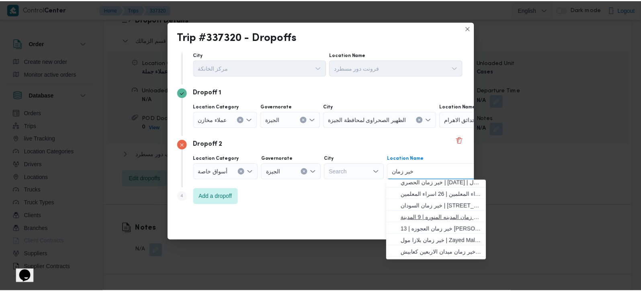
scroll to position [212, 0]
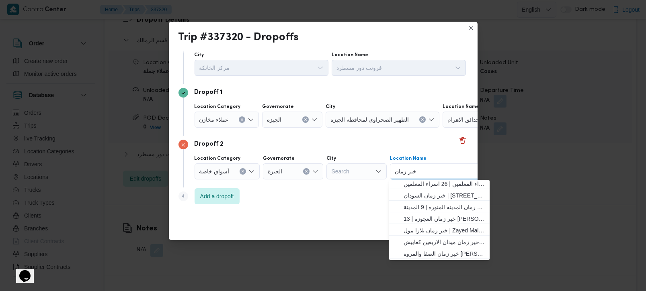
type input "خير زمان"
click at [251, 172] on icon "Open list of options" at bounding box center [251, 171] width 5 height 2
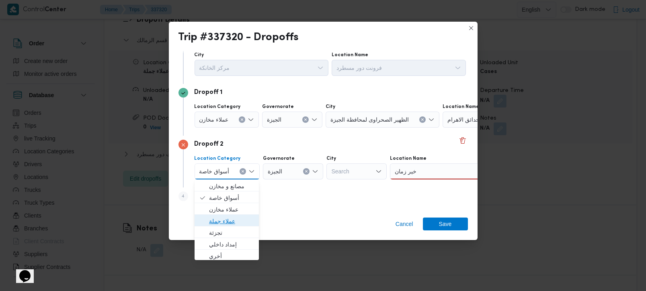
click at [229, 221] on span "عملاء جملة" at bounding box center [231, 222] width 45 height 10
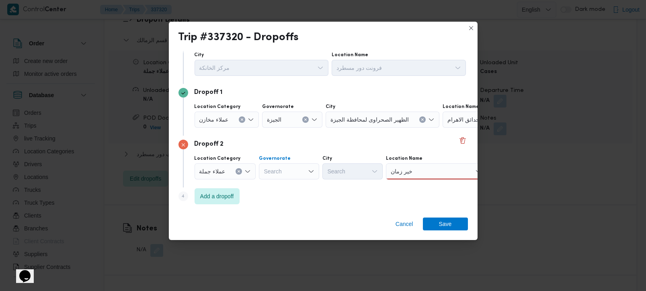
click at [282, 170] on div "Search" at bounding box center [289, 171] width 60 height 16
type input "زة"
click at [282, 191] on span "الجي زة" at bounding box center [288, 186] width 54 height 13
click at [348, 168] on div "Search" at bounding box center [352, 171] width 60 height 16
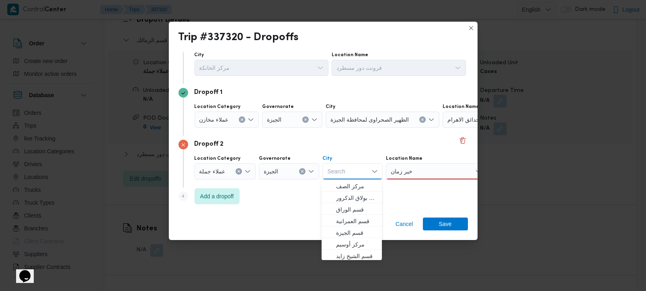
click at [405, 168] on input "خير زمان" at bounding box center [401, 172] width 23 height 10
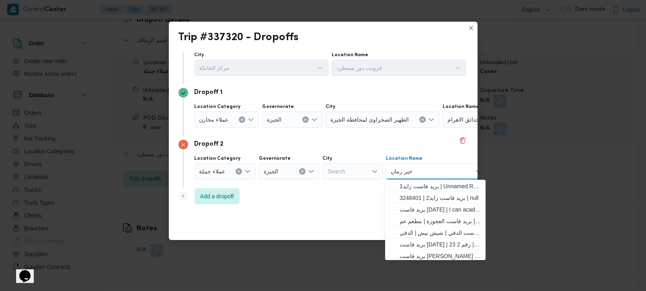
click at [405, 168] on input "خير زمان" at bounding box center [401, 172] width 23 height 10
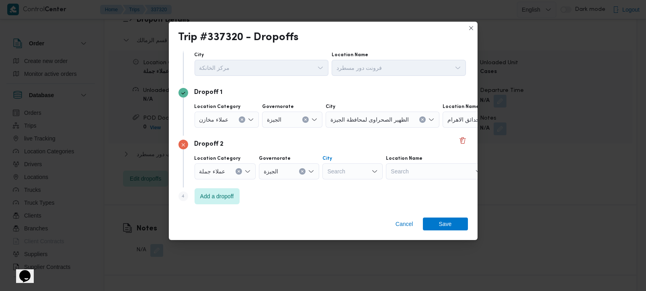
click at [344, 167] on div "Search" at bounding box center [352, 171] width 60 height 16
type input "وبر"
click at [366, 188] on span "قسم أول 6 أكت وبر" at bounding box center [356, 187] width 41 height 10
click at [303, 194] on div "Step 4 is disabled 4 Add a dropoff" at bounding box center [322, 198] width 289 height 21
click at [446, 223] on span "Save" at bounding box center [445, 223] width 13 height 13
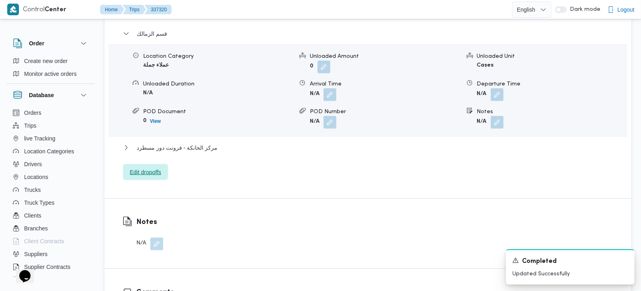
scroll to position [712, 0]
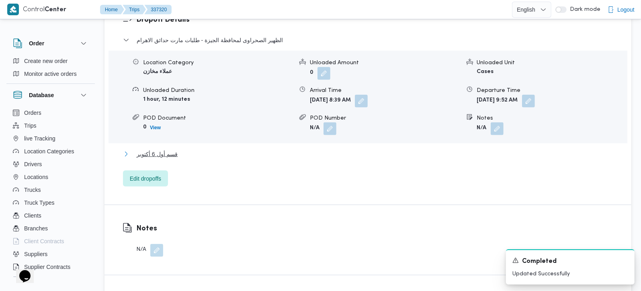
click at [167, 149] on span "قسم أول 6 أكتوبر" at bounding box center [157, 154] width 41 height 10
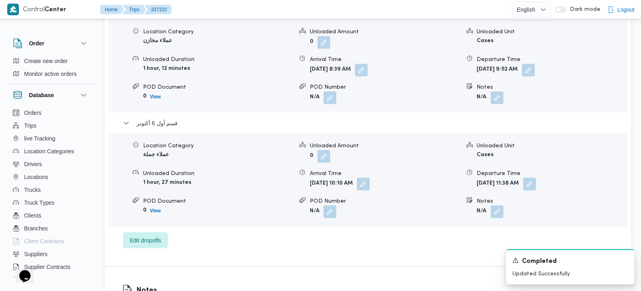
scroll to position [759, 0]
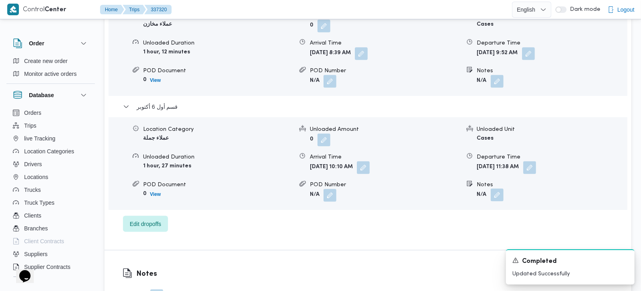
click at [495, 189] on button "button" at bounding box center [496, 195] width 13 height 13
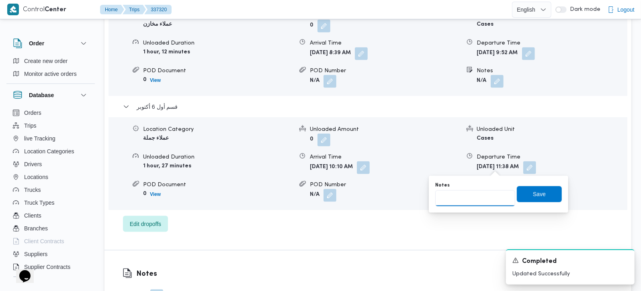
click at [479, 196] on input "Notes" at bounding box center [475, 198] width 80 height 16
type input "خير زمان جاردينيا"
click at [528, 199] on span "Save" at bounding box center [539, 194] width 45 height 16
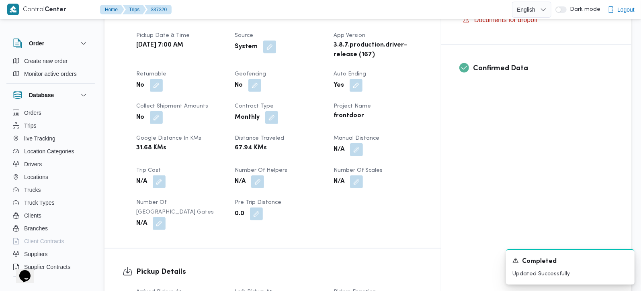
scroll to position [145, 0]
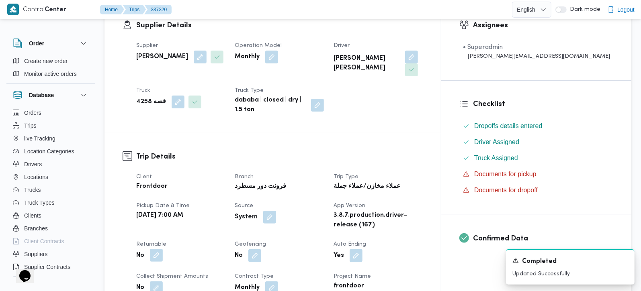
click at [156, 249] on button "button" at bounding box center [156, 255] width 13 height 13
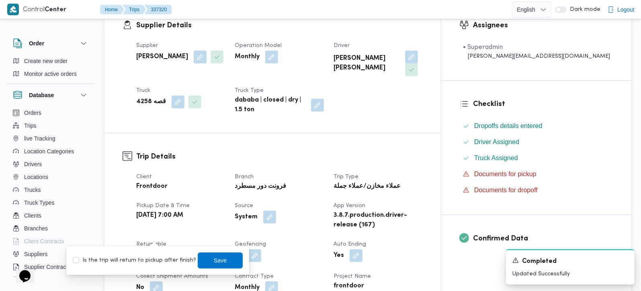
click at [155, 256] on label "Is the trip will return to pickup after finish?" at bounding box center [134, 261] width 123 height 10
checkbox input "true"
click at [204, 257] on span "Save" at bounding box center [220, 260] width 45 height 16
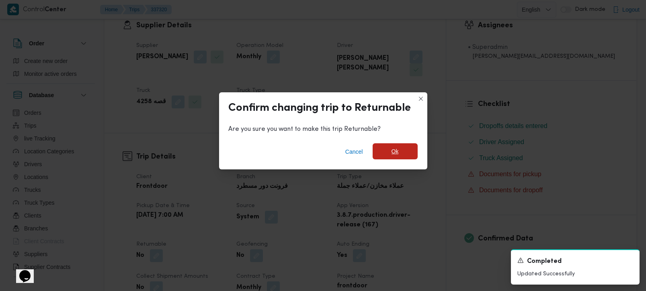
click at [382, 153] on span "Ok" at bounding box center [394, 151] width 45 height 16
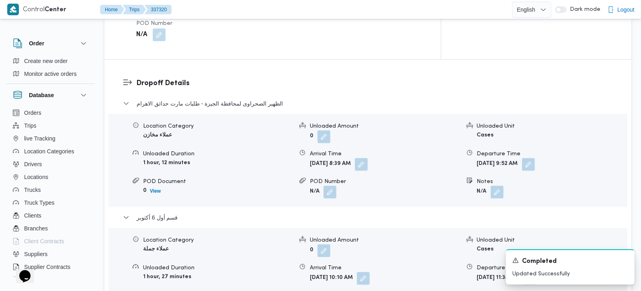
scroll to position [665, 0]
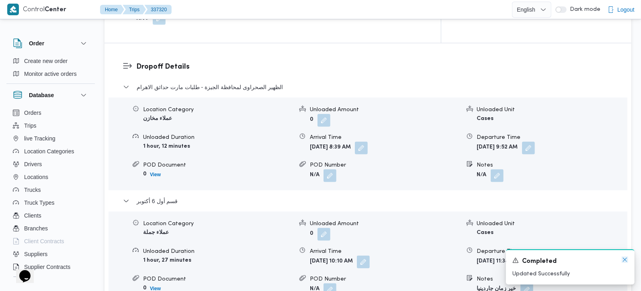
click at [627, 259] on icon "Dismiss toast" at bounding box center [624, 260] width 6 height 6
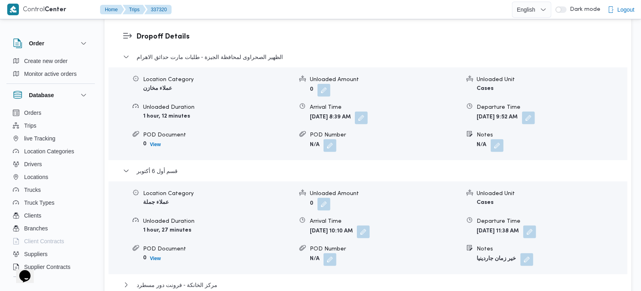
scroll to position [712, 0]
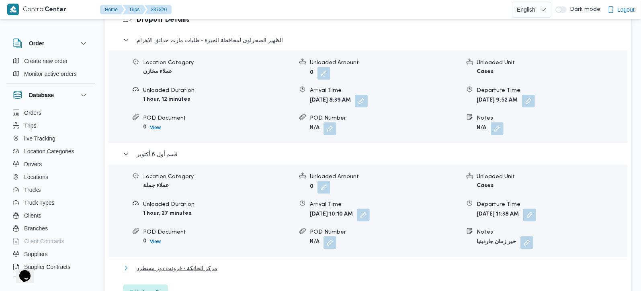
click at [198, 264] on span "مركز الخانكة - فرونت دور مسطرد" at bounding box center [177, 269] width 81 height 10
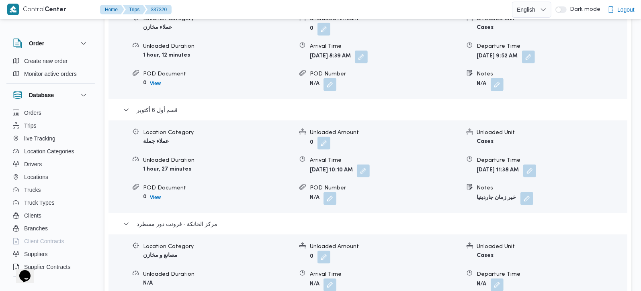
scroll to position [803, 0]
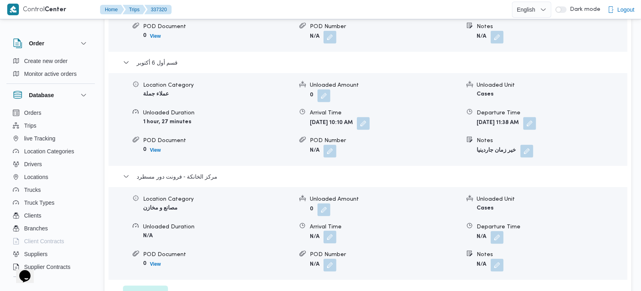
click at [333, 231] on button "button" at bounding box center [329, 237] width 13 height 13
click at [331, 269] on div "الظهير الصحراوى لمحافظة الجيزة - طلبات مارت حدائق الاهرام Location Category عمل…" at bounding box center [368, 123] width 490 height 358
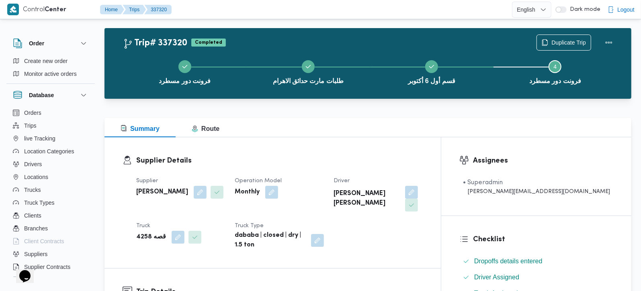
scroll to position [0, 0]
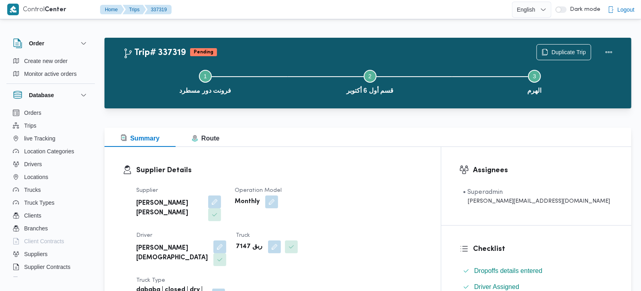
click at [236, 242] on b "ربق 7147" at bounding box center [249, 247] width 27 height 10
copy div "ربق 7147"
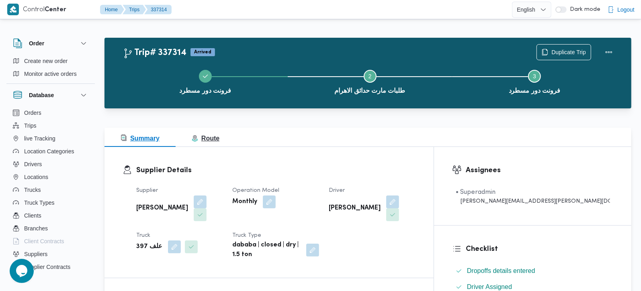
click at [215, 138] on span "Route" at bounding box center [206, 138] width 28 height 7
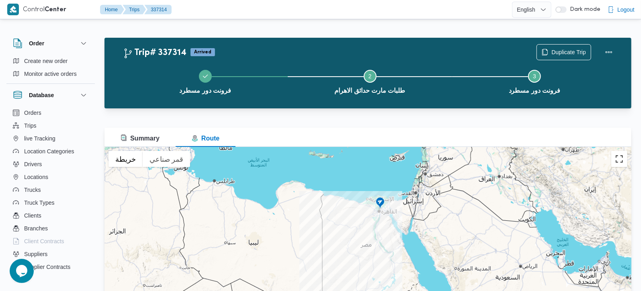
click at [613, 163] on button "تبديل إلى العرض ملء الشاشة" at bounding box center [619, 159] width 16 height 16
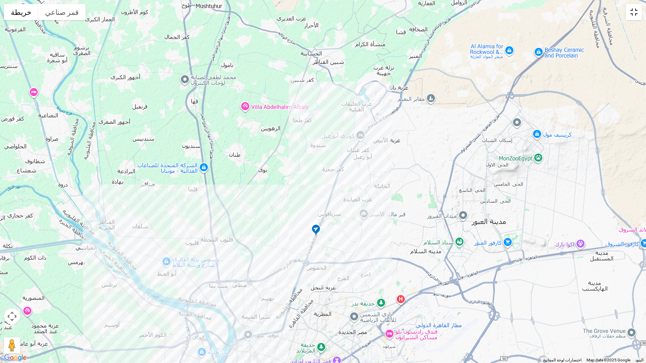
click at [631, 12] on button "تبديل إلى العرض ملء الشاشة" at bounding box center [633, 12] width 16 height 16
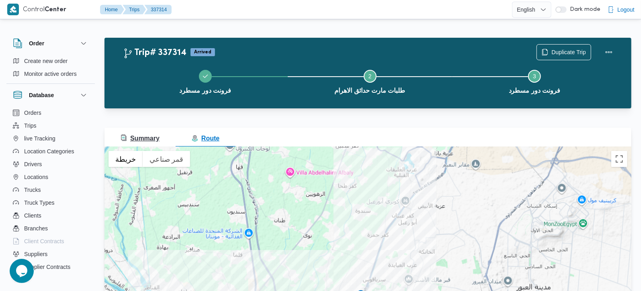
click at [153, 141] on span "Summary" at bounding box center [140, 138] width 39 height 7
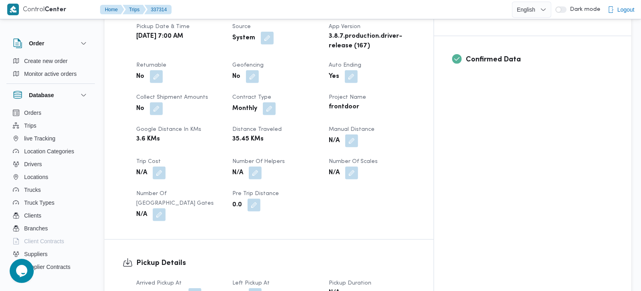
scroll to position [425, 0]
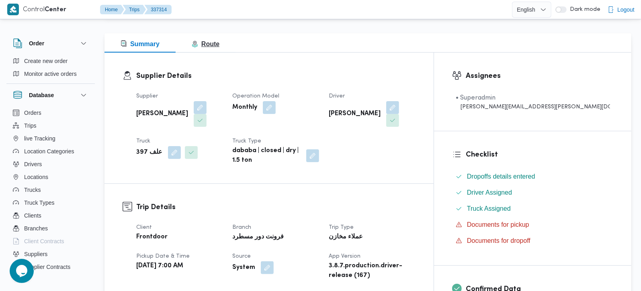
click at [210, 48] on span "Route" at bounding box center [206, 44] width 28 height 10
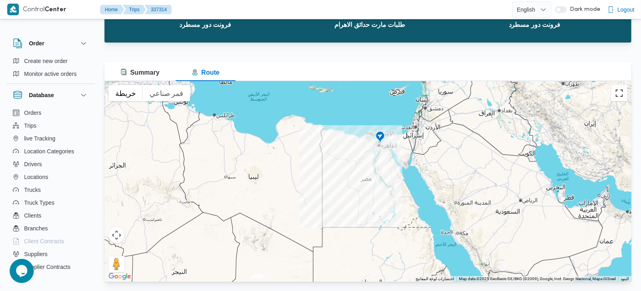
click at [615, 93] on button "تبديل إلى العرض ملء الشاشة" at bounding box center [619, 93] width 16 height 16
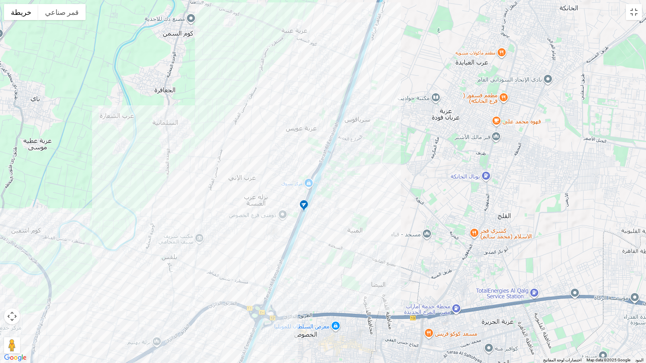
click at [306, 204] on img at bounding box center [303, 205] width 13 height 13
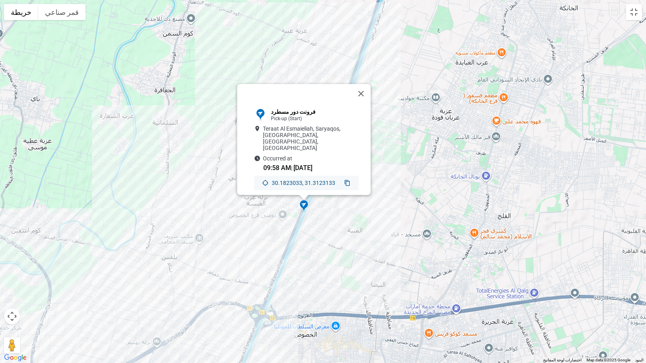
click at [344, 180] on icon at bounding box center [346, 183] width 5 height 6
click at [364, 90] on button "إغلاق" at bounding box center [360, 93] width 19 height 19
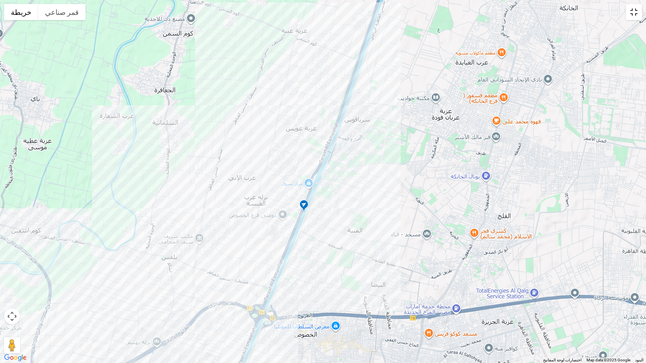
click at [636, 7] on button "تبديل إلى العرض ملء الشاشة" at bounding box center [633, 12] width 16 height 16
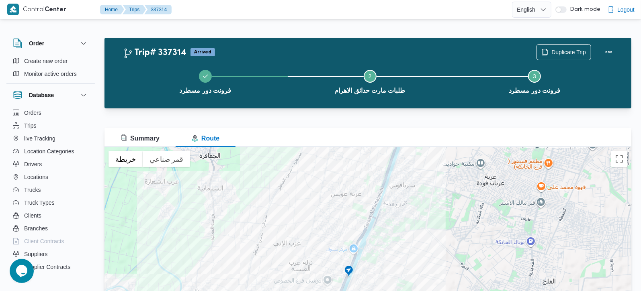
click at [137, 135] on span "Summary" at bounding box center [140, 138] width 39 height 7
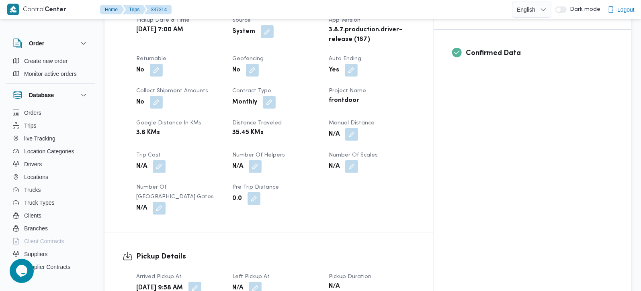
scroll to position [520, 0]
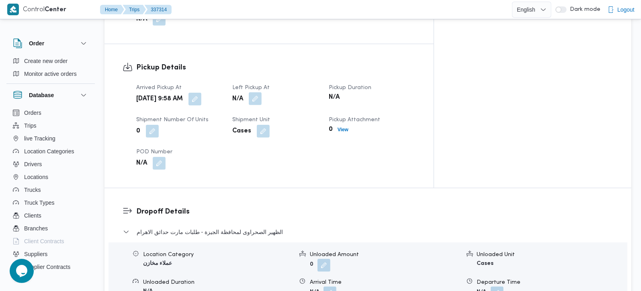
click at [262, 92] on button "button" at bounding box center [255, 98] width 13 height 13
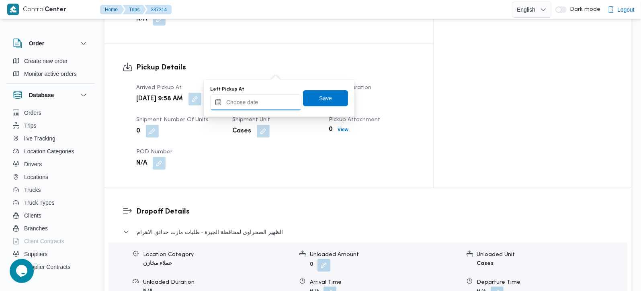
click at [267, 105] on input "Left Pickup At" at bounding box center [255, 102] width 91 height 16
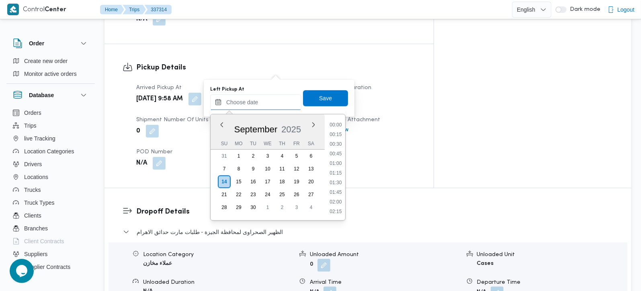
scroll to position [405, 0]
click at [342, 123] on li "10:30" at bounding box center [335, 125] width 18 height 8
type input "14/09/2025 10:30"
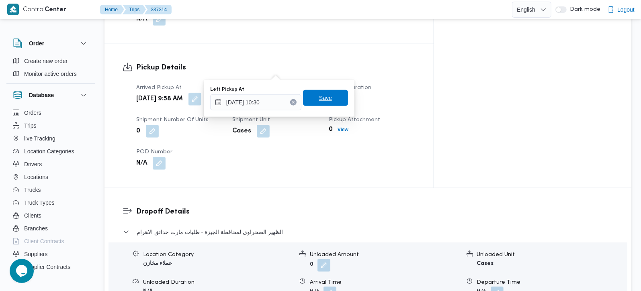
click at [326, 97] on span "Save" at bounding box center [325, 98] width 45 height 16
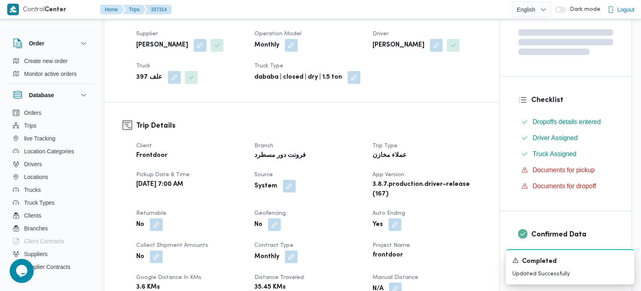
scroll to position [0, 0]
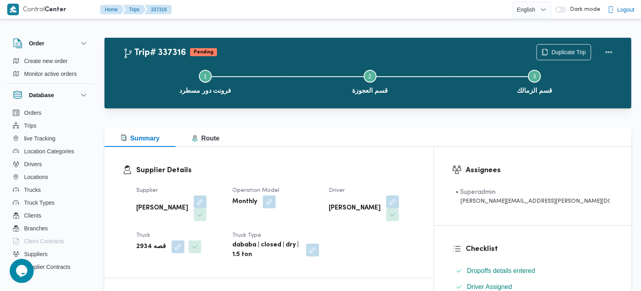
click at [145, 242] on b "قصه 2934" at bounding box center [151, 247] width 30 height 10
copy div "قصه 2934"
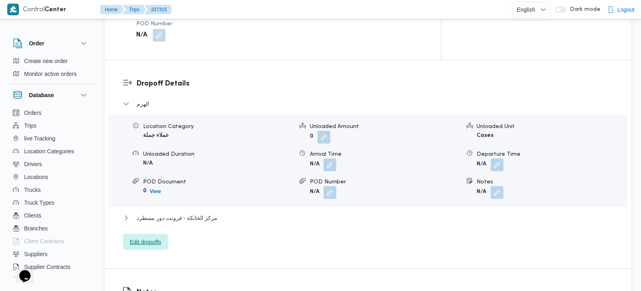
scroll to position [662, 0]
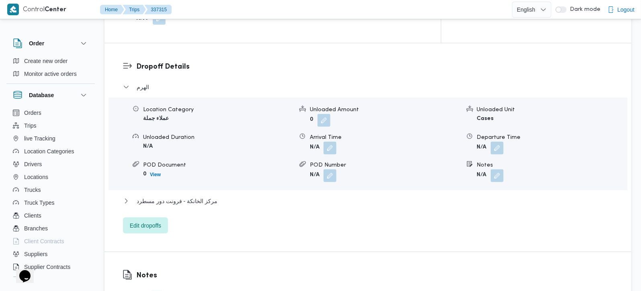
click at [143, 188] on div "الهرم Location Category عملاء جملة Unloaded Amount 0 Unloaded Unit Cases Unload…" at bounding box center [368, 157] width 490 height 151
click at [152, 221] on span "Edit dropoffs" at bounding box center [145, 226] width 31 height 10
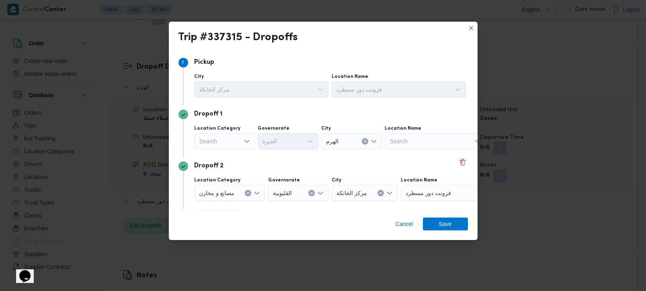
click at [229, 139] on div "Search" at bounding box center [224, 141] width 60 height 16
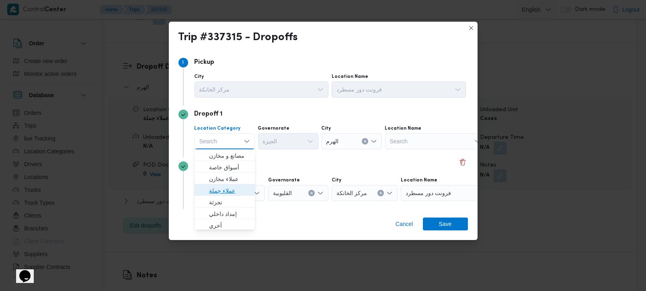
click at [220, 189] on span "عملاء جملة" at bounding box center [229, 191] width 41 height 10
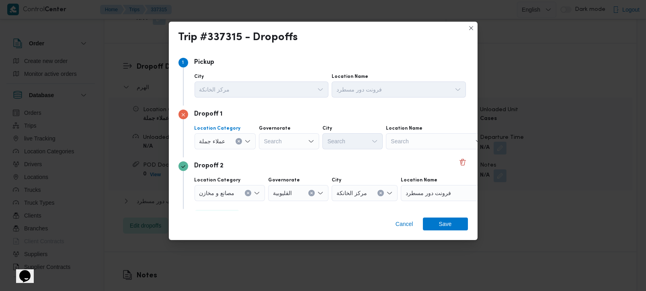
click at [265, 143] on div "Search" at bounding box center [289, 141] width 60 height 16
type input "ز"
type input "رة"
click at [288, 161] on span "ال[GEOGRAPHIC_DATA]" at bounding box center [288, 167] width 54 height 13
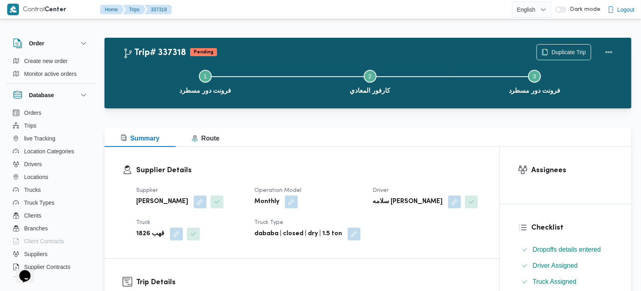
click at [143, 235] on b "قهب 1826" at bounding box center [150, 234] width 28 height 10
copy div "قهب 1826"
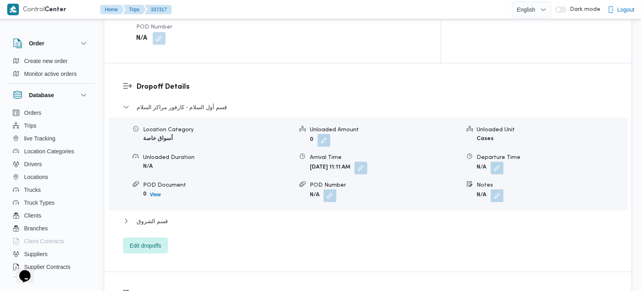
scroll to position [662, 0]
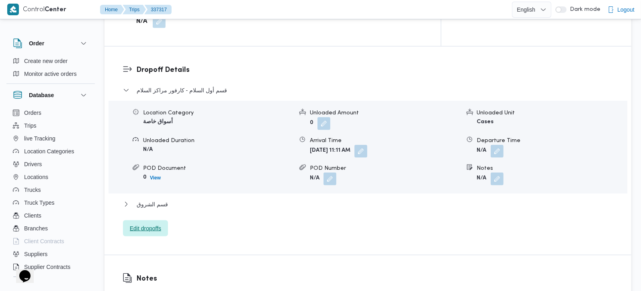
click at [160, 224] on span "Edit dropoffs" at bounding box center [145, 229] width 31 height 10
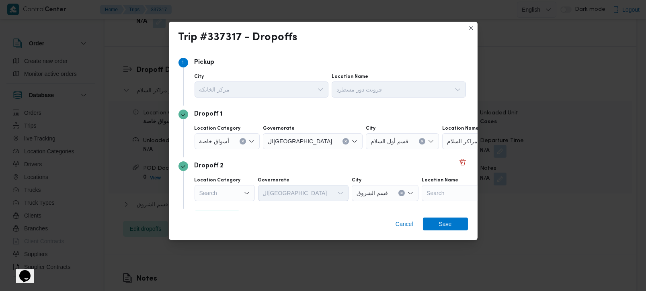
click at [241, 143] on icon "Clear input" at bounding box center [242, 141] width 3 height 3
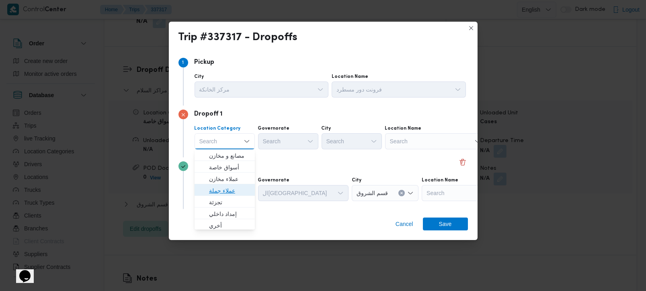
click at [227, 187] on span "عملاء جملة" at bounding box center [229, 191] width 41 height 10
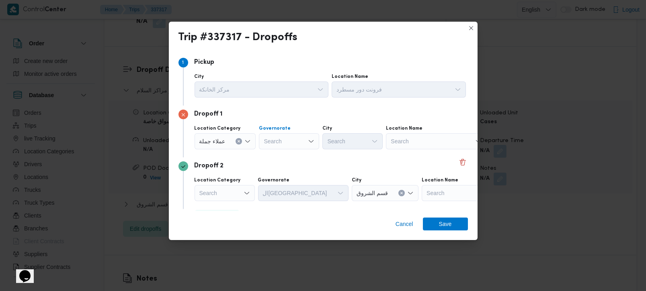
click at [269, 143] on div "Search" at bounding box center [289, 141] width 60 height 16
type input "رة"
click at [288, 166] on span "القاه رة" at bounding box center [292, 168] width 41 height 10
click at [362, 140] on div "Search" at bounding box center [392, 141] width 60 height 16
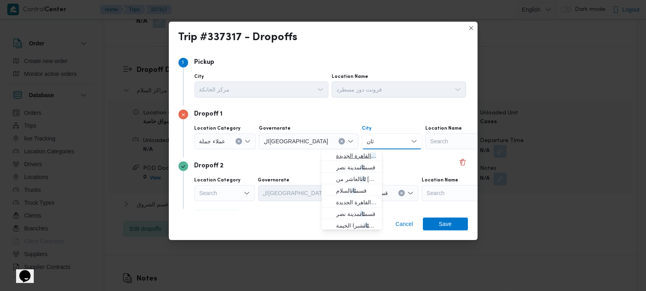
type input "ثان"
click at [343, 154] on span "قسم ثان القاهرة الجديدة" at bounding box center [356, 156] width 41 height 10
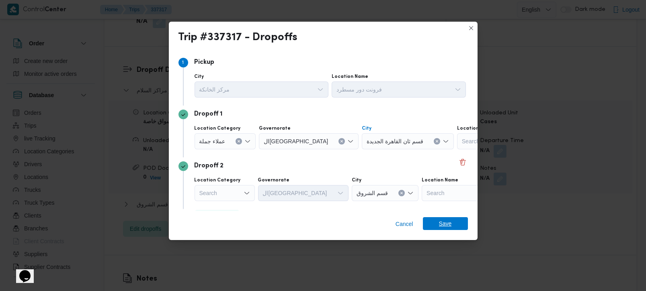
click at [445, 228] on span "Save" at bounding box center [445, 223] width 13 height 13
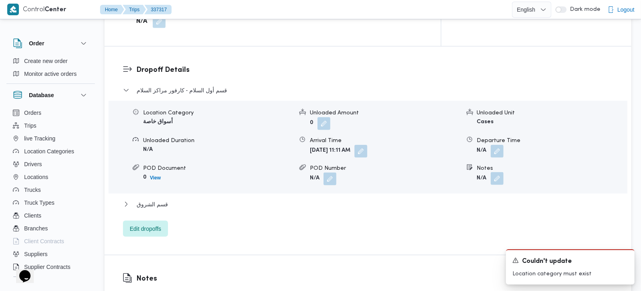
click at [496, 172] on button "button" at bounding box center [496, 178] width 13 height 13
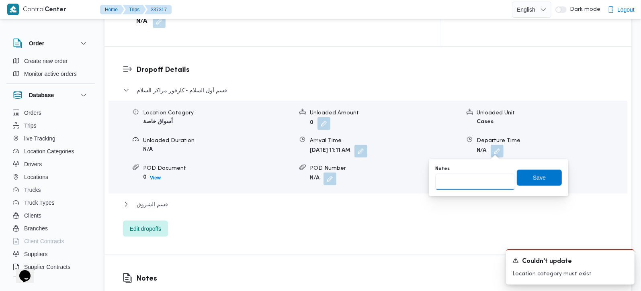
click at [483, 178] on input "Notes" at bounding box center [475, 182] width 80 height 16
type input "مدينتي ( طلبات و ال[PERSON_NAME] و [PERSON_NAME])"
click at [537, 178] on span "Save" at bounding box center [539, 178] width 13 height 10
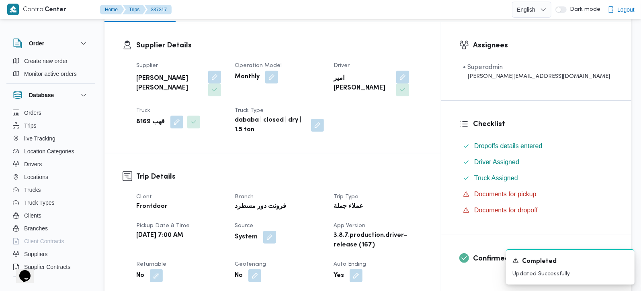
scroll to position [141, 0]
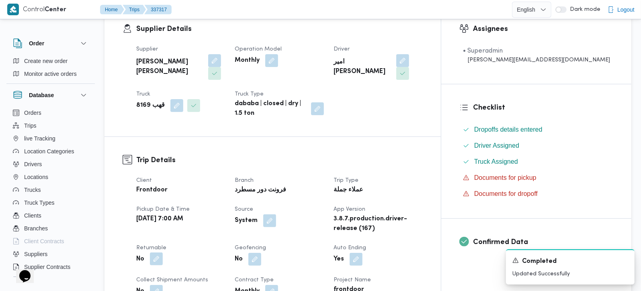
click at [152, 253] on button "button" at bounding box center [156, 259] width 13 height 13
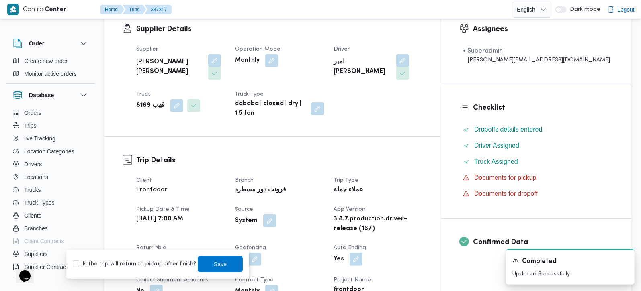
click at [149, 256] on div "Is the trip will return to pickup after finish? Save" at bounding box center [158, 264] width 172 height 18
click at [156, 262] on label "Is the trip will return to pickup after finish?" at bounding box center [134, 265] width 123 height 10
checkbox input "true"
click at [202, 263] on span "Save" at bounding box center [220, 264] width 45 height 16
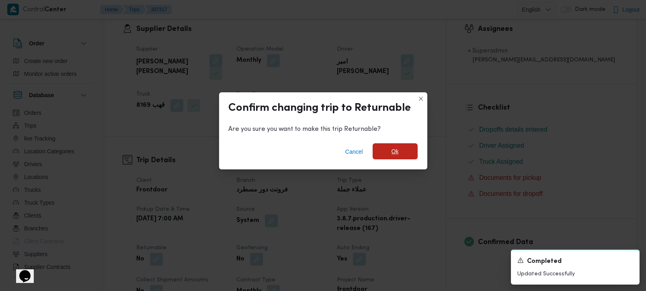
click at [407, 154] on span "Ok" at bounding box center [394, 151] width 45 height 16
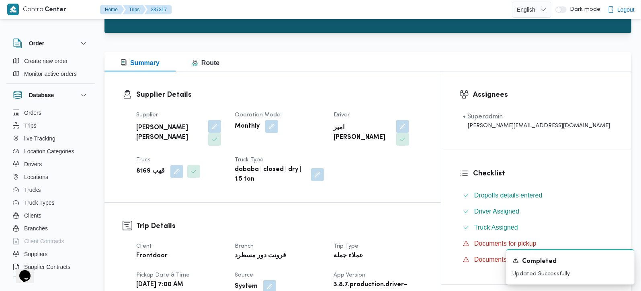
scroll to position [0, 0]
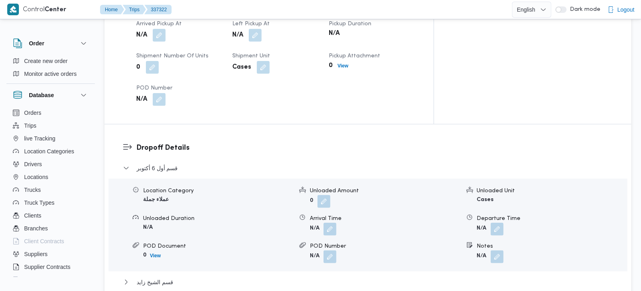
scroll to position [662, 0]
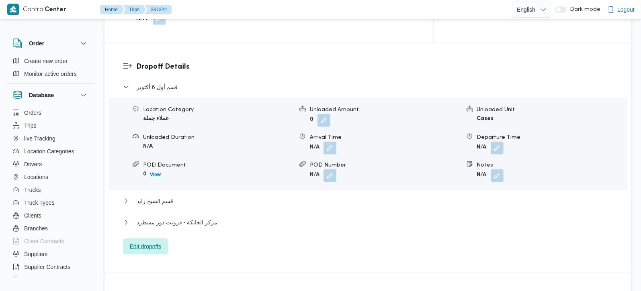
click at [157, 242] on span "Edit dropoffs" at bounding box center [145, 247] width 31 height 10
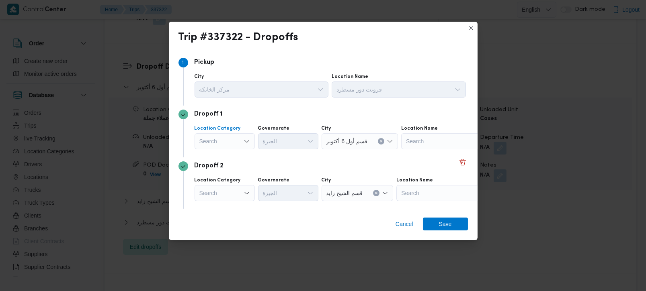
click at [233, 141] on div "Search" at bounding box center [224, 141] width 60 height 16
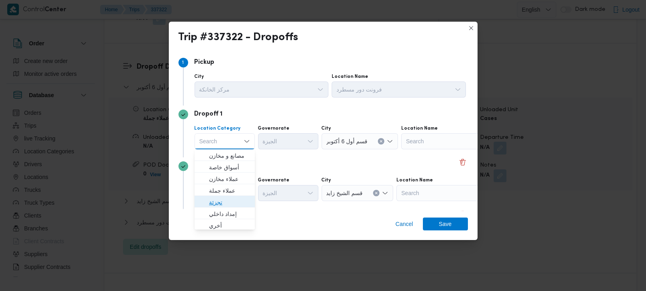
click at [221, 196] on span "تجزئة" at bounding box center [225, 202] width 54 height 13
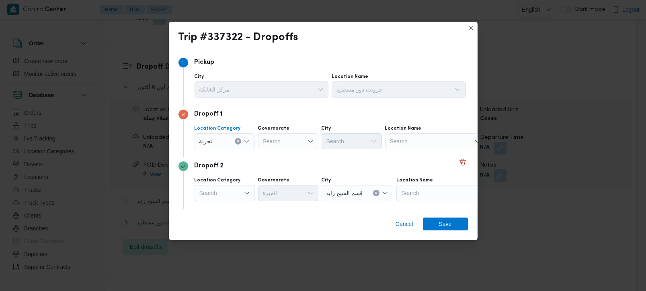
click at [239, 138] on button "Clear input" at bounding box center [238, 141] width 6 height 6
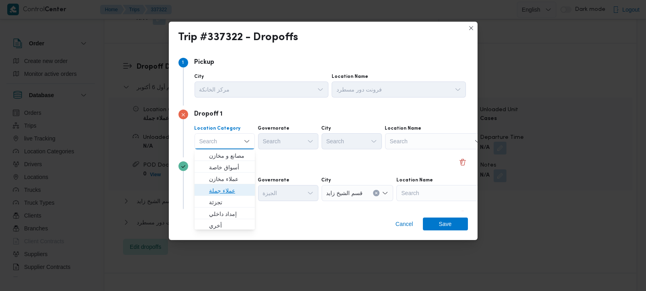
click at [219, 192] on span "عملاء جملة" at bounding box center [229, 191] width 41 height 10
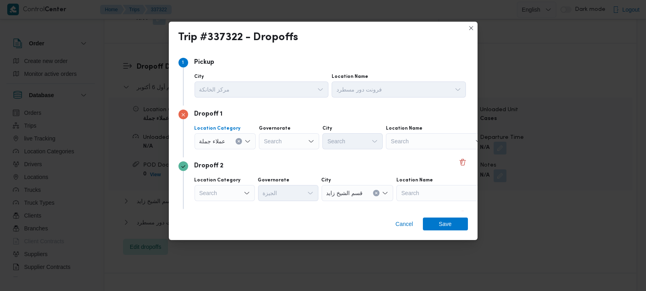
click at [275, 143] on div "Search" at bounding box center [289, 141] width 60 height 16
type input "رة"
click at [282, 171] on span "القاه رة" at bounding box center [292, 168] width 41 height 10
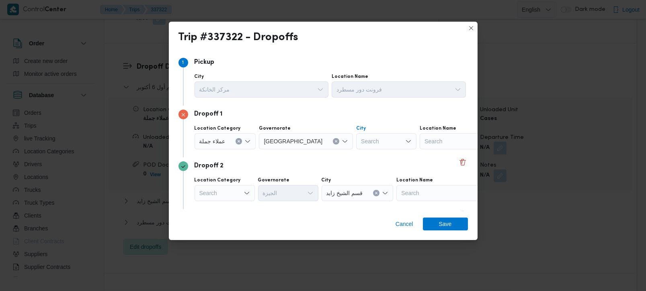
click at [356, 148] on div "Search" at bounding box center [386, 141] width 60 height 16
type input "قطم"
click at [339, 153] on mark "قطم" at bounding box center [341, 156] width 11 height 6
click at [232, 196] on div "Search" at bounding box center [224, 193] width 60 height 16
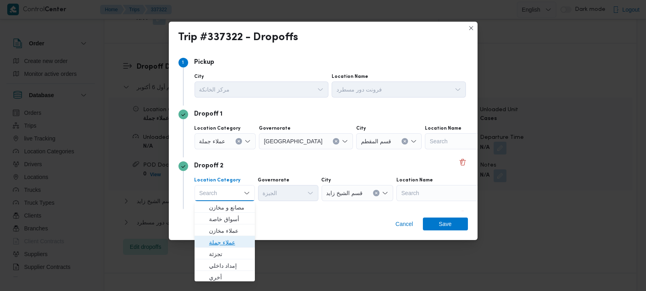
click at [221, 247] on span "عملاء جملة" at bounding box center [229, 243] width 41 height 10
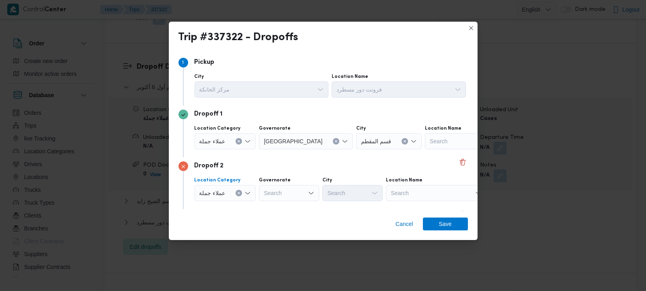
click at [281, 194] on div "Search" at bounding box center [289, 193] width 60 height 16
type input "رة"
click at [286, 223] on span "القاه رة" at bounding box center [292, 220] width 41 height 10
click at [356, 196] on div "Search" at bounding box center [386, 193] width 60 height 16
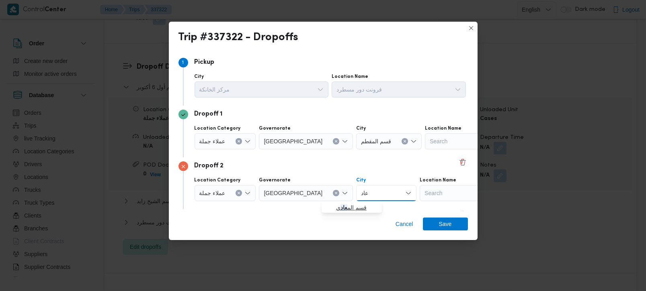
type input "عاد"
click at [351, 203] on span "قسم الم عاد ي" at bounding box center [356, 208] width 41 height 10
click at [452, 223] on span "Save" at bounding box center [445, 223] width 45 height 13
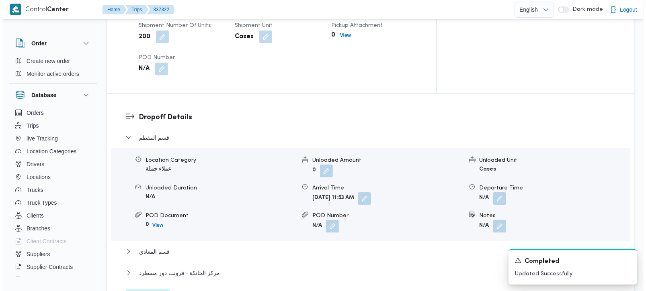
scroll to position [617, 0]
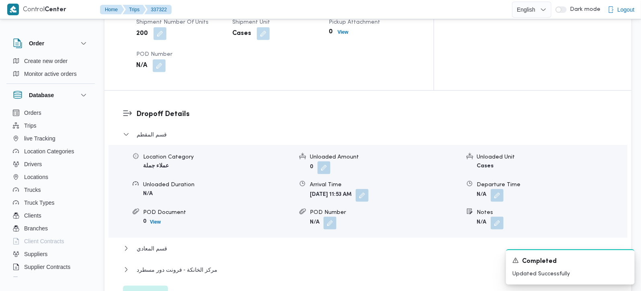
click at [138, 289] on span "Edit dropoffs" at bounding box center [145, 294] width 31 height 10
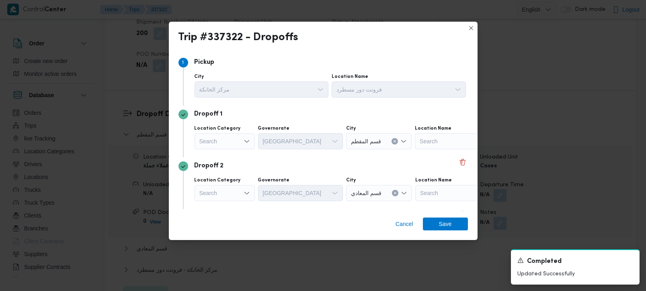
click at [218, 143] on div "Search" at bounding box center [224, 141] width 60 height 16
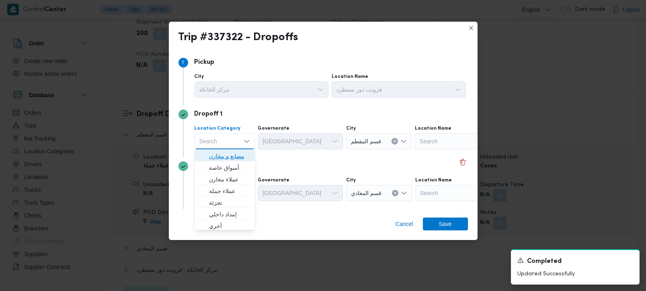
click at [218, 153] on span "مصانع و مخازن" at bounding box center [229, 156] width 41 height 10
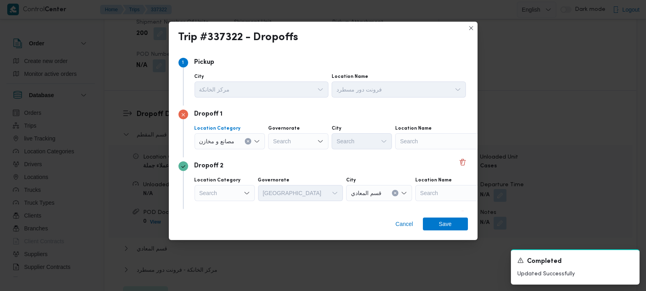
click at [245, 139] on div "مصانع و مخازن Combo box. Selected. مصانع و مخازن. Press Backspace to delete مصا…" at bounding box center [229, 141] width 71 height 16
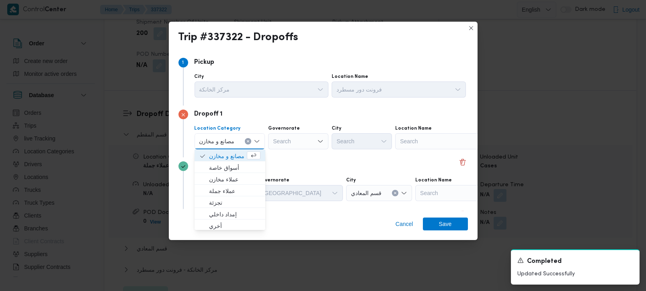
click at [246, 141] on icon "Clear input" at bounding box center [247, 141] width 3 height 3
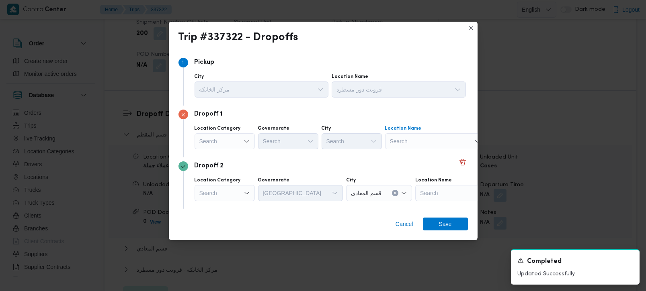
click at [419, 144] on div "Search" at bounding box center [435, 141] width 100 height 16
click at [409, 141] on input "رابيت المق" at bounding box center [402, 142] width 25 height 10
click at [410, 141] on input "رابيت المق" at bounding box center [402, 142] width 25 height 10
click at [394, 143] on input "رابيت المق" at bounding box center [402, 142] width 25 height 10
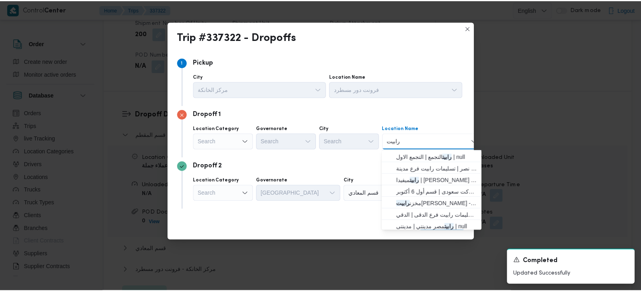
scroll to position [107, 0]
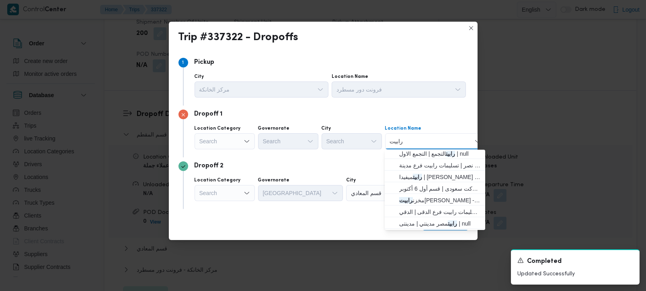
type input "رابيت"
click at [390, 98] on div "City مركز الخانكة Location Name فرونت دور مسطرد" at bounding box center [330, 85] width 274 height 27
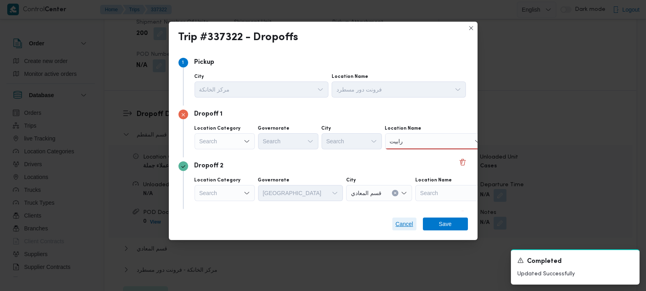
click at [413, 224] on span "Cancel" at bounding box center [404, 224] width 24 height 13
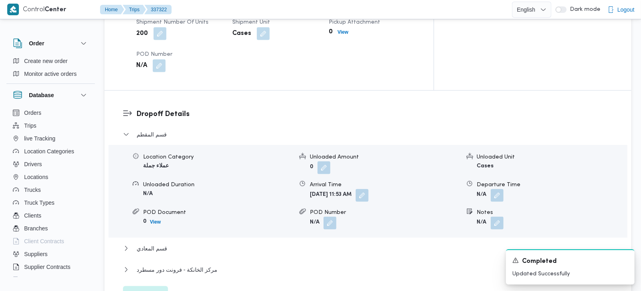
scroll to position [665, 0]
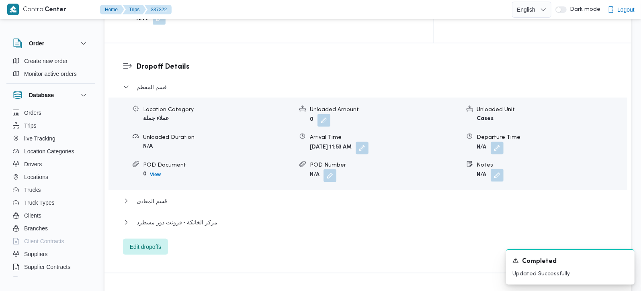
click at [494, 169] on button "button" at bounding box center [496, 175] width 13 height 13
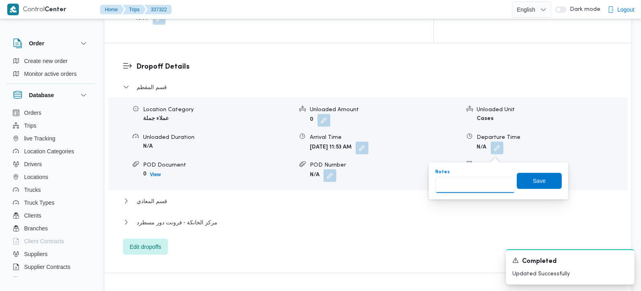
click at [478, 188] on input "Notes" at bounding box center [475, 185] width 80 height 16
type input "رابيت"
click at [525, 178] on span "Save" at bounding box center [539, 181] width 45 height 16
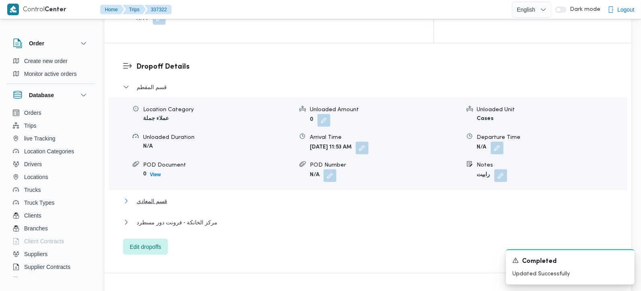
click at [156, 196] on span "قسم المعادي" at bounding box center [152, 201] width 31 height 10
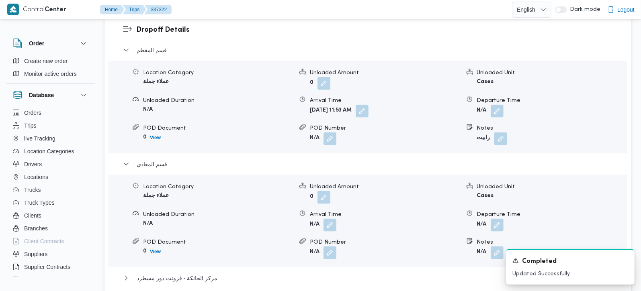
scroll to position [759, 0]
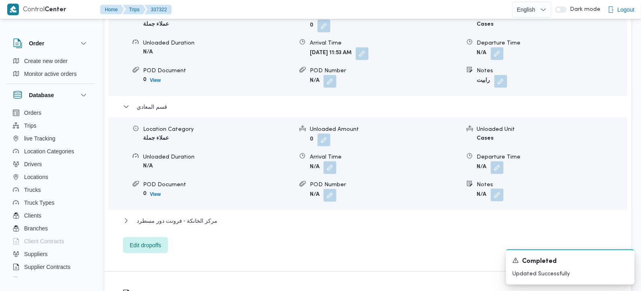
click at [495, 189] on button "button" at bounding box center [496, 195] width 13 height 13
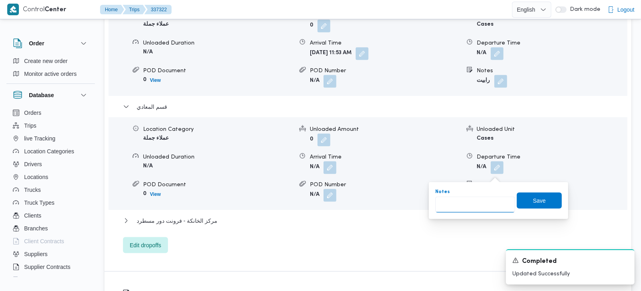
click at [452, 208] on input "Notes" at bounding box center [475, 205] width 80 height 16
type input "رابيت و اسكار و اكسبشن"
click at [526, 193] on div "Save" at bounding box center [539, 201] width 45 height 16
click at [533, 200] on span "Save" at bounding box center [539, 201] width 13 height 10
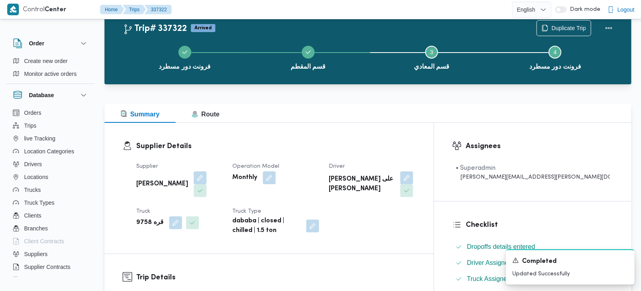
scroll to position [0, 0]
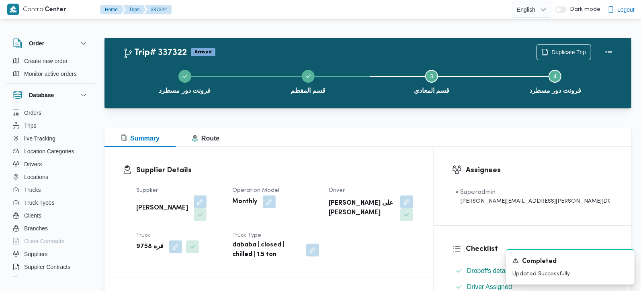
click at [213, 145] on button "Route" at bounding box center [206, 137] width 60 height 19
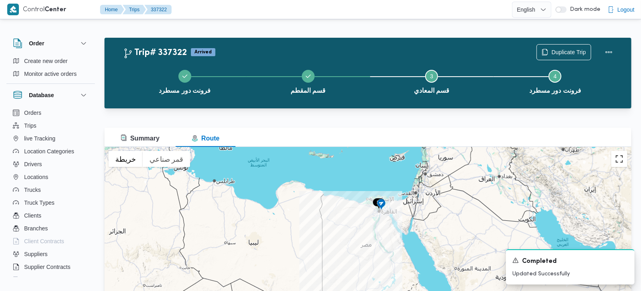
click at [620, 162] on button "تبديل إلى العرض ملء الشاشة" at bounding box center [619, 159] width 16 height 16
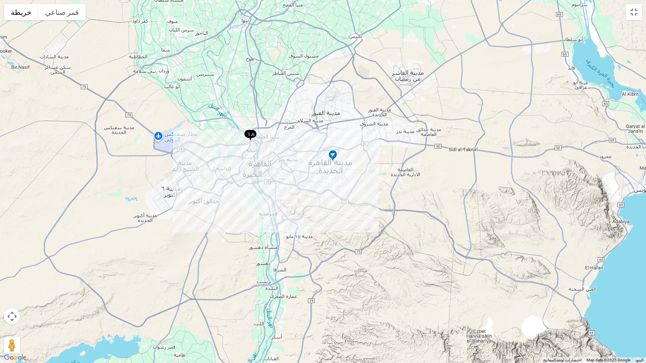
click at [333, 152] on img at bounding box center [332, 155] width 13 height 13
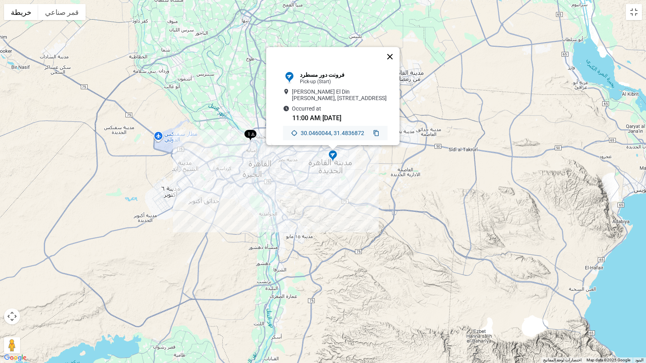
click at [389, 47] on button "إغلاق" at bounding box center [389, 56] width 19 height 19
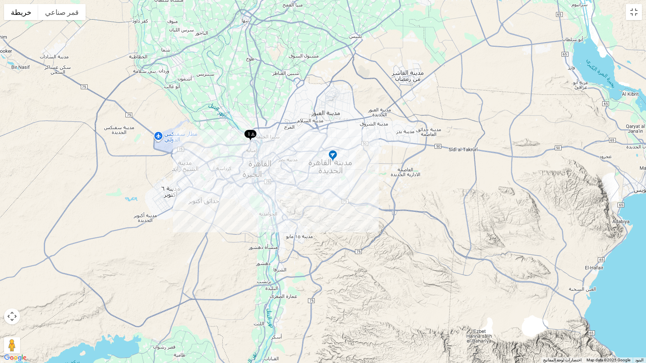
click at [251, 131] on img at bounding box center [250, 135] width 13 height 13
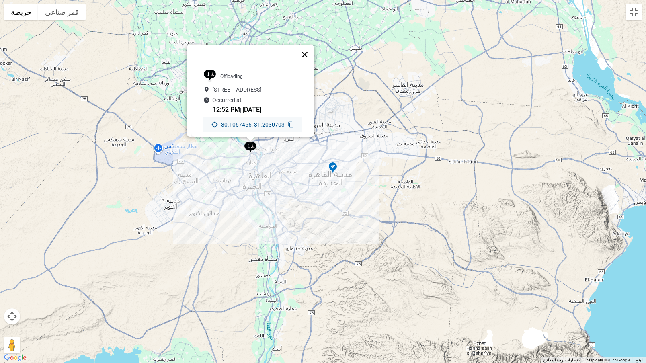
click at [314, 45] on button "إغلاق" at bounding box center [304, 54] width 19 height 19
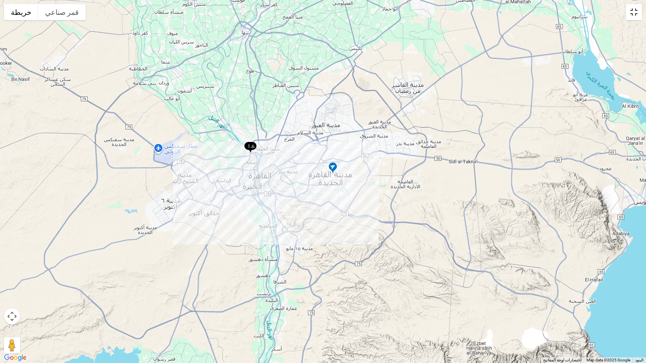
click at [633, 14] on button "تبديل إلى العرض ملء الشاشة" at bounding box center [633, 12] width 16 height 16
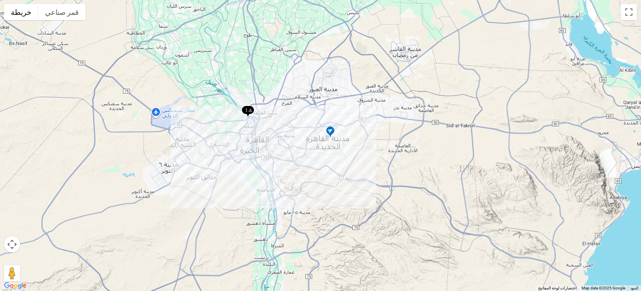
click at [146, 131] on button "Summary" at bounding box center [139, 137] width 71 height 19
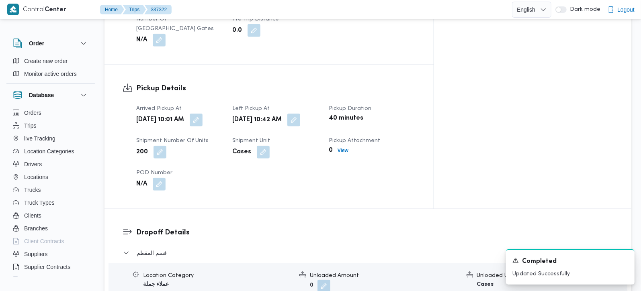
scroll to position [520, 0]
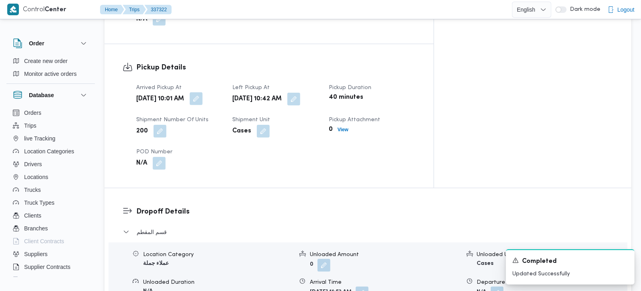
click at [202, 92] on button "button" at bounding box center [196, 98] width 13 height 13
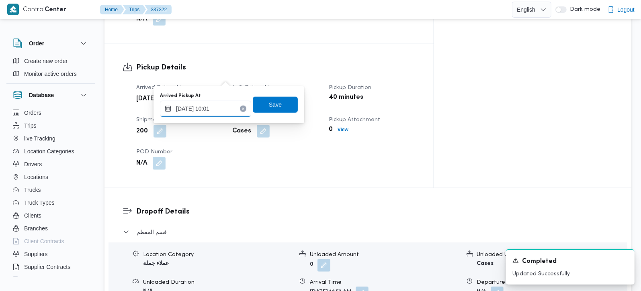
click at [220, 106] on input "14/09/2025 10:01" at bounding box center [205, 109] width 91 height 16
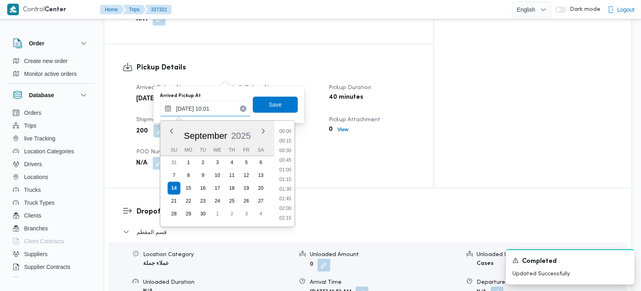
scroll to position [337, 0]
click at [285, 159] on li "09:30" at bounding box center [285, 160] width 18 height 8
type input "14/09/2025 09:30"
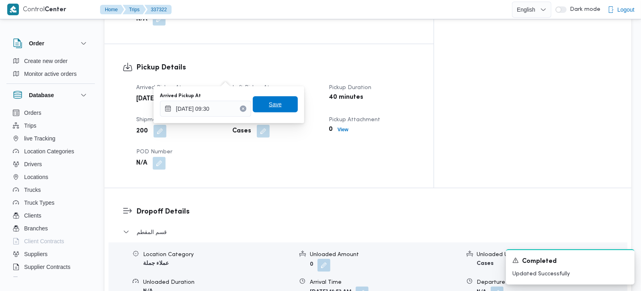
click at [269, 102] on span "Save" at bounding box center [275, 105] width 13 height 10
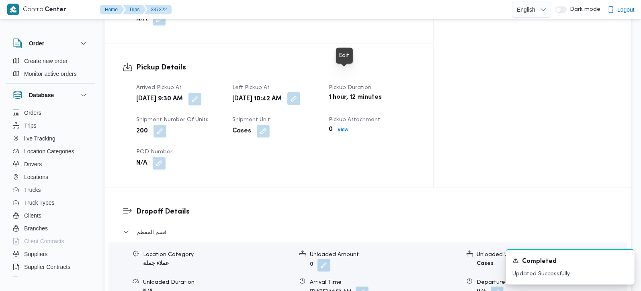
click at [300, 92] on button "button" at bounding box center [293, 98] width 13 height 13
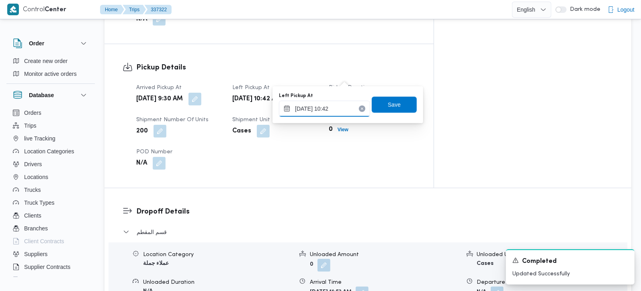
click at [324, 112] on input "14/09/2025 10:42" at bounding box center [324, 109] width 91 height 16
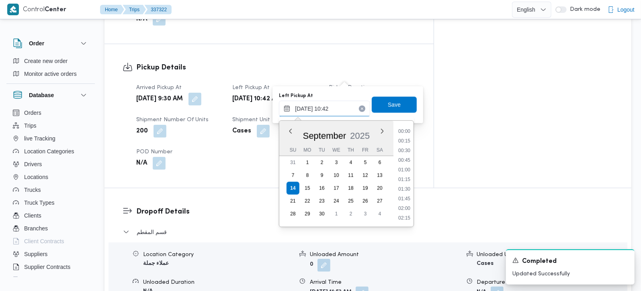
scroll to position [357, 0]
click at [408, 162] on li "10:00" at bounding box center [404, 160] width 18 height 8
type input "14/09/2025 10:00"
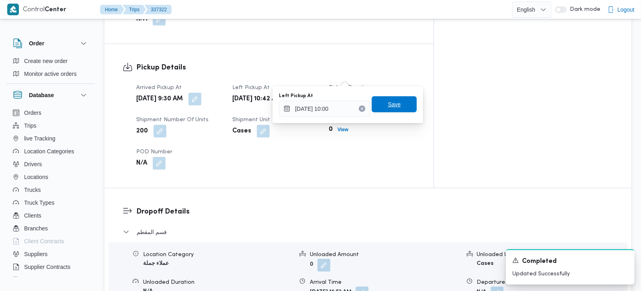
click at [396, 105] on span "Save" at bounding box center [394, 104] width 45 height 16
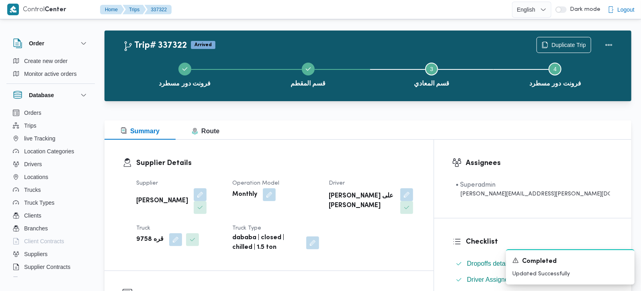
scroll to position [0, 0]
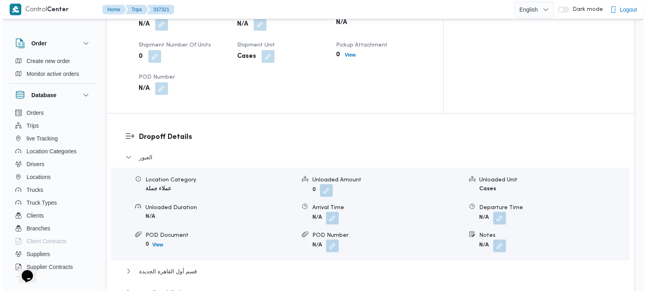
scroll to position [662, 0]
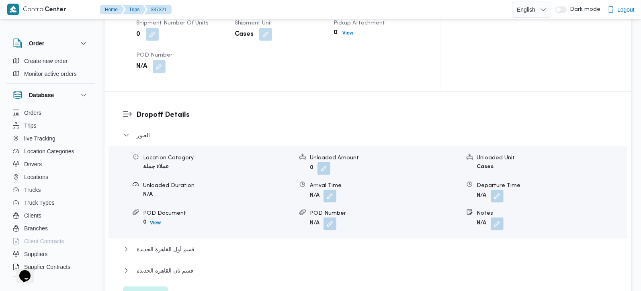
click at [155, 287] on span "Edit dropoffs" at bounding box center [145, 295] width 45 height 16
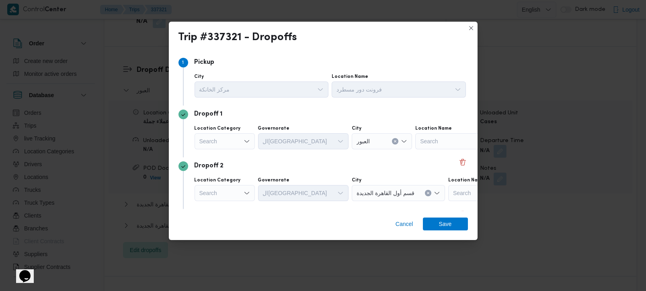
click at [243, 141] on icon "Open list of options" at bounding box center [246, 141] width 6 height 6
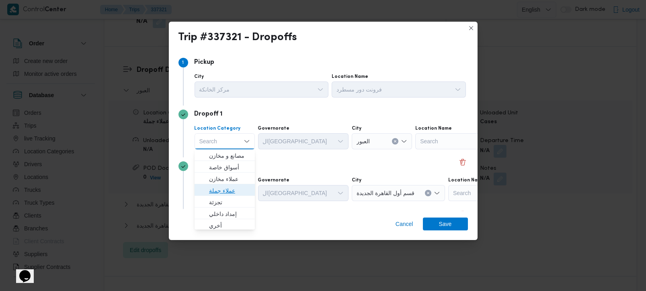
click at [225, 192] on span "عملاء جملة" at bounding box center [229, 191] width 41 height 10
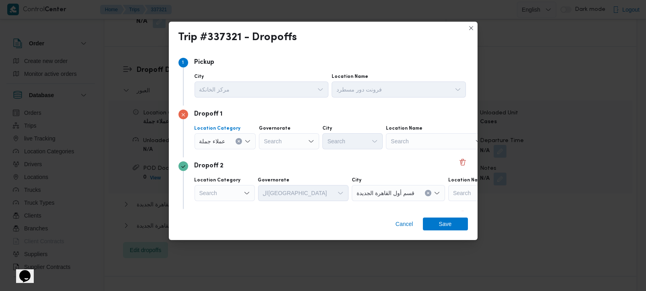
click at [276, 140] on div "Search" at bounding box center [289, 141] width 60 height 16
type input "رة"
click at [279, 165] on span "القاه رة" at bounding box center [292, 168] width 41 height 10
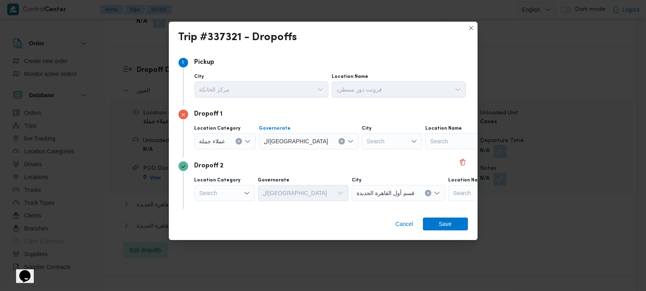
click at [362, 141] on div "Search" at bounding box center [392, 141] width 60 height 16
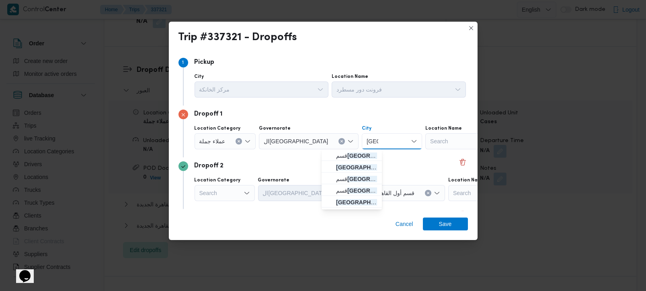
type input "مصر"
click at [362, 149] on div "مصر مصر Combo box. Selected. مصر. Selected. Combo box input. Search. Type some …" at bounding box center [392, 141] width 60 height 16
click at [346, 149] on span "قسم مصر الجديدة" at bounding box center [352, 155] width 54 height 13
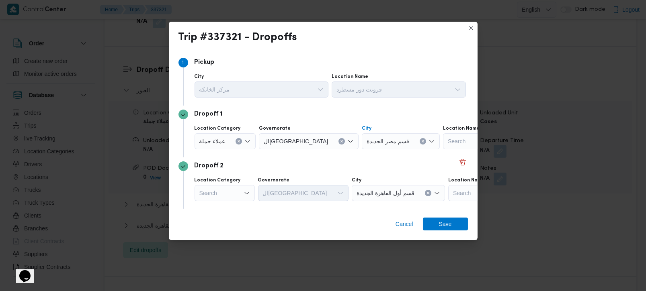
click at [237, 191] on div "Search" at bounding box center [224, 193] width 60 height 16
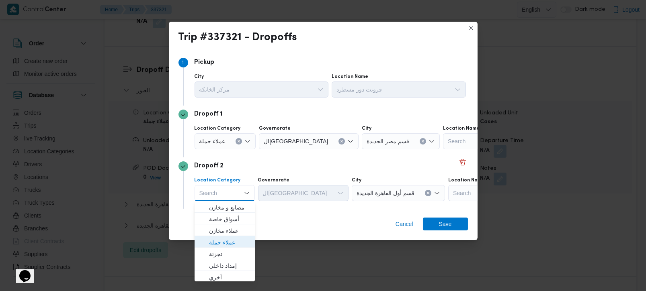
click at [223, 243] on span "عملاء جملة" at bounding box center [229, 243] width 41 height 10
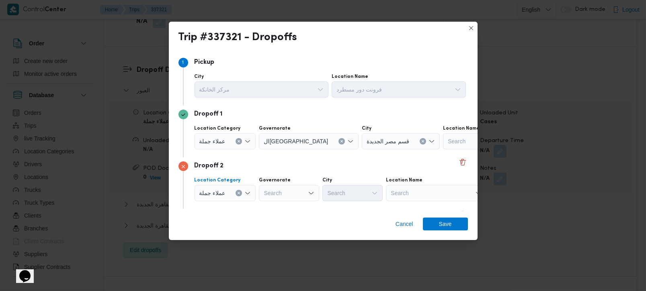
click at [290, 185] on div "Search" at bounding box center [289, 193] width 60 height 16
type input "رة"
click at [285, 219] on span "القاه رة" at bounding box center [292, 220] width 41 height 10
click at [342, 202] on div "Location Category عملاء جملة Governorate القاهرة Combo box. Selected. القاهرة. …" at bounding box center [330, 189] width 274 height 27
click at [342, 202] on div "Location Category عملاء جملة Governorate القاهرة City Search Location Name Sear…" at bounding box center [330, 189] width 274 height 27
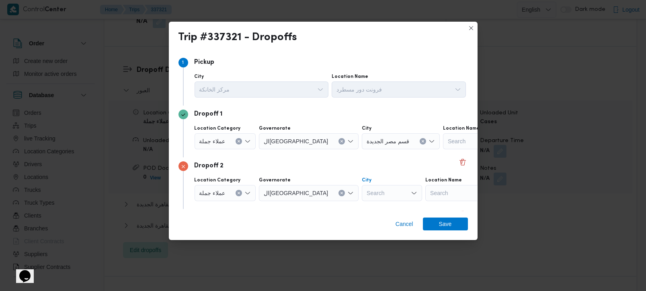
click at [362, 191] on div "Search" at bounding box center [392, 193] width 60 height 16
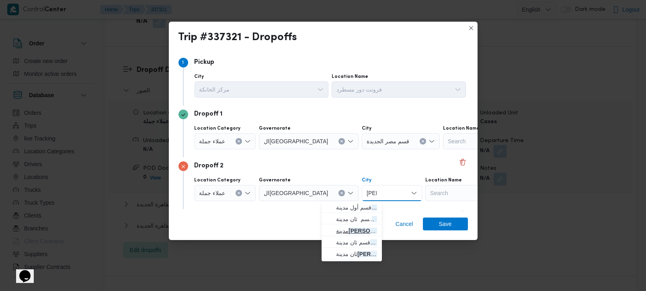
type input "نصر"
click at [350, 229] on span "مدينة نصر" at bounding box center [356, 231] width 41 height 10
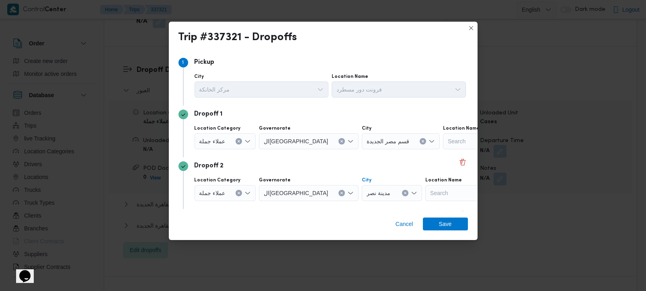
click at [371, 223] on div "Cancel Save" at bounding box center [323, 225] width 309 height 29
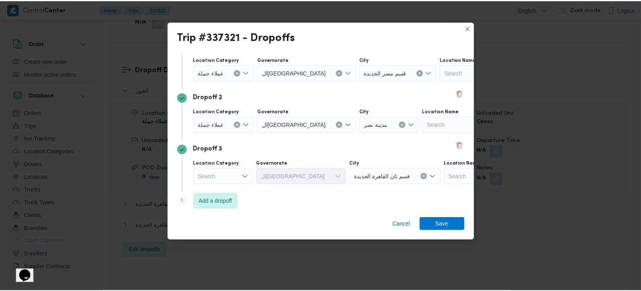
scroll to position [74, 0]
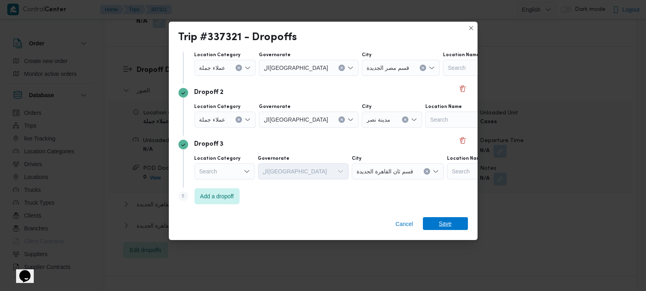
click at [456, 225] on span "Save" at bounding box center [445, 223] width 45 height 13
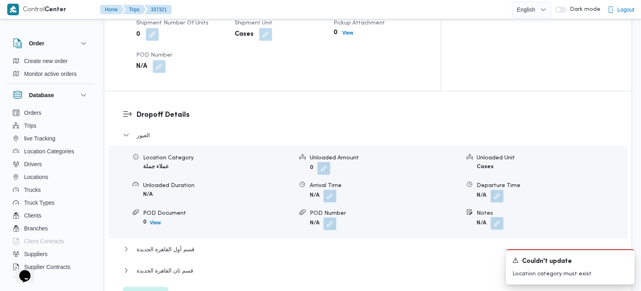
click at [503, 217] on button "button" at bounding box center [496, 223] width 13 height 13
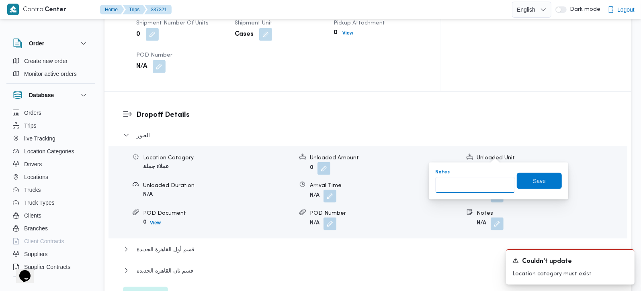
click at [484, 186] on input "Notes" at bounding box center [475, 185] width 80 height 16
type input "الفرجاني منشية التحرير و الجولف"
click at [539, 182] on span "Save" at bounding box center [539, 181] width 45 height 16
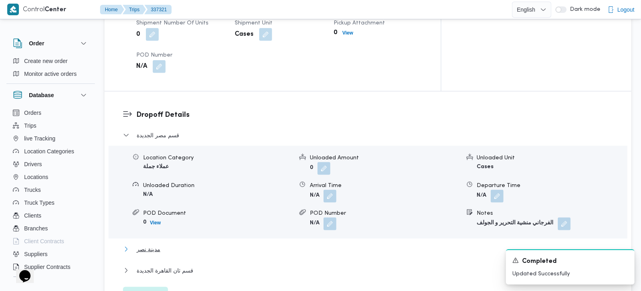
click at [141, 245] on span "مدينة نصر" at bounding box center [149, 250] width 24 height 10
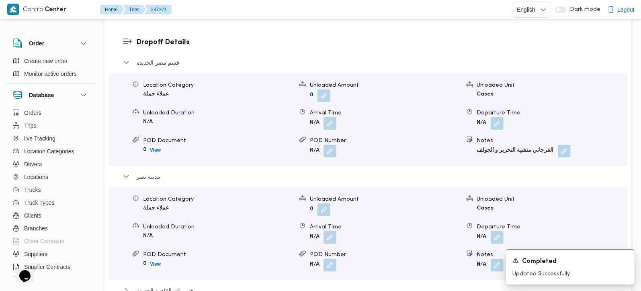
scroll to position [756, 0]
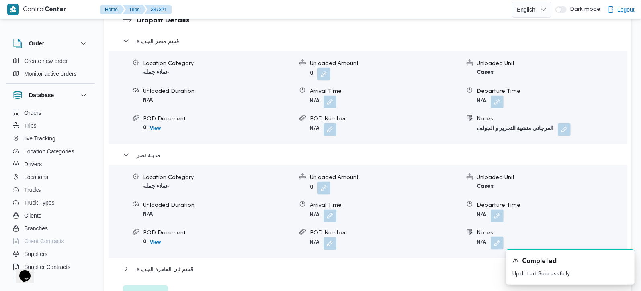
click at [493, 237] on button "button" at bounding box center [496, 243] width 13 height 13
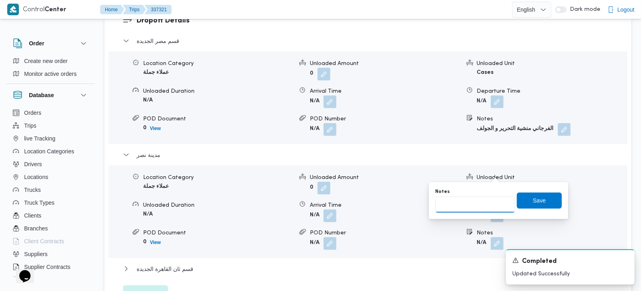
click at [472, 206] on input "Notes" at bounding box center [475, 205] width 80 height 16
type input "باندا و الفرجاني احمد عصمت و طلبات"
click at [535, 205] on span "Save" at bounding box center [539, 200] width 45 height 16
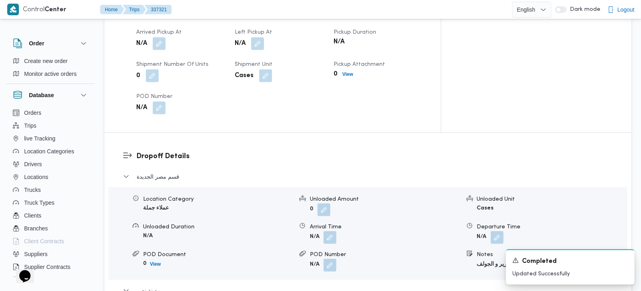
scroll to position [472, 0]
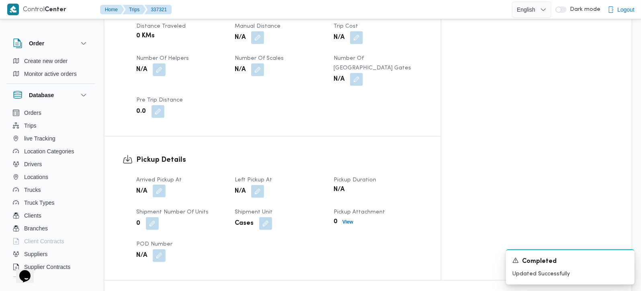
click at [161, 185] on button "button" at bounding box center [159, 191] width 13 height 13
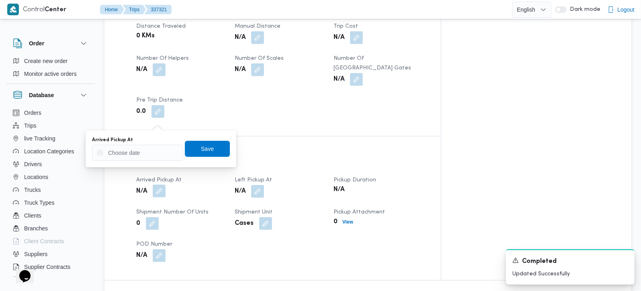
click at [145, 165] on div "You are in a dialog. To close this dialog, hit escape. Arrived Pickup At Save" at bounding box center [161, 149] width 151 height 37
click at [140, 156] on input "Arrived Pickup At" at bounding box center [137, 153] width 91 height 16
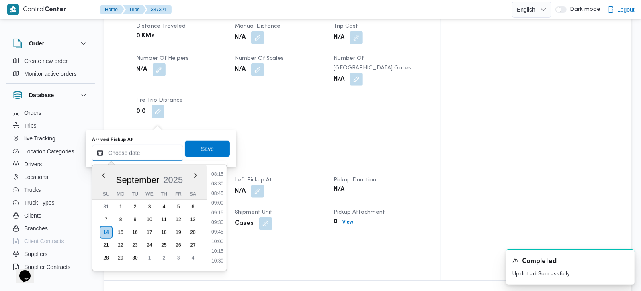
scroll to position [311, 0]
click at [217, 192] on li "08:30" at bounding box center [217, 192] width 18 height 8
type input "14/09/2025 08:30"
click at [203, 155] on span "Save" at bounding box center [207, 149] width 45 height 16
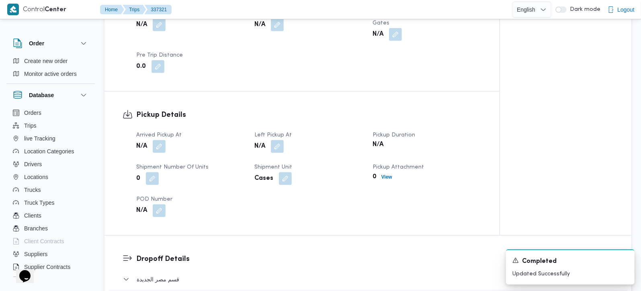
click at [285, 139] on div "N/A" at bounding box center [308, 146] width 110 height 14
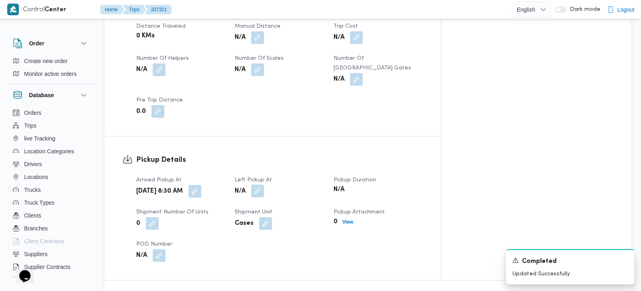
click at [264, 185] on button "button" at bounding box center [257, 191] width 13 height 13
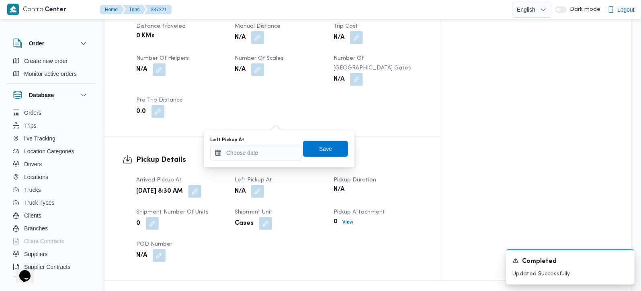
click at [270, 164] on div "You are in a dialog. To close this dialog, hit escape. Left Pickup At Save" at bounding box center [279, 149] width 151 height 37
drag, startPoint x: 267, startPoint y: 156, endPoint x: 280, endPoint y: 159, distance: 13.0
click at [267, 156] on input "Left Pickup At" at bounding box center [255, 153] width 91 height 16
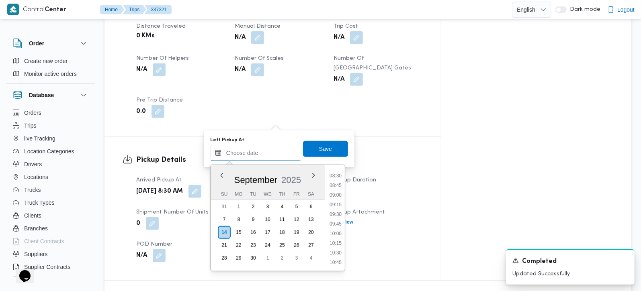
scroll to position [311, 0]
click at [341, 210] on li "09:00" at bounding box center [335, 212] width 18 height 8
type input "14/09/2025 09:00"
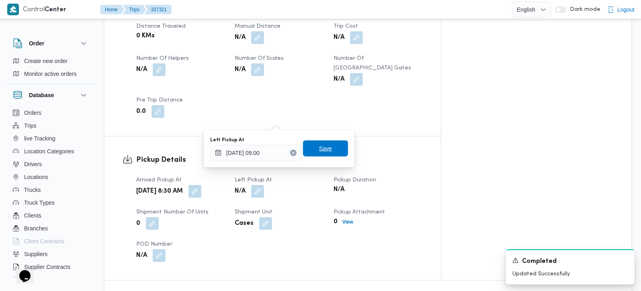
click at [319, 147] on span "Save" at bounding box center [325, 149] width 13 height 10
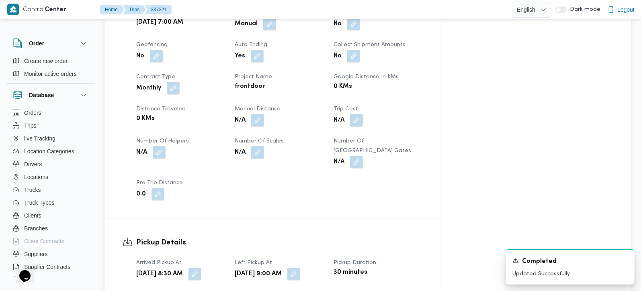
scroll to position [141, 0]
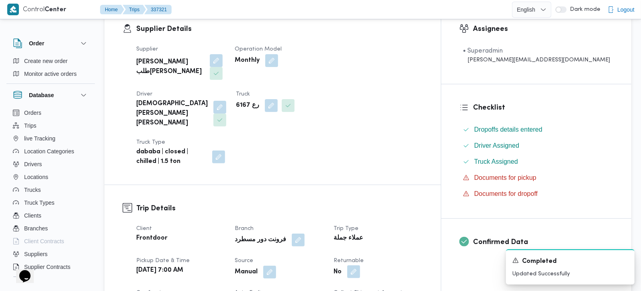
click at [360, 266] on button "button" at bounding box center [353, 272] width 13 height 13
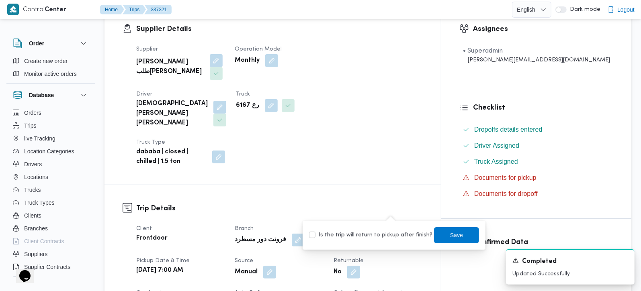
click at [386, 236] on label "Is the trip will return to pickup after finish?" at bounding box center [370, 236] width 123 height 10
checkbox input "true"
click at [450, 235] on span "Save" at bounding box center [456, 235] width 13 height 10
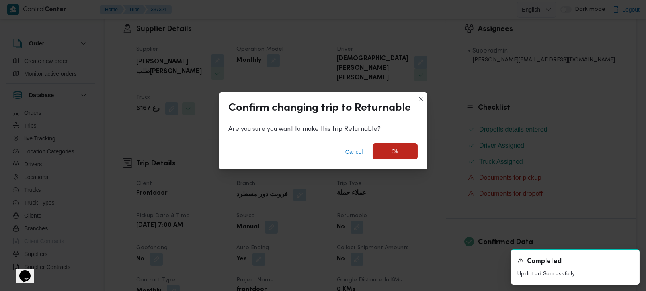
click at [381, 156] on span "Ok" at bounding box center [394, 151] width 45 height 16
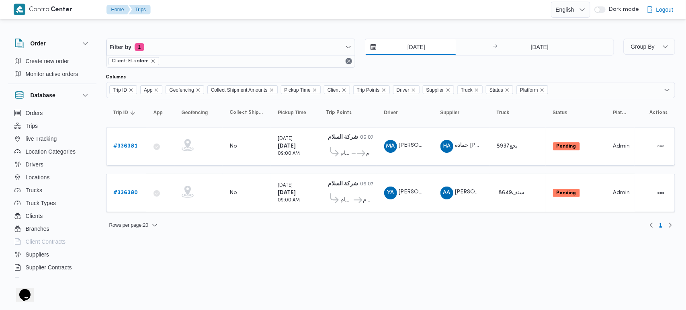
click at [405, 49] on input "[DATE]" at bounding box center [410, 47] width 91 height 16
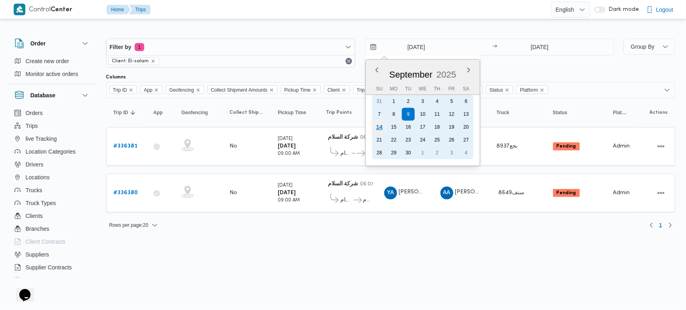
click at [383, 126] on div "14" at bounding box center [378, 126] width 15 height 15
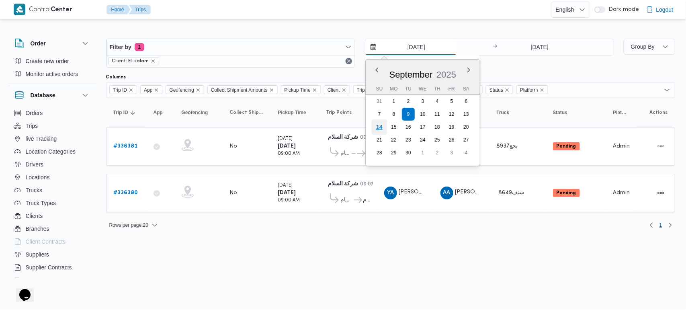
type input "14/9/2025"
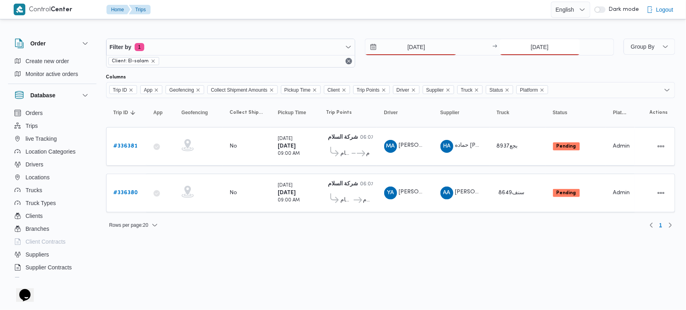
click at [527, 55] on input "9/9/2025" at bounding box center [540, 47] width 80 height 16
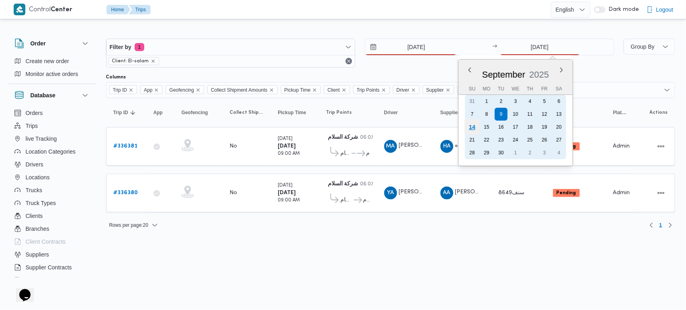
click at [471, 126] on div "14" at bounding box center [471, 126] width 15 height 15
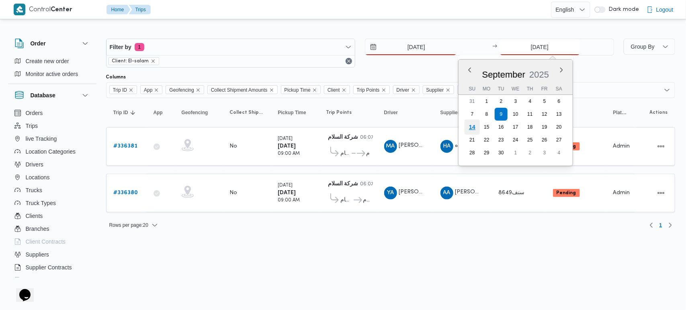
type input "14/9/2025"
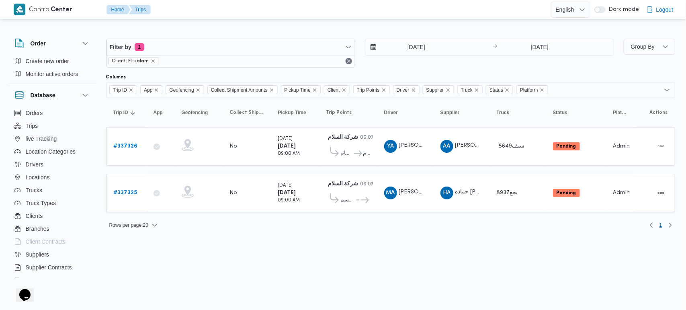
click at [390, 265] on html "Control Center Home Trips English عربي Dark mode Logout Order Create new order …" at bounding box center [343, 155] width 686 height 310
click at [426, 47] on input "14/9/2025" at bounding box center [410, 47] width 91 height 16
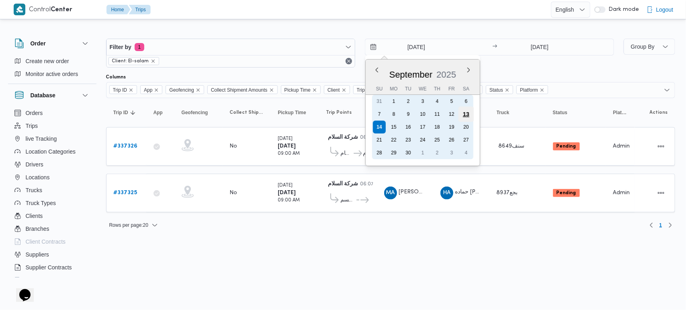
click at [467, 111] on div "13" at bounding box center [465, 113] width 15 height 15
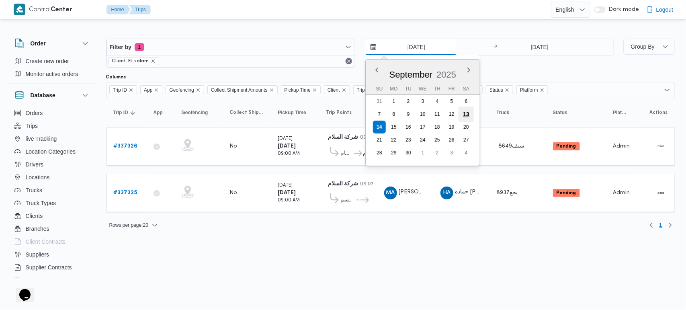
type input "13/9/2025"
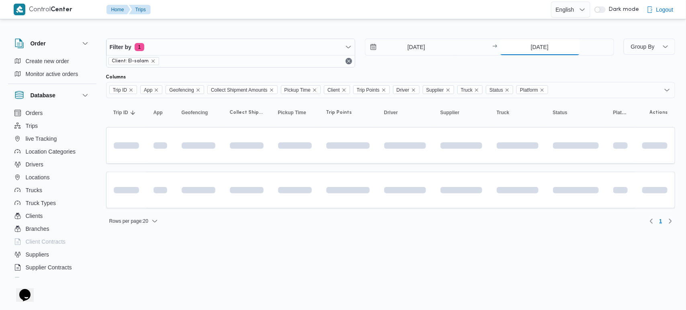
click at [527, 45] on input "14/9/2025" at bounding box center [540, 47] width 80 height 16
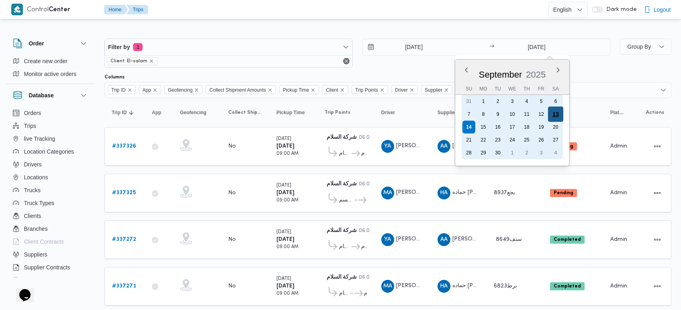
click at [556, 117] on div "13" at bounding box center [555, 113] width 15 height 15
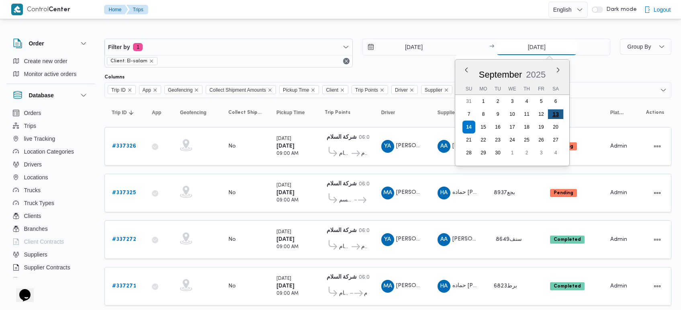
type input "13/9/2025"
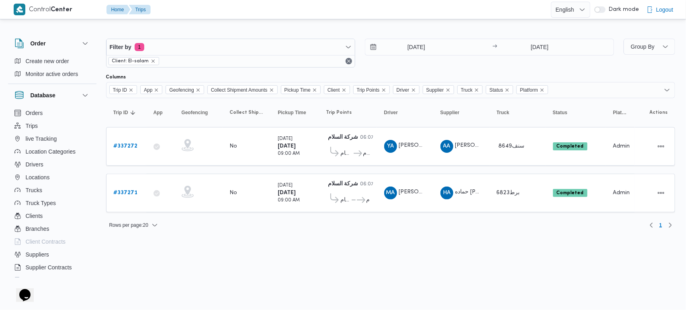
click at [416, 23] on div "Filter by 1 Client: El-salam 13/9/2025 → 13/9/2025 Group By Columns Trip ID App…" at bounding box center [338, 130] width 683 height 219
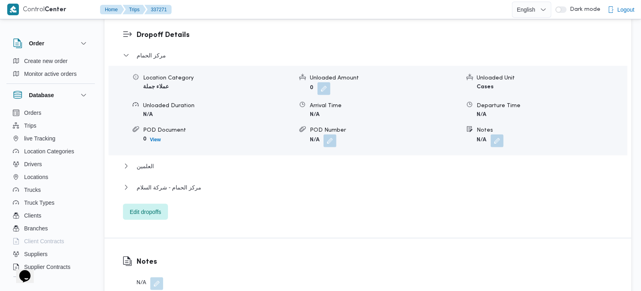
scroll to position [662, 0]
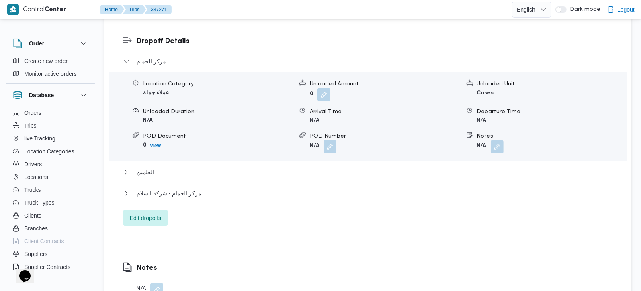
click at [153, 186] on div "مركز الحمام Location Category عملاء جملة Unloaded Amount 0 Unloaded Unit Cases …" at bounding box center [368, 142] width 490 height 170
click at [154, 210] on span "Edit dropoffs" at bounding box center [145, 218] width 45 height 16
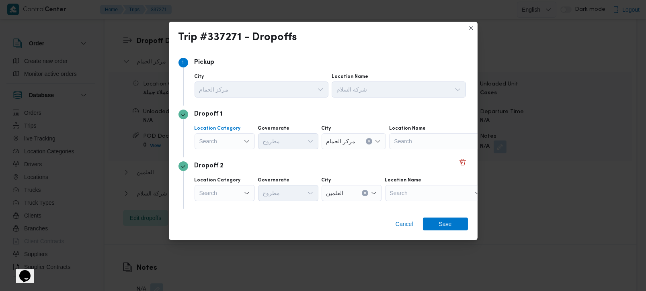
click at [246, 141] on icon "Open list of options" at bounding box center [246, 141] width 6 height 6
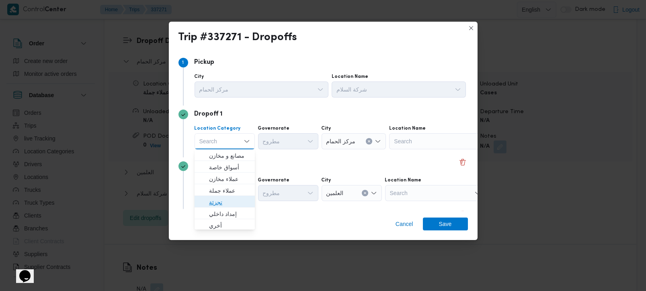
click at [221, 201] on span "تجزئة" at bounding box center [229, 203] width 41 height 10
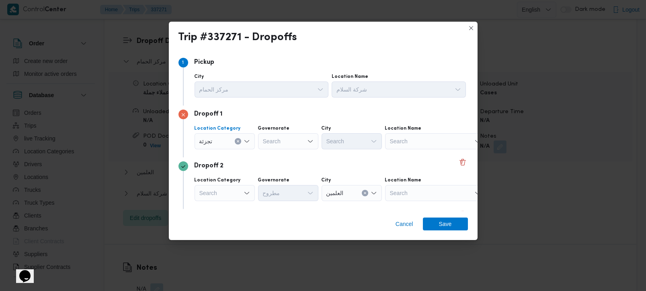
click at [248, 145] on div "تجزئة Combo box. Selected. تجزئة. Press Backspace to delete تجزئة. Combo box in…" at bounding box center [224, 141] width 60 height 16
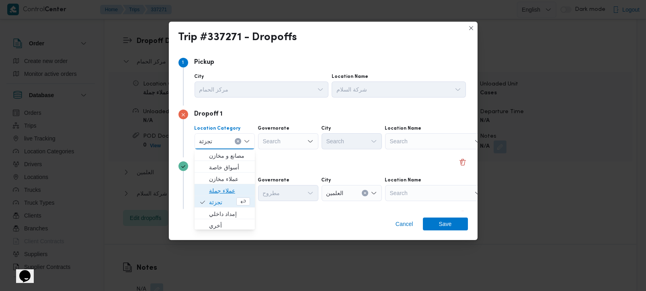
click at [226, 188] on span "عملاء جملة" at bounding box center [229, 191] width 41 height 10
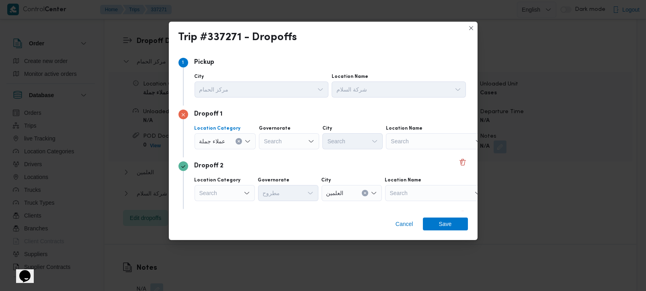
click at [294, 135] on div "Search" at bounding box center [289, 141] width 60 height 16
type input "ر"
type input "ري"
click at [287, 167] on div "Dropoff 2" at bounding box center [322, 166] width 289 height 10
click at [285, 145] on div "ري ري" at bounding box center [289, 141] width 60 height 16
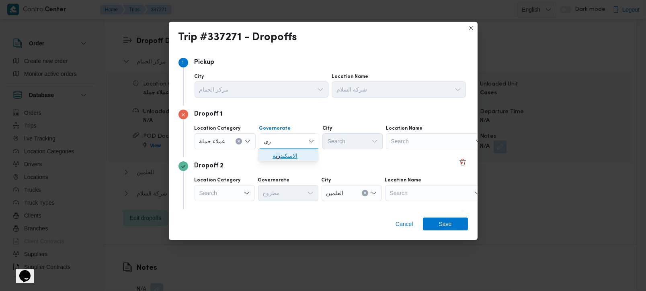
click at [283, 154] on span "الاسكند ري ة" at bounding box center [292, 156] width 41 height 10
click at [331, 140] on div "Search" at bounding box center [352, 141] width 60 height 16
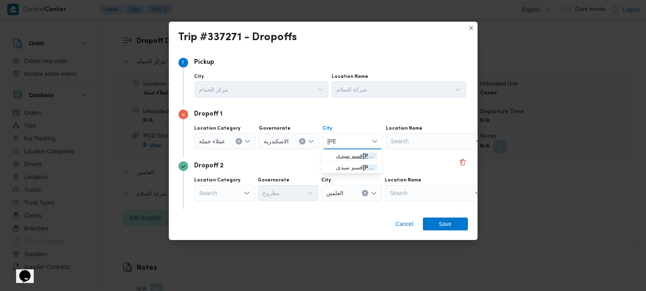
type input "جابر"
click at [355, 151] on span "قسم سيدى جابر" at bounding box center [356, 156] width 41 height 10
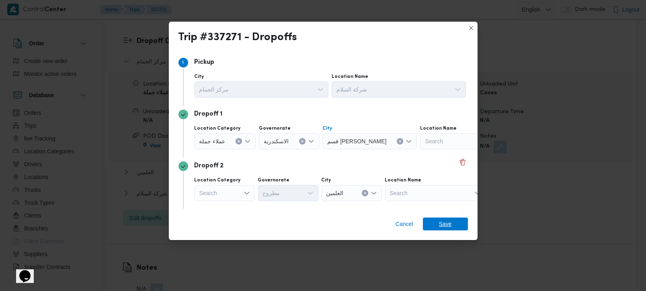
click at [444, 229] on span "Save" at bounding box center [445, 224] width 13 height 13
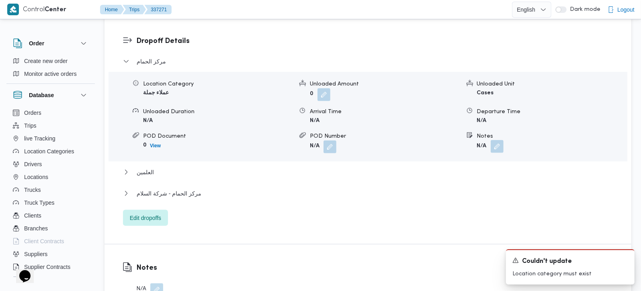
click at [496, 140] on button "button" at bounding box center [496, 146] width 13 height 13
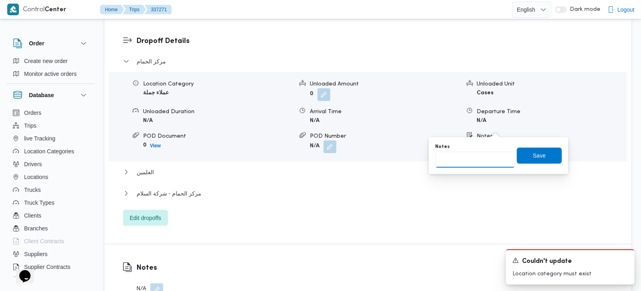
click at [488, 157] on input "Notes" at bounding box center [475, 160] width 80 height 16
type input "سموحة"
click at [523, 162] on span "Save" at bounding box center [539, 155] width 45 height 16
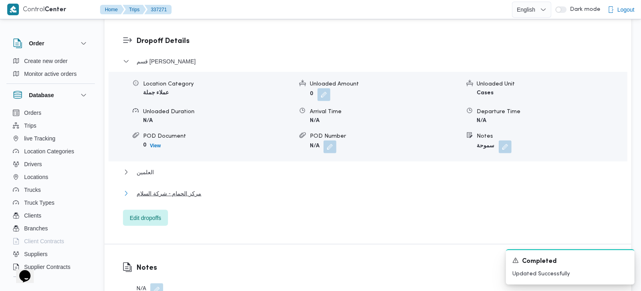
click at [147, 189] on span "مركز الحمام - شركة السلام" at bounding box center [169, 194] width 65 height 10
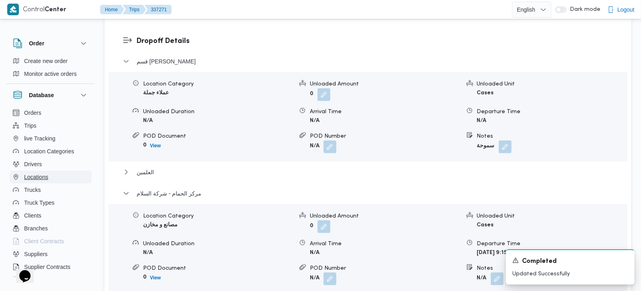
click at [41, 178] on span "Locations" at bounding box center [36, 177] width 24 height 10
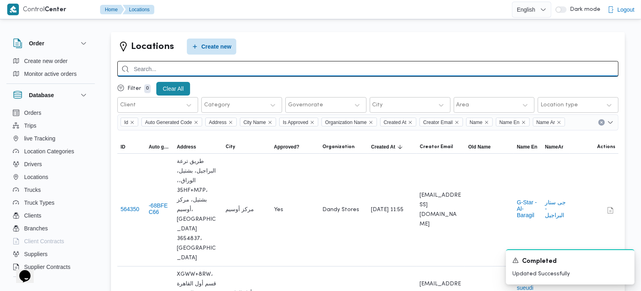
click at [217, 63] on input "search" at bounding box center [367, 69] width 501 height 16
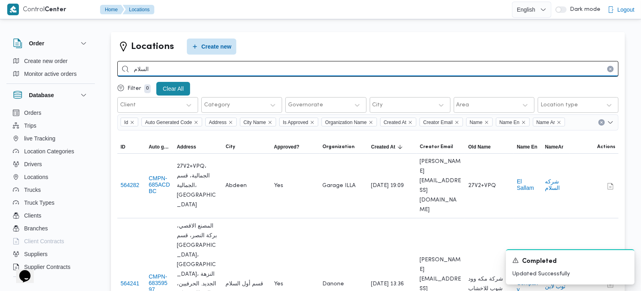
click at [138, 68] on input "السلام" at bounding box center [367, 69] width 501 height 16
type input "شركة السلام"
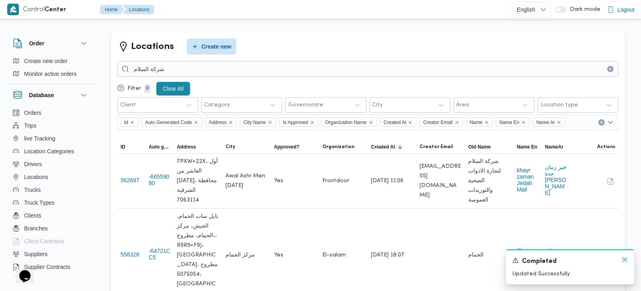
click at [623, 262] on icon "Dismiss toast" at bounding box center [624, 260] width 6 height 6
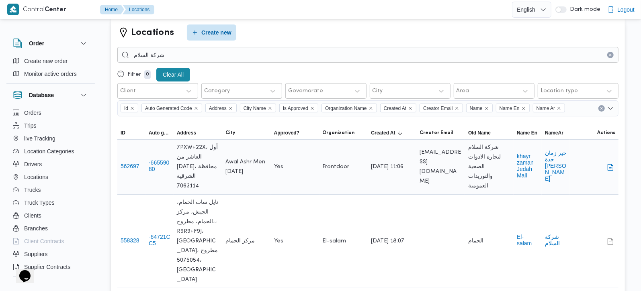
scroll to position [22, 0]
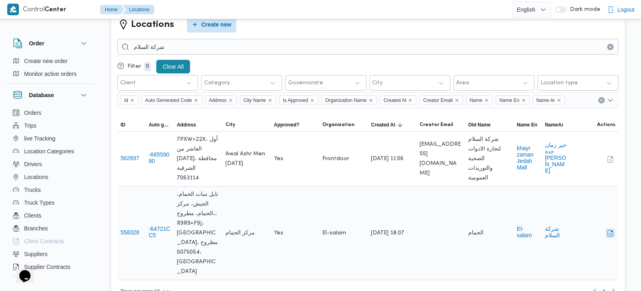
click at [609, 229] on button "button" at bounding box center [610, 234] width 10 height 10
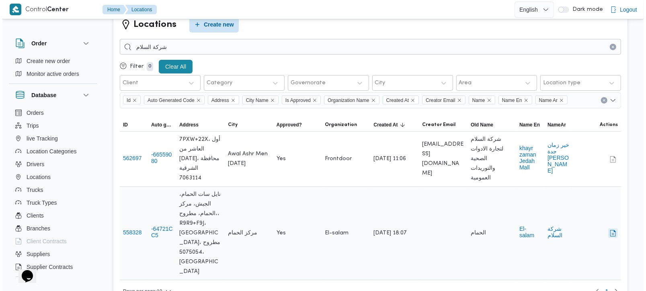
scroll to position [12, 0]
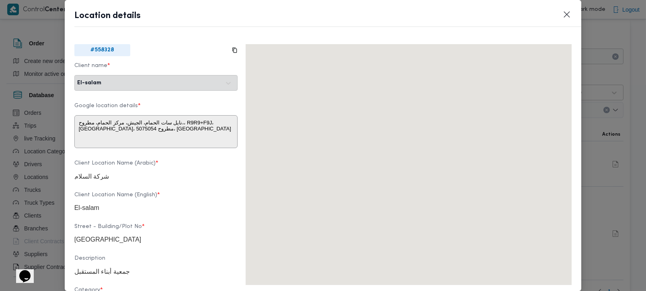
type textarea "R9R9+F9J نايل سات الحمام، الجيش، مركز الحمام، محافظة مطروح 5075054، مصر"
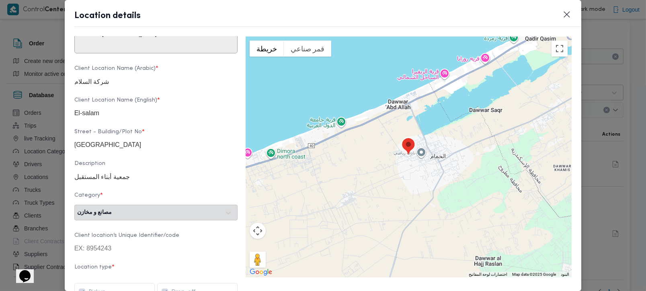
scroll to position [116, 0]
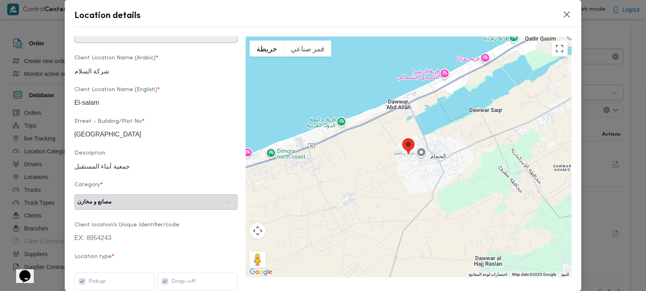
click at [262, 275] on img at bounding box center [260, 272] width 27 height 10
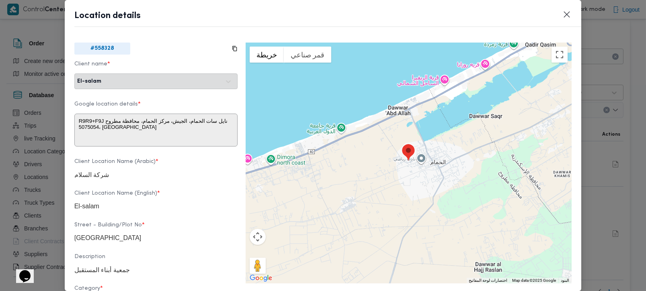
scroll to position [0, 0]
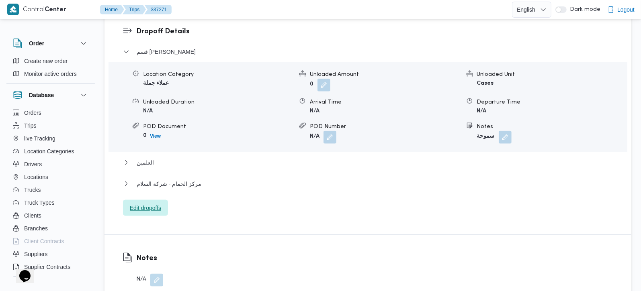
click at [149, 203] on span "Edit dropoffs" at bounding box center [145, 208] width 31 height 10
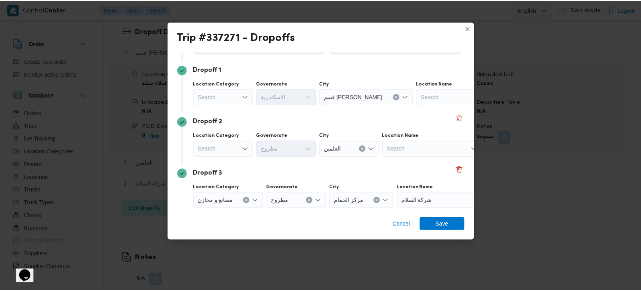
scroll to position [53, 0]
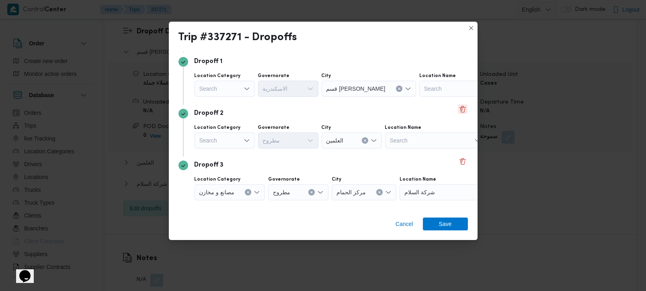
click at [458, 112] on button "Delete" at bounding box center [463, 109] width 10 height 10
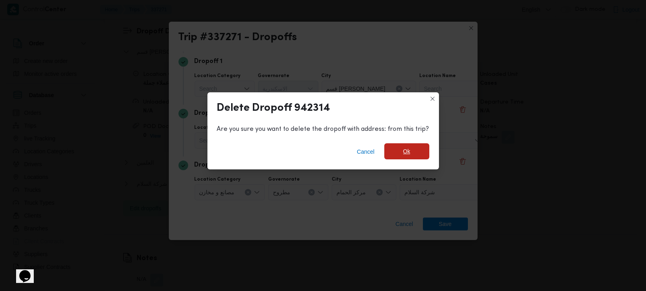
click at [424, 143] on div "Cancel Ok" at bounding box center [322, 153] width 231 height 32
click at [421, 149] on span "Ok" at bounding box center [406, 151] width 45 height 16
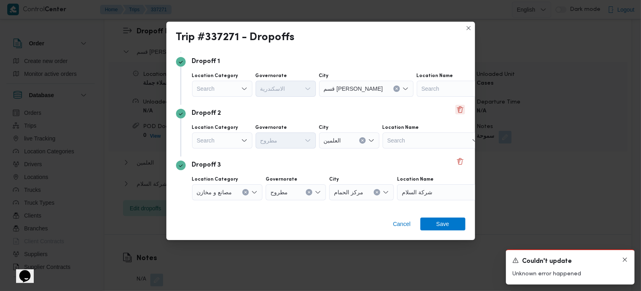
click at [626, 260] on icon "Dismiss toast" at bounding box center [624, 260] width 6 height 6
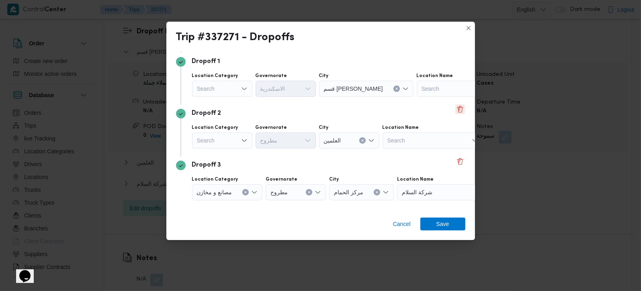
click at [455, 110] on button "Delete" at bounding box center [460, 109] width 10 height 10
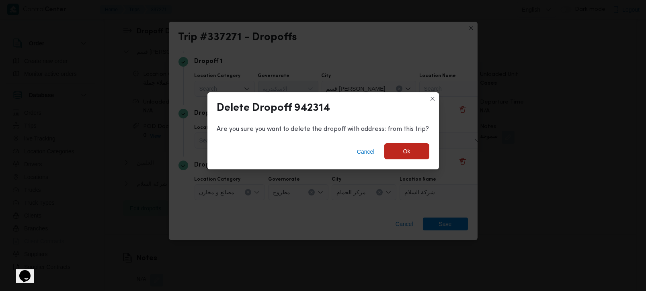
click at [409, 155] on span "Ok" at bounding box center [406, 151] width 45 height 16
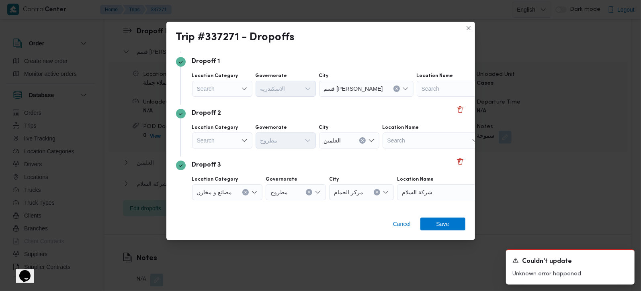
scroll to position [0, 0]
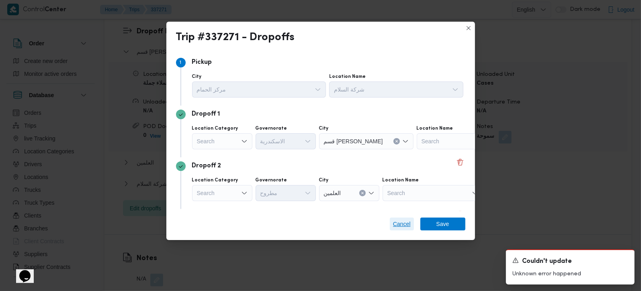
click at [405, 222] on span "Cancel" at bounding box center [402, 224] width 18 height 10
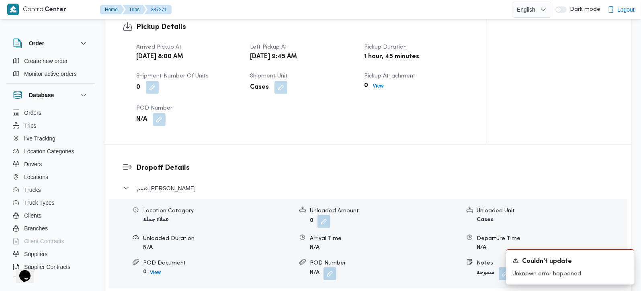
scroll to position [378, 0]
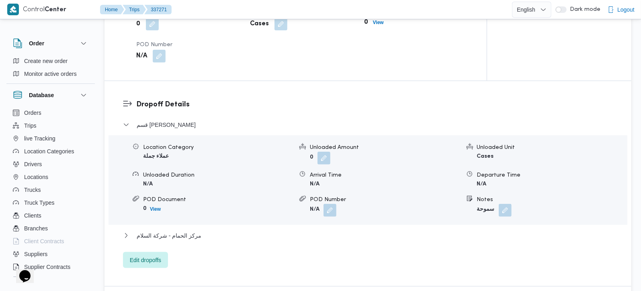
scroll to position [636, 0]
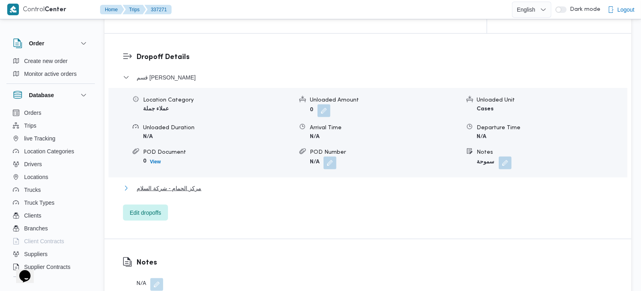
click at [174, 184] on span "مركز الحمام - شركة السلام" at bounding box center [169, 189] width 65 height 10
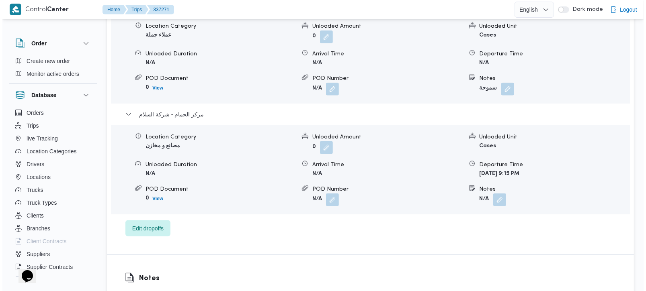
scroll to position [730, 0]
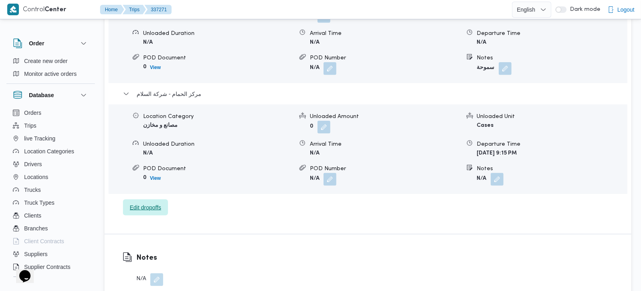
click at [153, 204] on span "Edit dropoffs" at bounding box center [145, 208] width 45 height 16
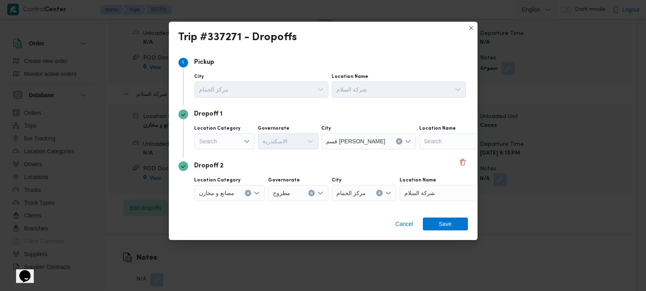
scroll to position [1, 0]
click at [400, 223] on span "Cancel" at bounding box center [404, 224] width 18 height 10
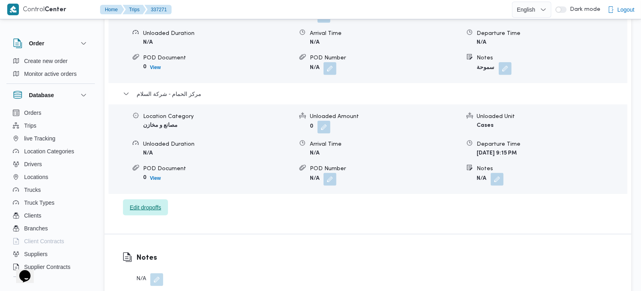
click at [158, 200] on span "Edit dropoffs" at bounding box center [145, 208] width 45 height 16
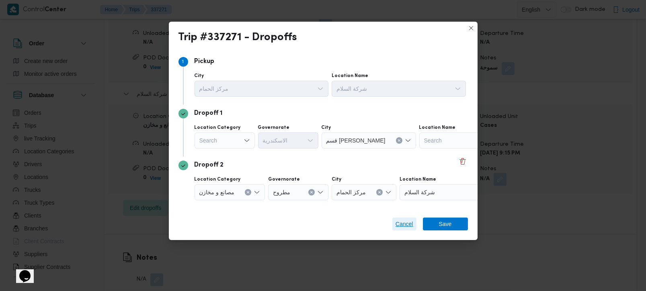
click at [407, 225] on span "Cancel" at bounding box center [404, 224] width 18 height 10
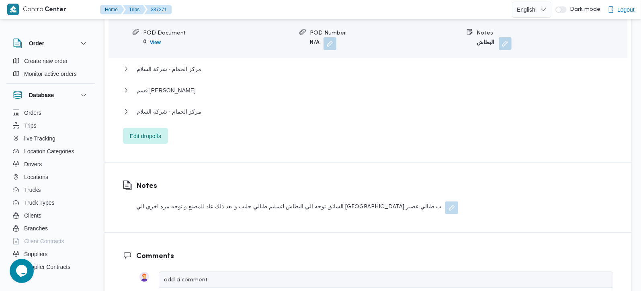
scroll to position [756, 0]
click at [159, 85] on span "قسم [PERSON_NAME]" at bounding box center [166, 90] width 59 height 10
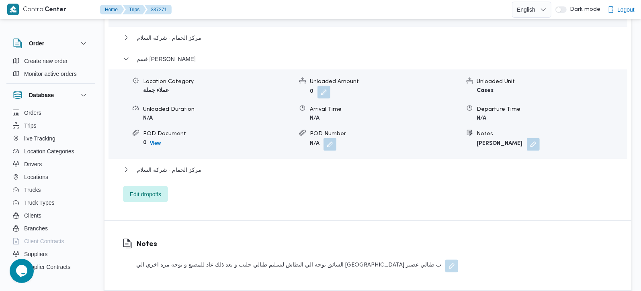
scroll to position [803, 0]
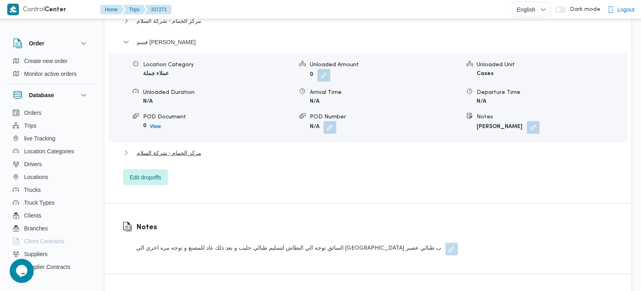
click at [167, 148] on span "مركز الحمام - شركة السلام" at bounding box center [169, 153] width 65 height 10
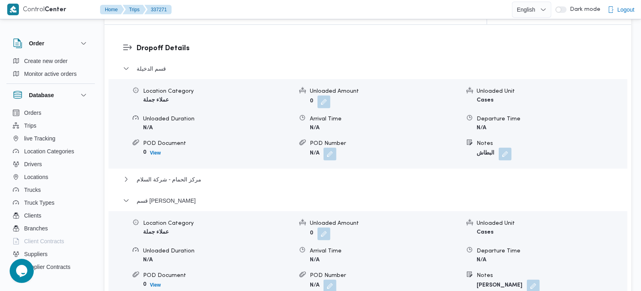
scroll to position [662, 0]
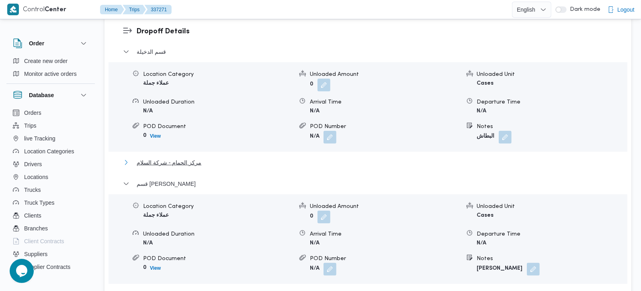
click at [154, 158] on span "مركز الحمام - شركة السلام" at bounding box center [169, 163] width 65 height 10
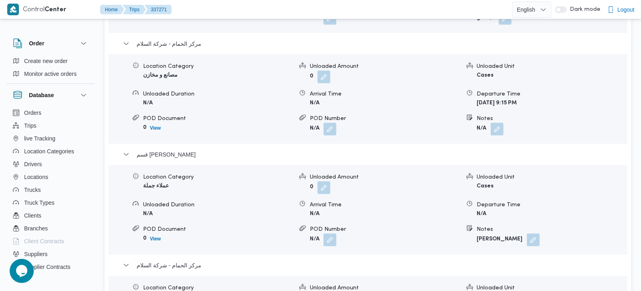
scroll to position [803, 0]
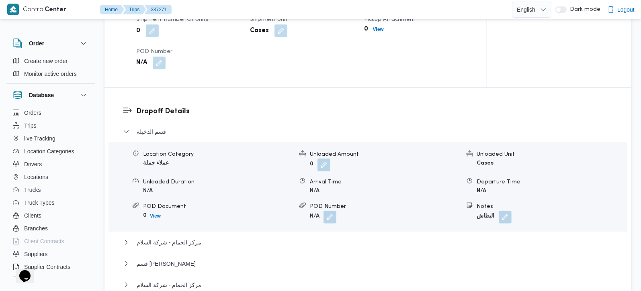
scroll to position [730, 0]
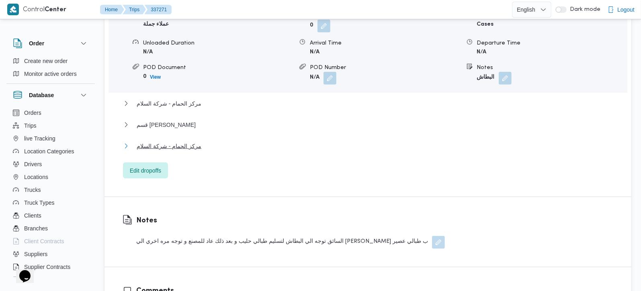
click at [173, 141] on span "مركز الحمام - شركة السلام" at bounding box center [169, 146] width 65 height 10
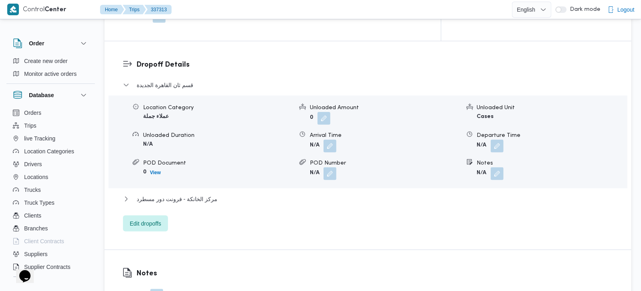
scroll to position [803, 0]
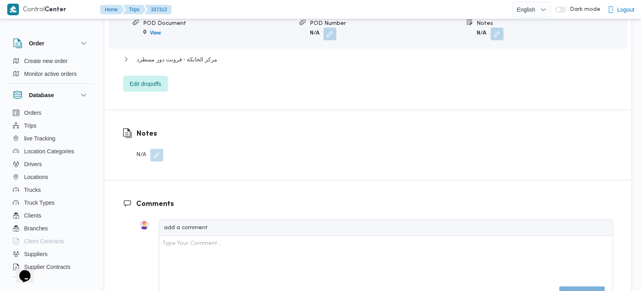
click at [158, 149] on button "button" at bounding box center [156, 155] width 13 height 13
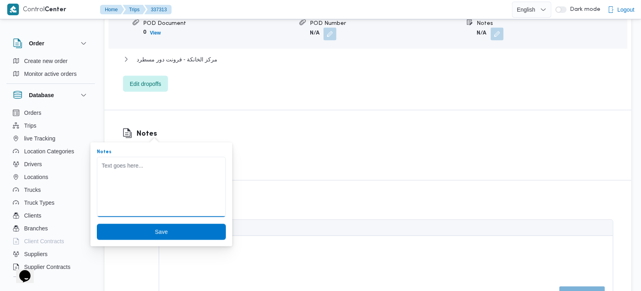
click at [152, 164] on textarea "Notes" at bounding box center [161, 187] width 129 height 60
type textarea "مفتوح بدل مقفول"
click at [123, 225] on span "Save" at bounding box center [161, 232] width 129 height 16
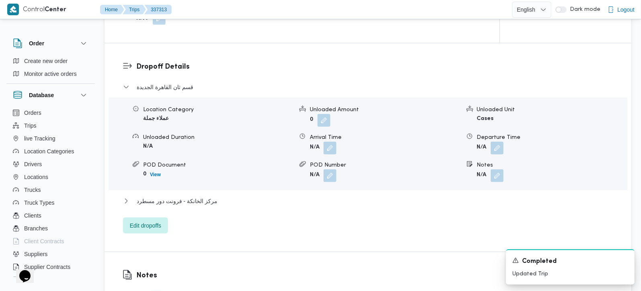
click at [138, 215] on div "Dropoff Details قسم [GEOGRAPHIC_DATA] الجديدة Location Category عملاء جملة Unlo…" at bounding box center [367, 147] width 527 height 208
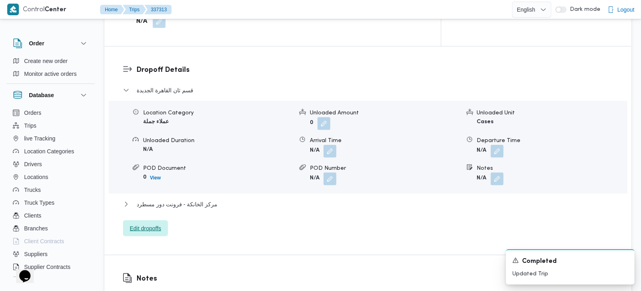
scroll to position [665, 0]
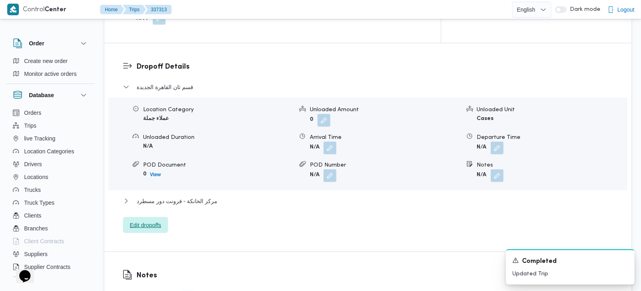
click at [141, 221] on span "Edit dropoffs" at bounding box center [145, 226] width 31 height 10
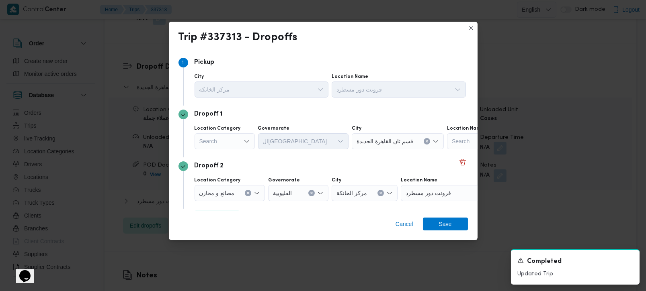
click at [231, 140] on div "Search" at bounding box center [224, 141] width 60 height 16
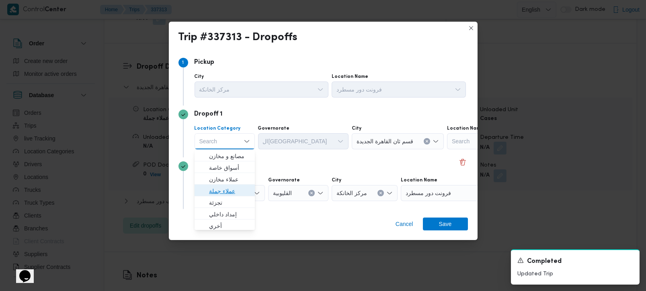
click at [223, 186] on span "عملاء جملة" at bounding box center [229, 191] width 41 height 10
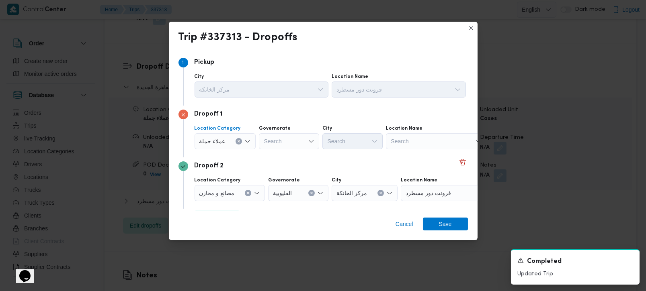
click at [278, 139] on div "Search" at bounding box center [289, 141] width 60 height 16
type input "رة"
click at [283, 164] on span "القاه رة" at bounding box center [292, 168] width 41 height 10
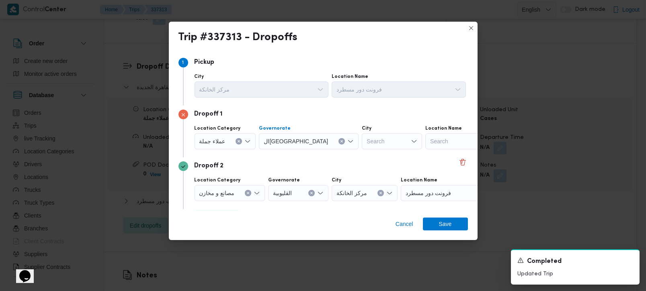
click at [362, 131] on div "City" at bounding box center [392, 128] width 60 height 6
click at [362, 140] on div "Search" at bounding box center [392, 141] width 60 height 16
type input "العاش"
click at [357, 150] on span "ثان العاش ر من [DATE]" at bounding box center [352, 156] width 54 height 13
click at [248, 192] on icon "Clear input" at bounding box center [247, 193] width 3 height 3
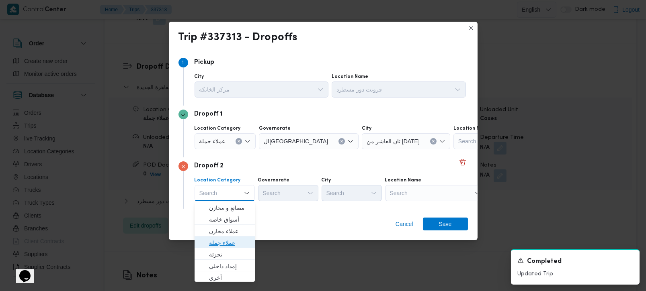
click at [216, 245] on span "عملاء جملة" at bounding box center [229, 243] width 41 height 10
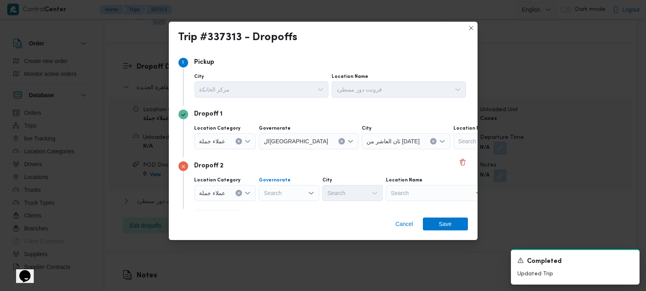
click at [304, 192] on div "Search" at bounding box center [289, 193] width 60 height 16
type input "رة"
click at [284, 217] on span "القاه رة" at bounding box center [292, 220] width 41 height 10
click at [362, 194] on div "Search" at bounding box center [392, 193] width 60 height 16
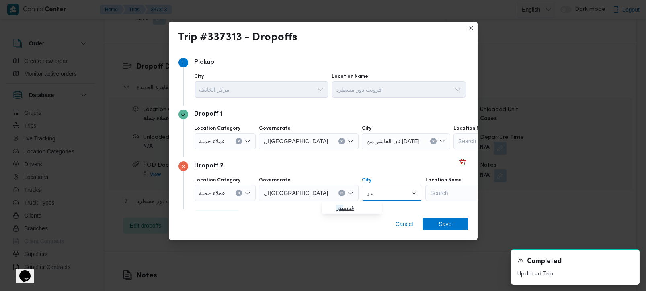
type input "بدر"
click at [347, 203] on span "قسم بدر" at bounding box center [356, 208] width 41 height 10
click at [449, 224] on span "Save" at bounding box center [445, 223] width 13 height 13
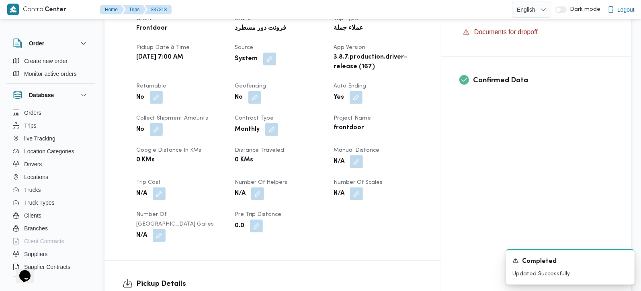
scroll to position [287, 0]
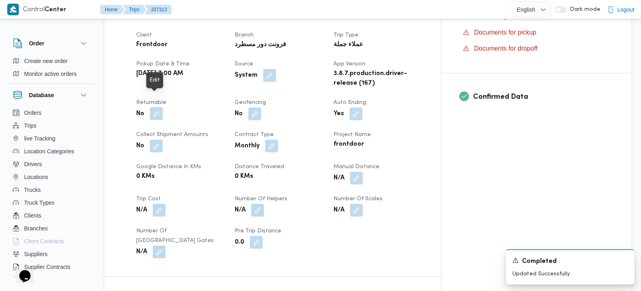
click at [159, 107] on button "button" at bounding box center [156, 113] width 13 height 13
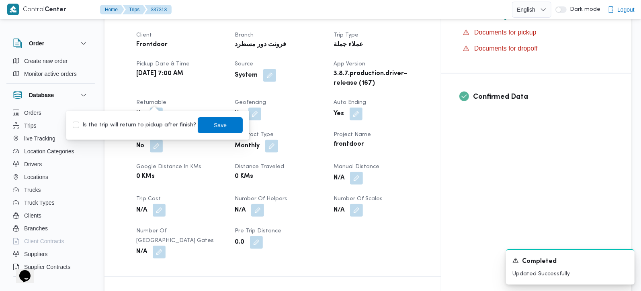
click at [145, 129] on label "Is the trip will return to pickup after finish?" at bounding box center [134, 126] width 123 height 10
checkbox input "true"
click at [200, 129] on span "Save" at bounding box center [220, 125] width 45 height 16
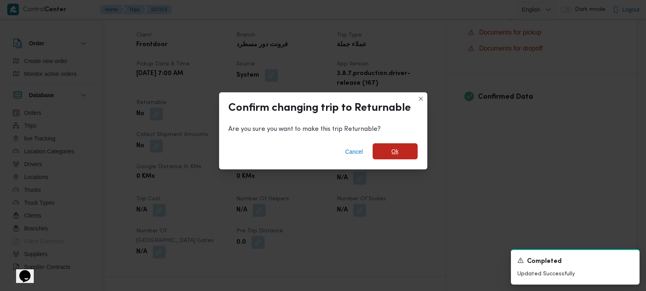
click at [392, 152] on span "Ok" at bounding box center [394, 152] width 7 height 10
